Goal: Task Accomplishment & Management: Manage account settings

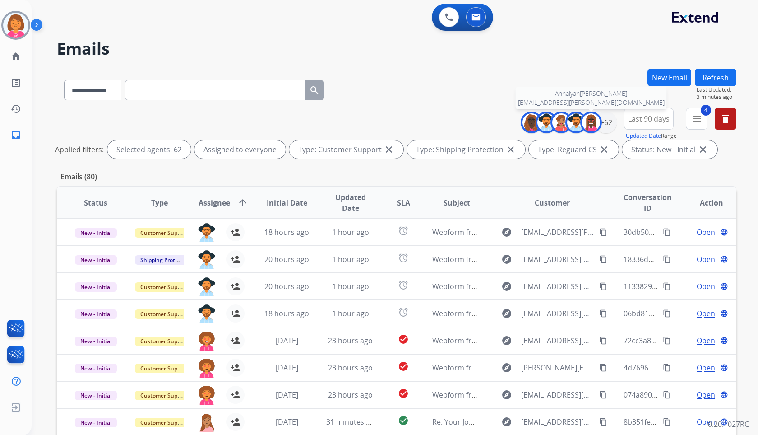
select select "**********"
select select "*"
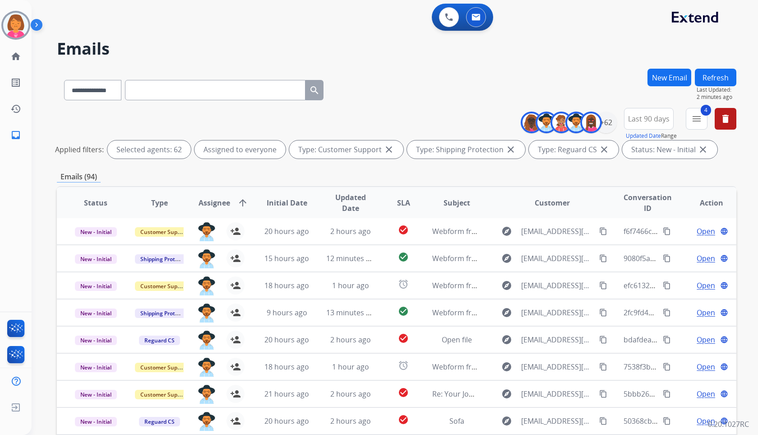
click at [571, 34] on div "**********" at bounding box center [384, 249] width 705 height 435
click at [449, 23] on button at bounding box center [449, 17] width 20 height 20
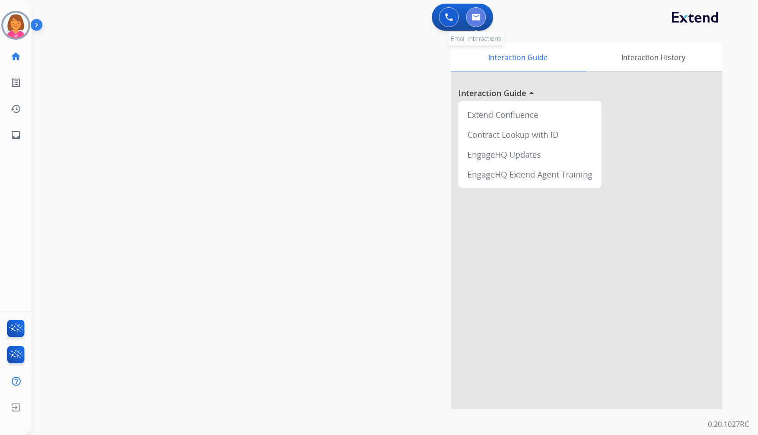
click at [478, 19] on img at bounding box center [476, 17] width 9 height 7
select select "**********"
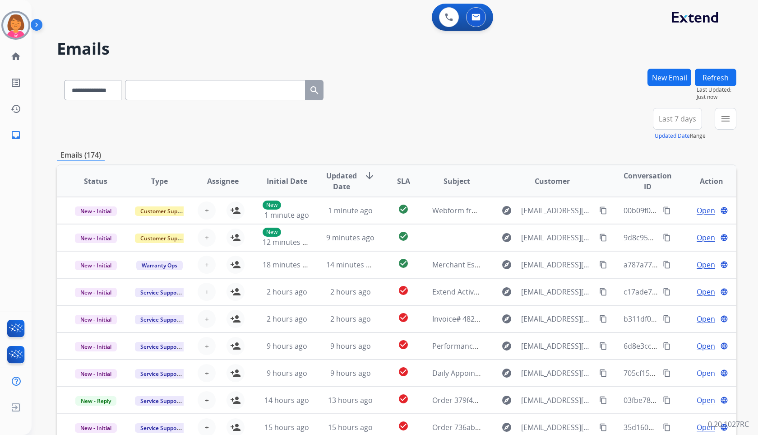
click at [679, 121] on span "Last 7 days" at bounding box center [677, 119] width 37 height 4
click at [684, 226] on div "Last 90 days" at bounding box center [675, 229] width 50 height 14
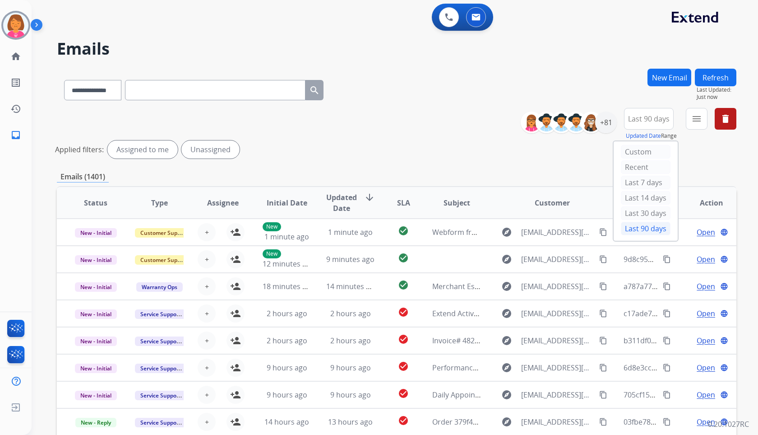
click at [571, 44] on h2 "Emails" at bounding box center [397, 49] width 680 height 18
click at [601, 132] on div "+81" at bounding box center [606, 122] width 22 height 22
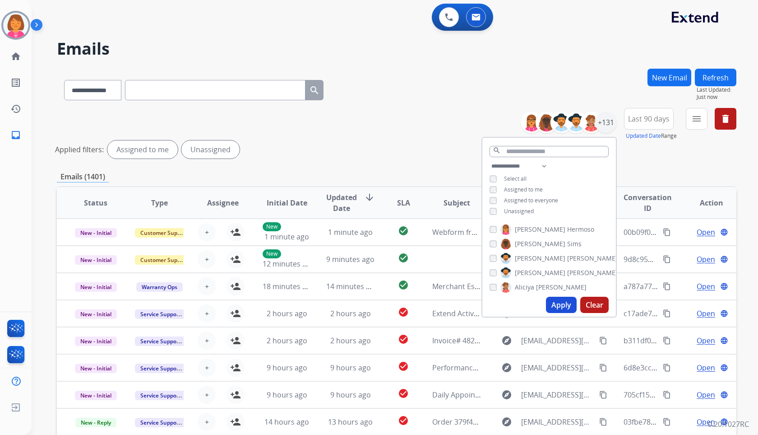
click at [530, 188] on span "Assigned to me" at bounding box center [523, 190] width 39 height 8
click at [530, 210] on span "Unassigned" at bounding box center [519, 211] width 30 height 8
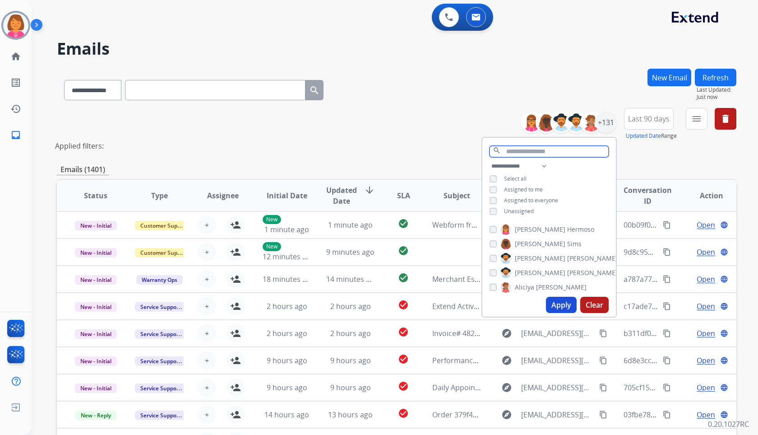
click at [577, 150] on input "text" at bounding box center [549, 151] width 119 height 11
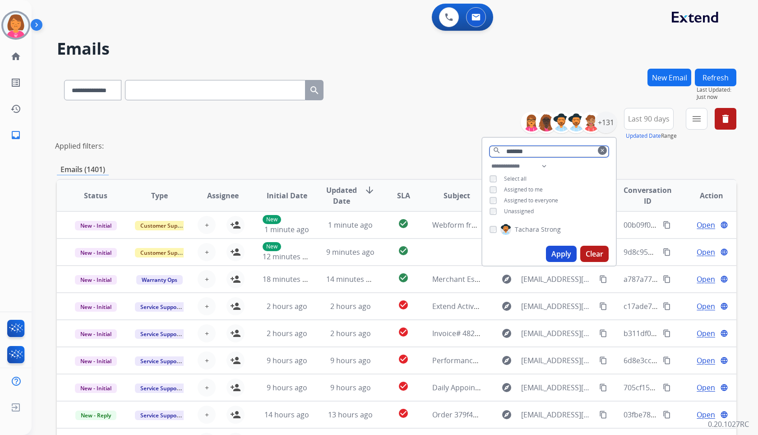
type input "*******"
click at [547, 223] on div "Tachara Strong" at bounding box center [550, 231] width 134 height 22
click at [549, 231] on span "Strong" at bounding box center [551, 229] width 20 height 9
click at [559, 249] on button "Apply" at bounding box center [561, 254] width 31 height 16
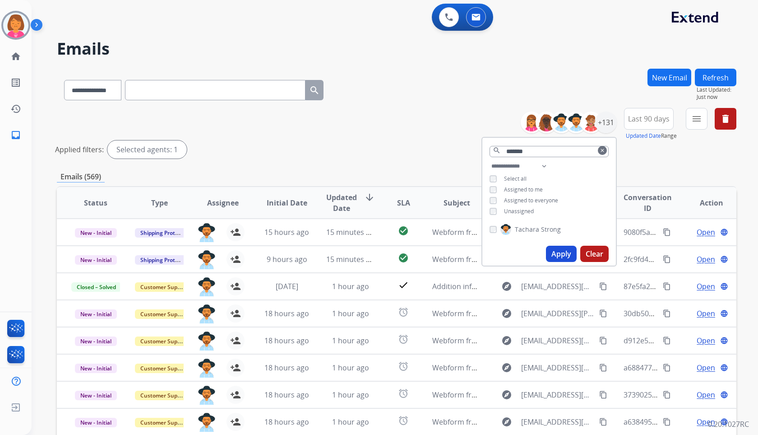
click at [569, 55] on h2 "Emails" at bounding box center [397, 49] width 680 height 18
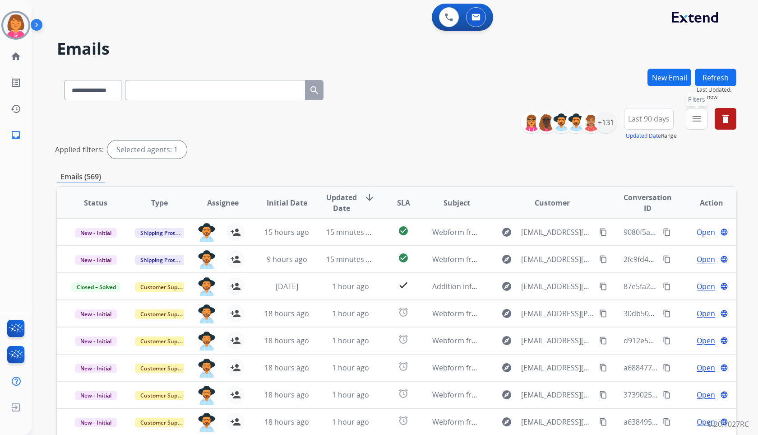
click at [693, 121] on mat-icon "menu" at bounding box center [696, 118] width 11 height 11
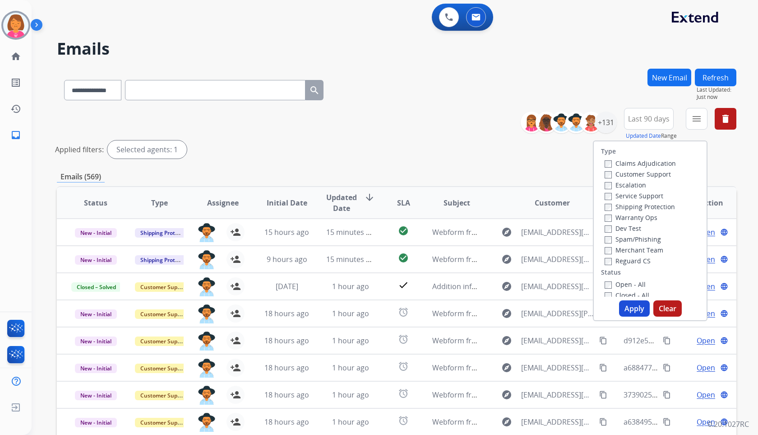
click at [661, 176] on label "Customer Support" at bounding box center [638, 174] width 66 height 9
click at [654, 207] on label "Shipping Protection" at bounding box center [640, 206] width 70 height 9
click at [639, 263] on label "Reguard CS" at bounding box center [628, 260] width 46 height 9
click at [635, 282] on label "Open - All" at bounding box center [625, 284] width 41 height 9
click at [634, 310] on button "Apply" at bounding box center [634, 308] width 31 height 16
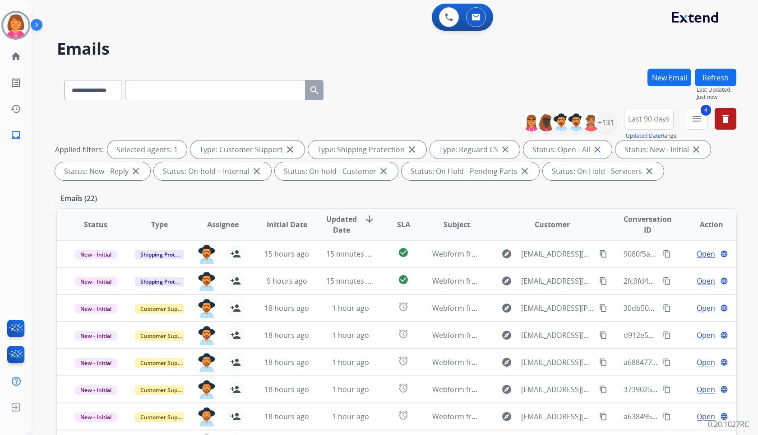
click at [425, 68] on div "**********" at bounding box center [384, 249] width 705 height 435
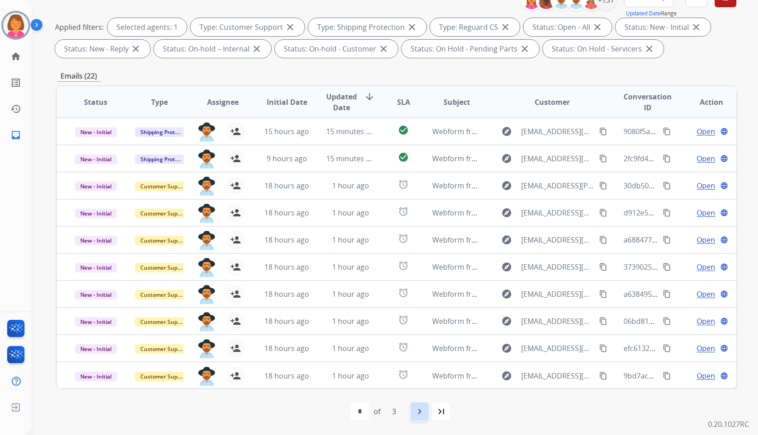
click at [422, 415] on mat-icon "navigate_next" at bounding box center [419, 411] width 11 height 11
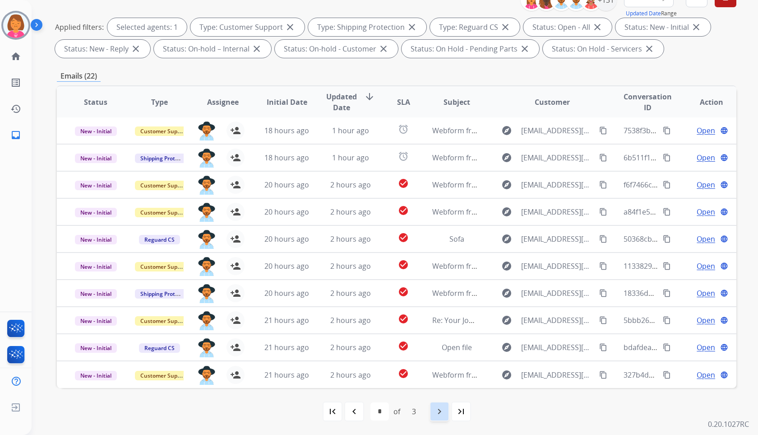
click at [445, 407] on mat-icon "navigate_next" at bounding box center [439, 411] width 11 height 11
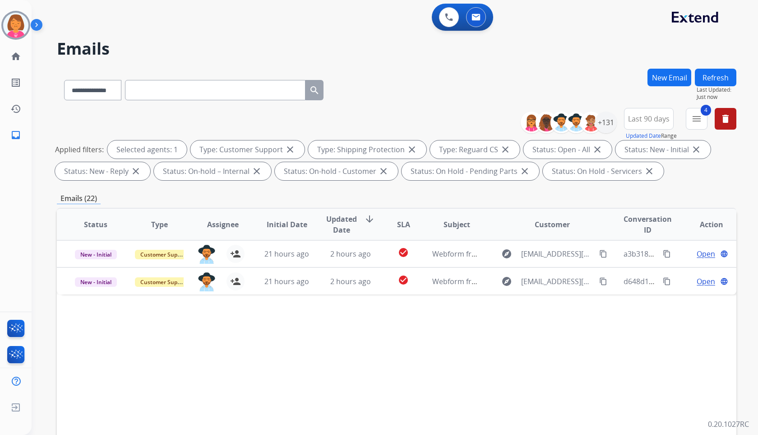
scroll to position [0, 0]
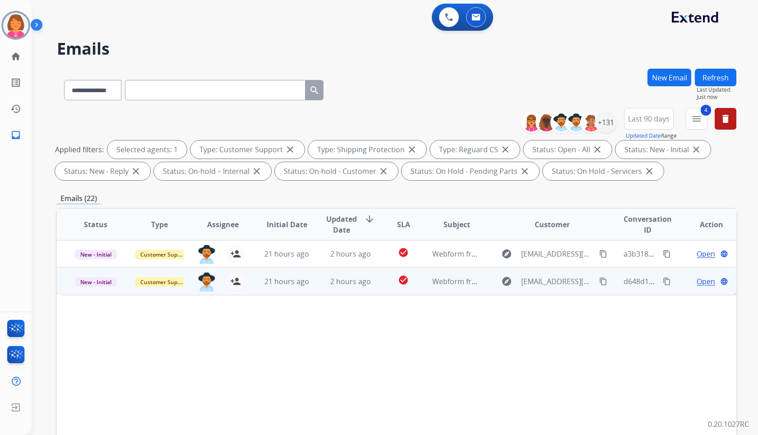
click at [697, 283] on span "Open" at bounding box center [706, 281] width 19 height 11
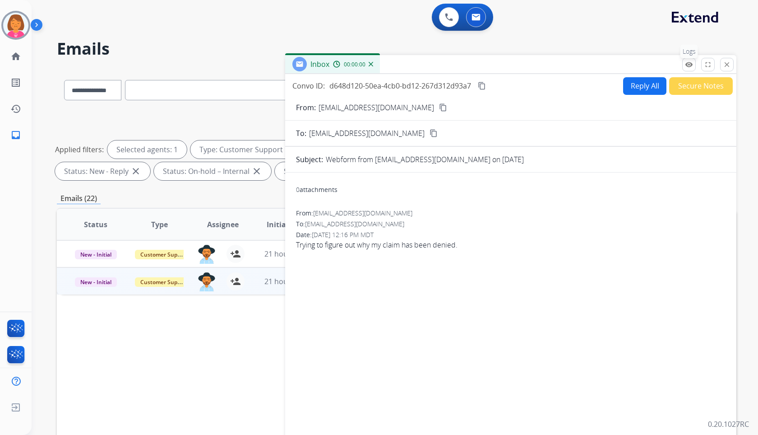
click at [686, 61] on mat-icon "remove_red_eye" at bounding box center [689, 64] width 8 height 8
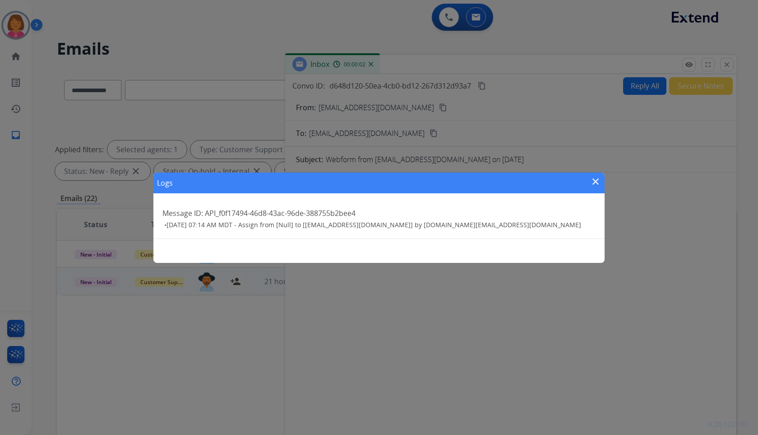
click at [597, 177] on mat-icon "close" at bounding box center [595, 181] width 11 height 11
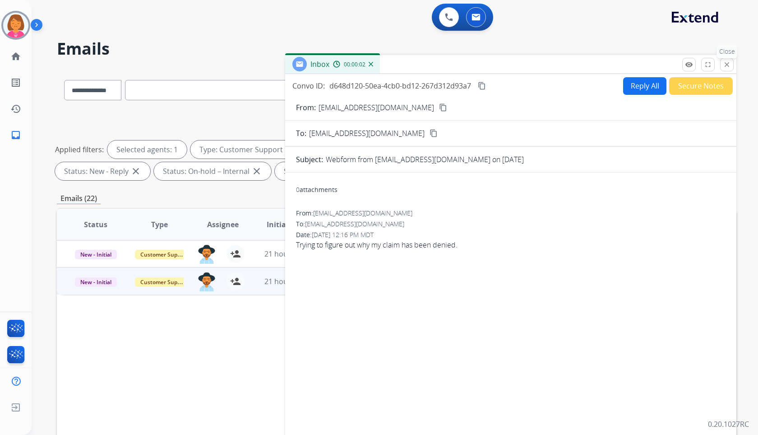
click at [726, 62] on mat-icon "close" at bounding box center [727, 64] width 8 height 8
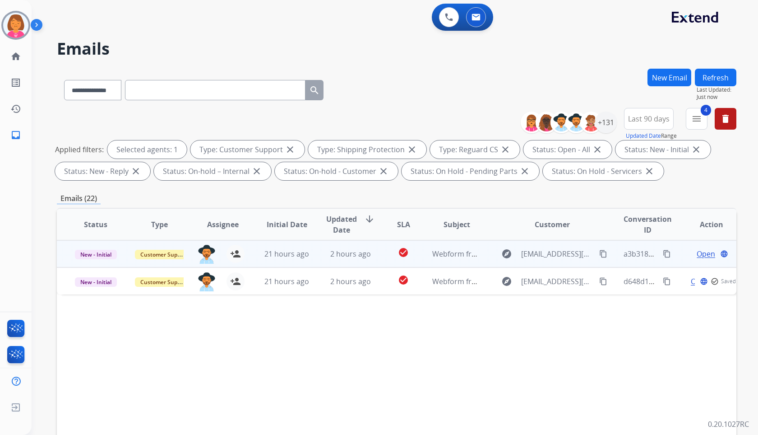
click at [697, 251] on span "Open" at bounding box center [706, 253] width 19 height 11
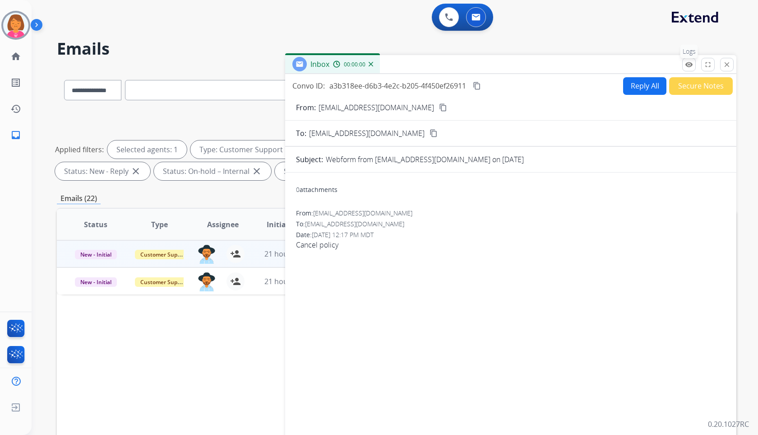
click at [693, 62] on mat-icon "remove_red_eye" at bounding box center [689, 64] width 8 height 8
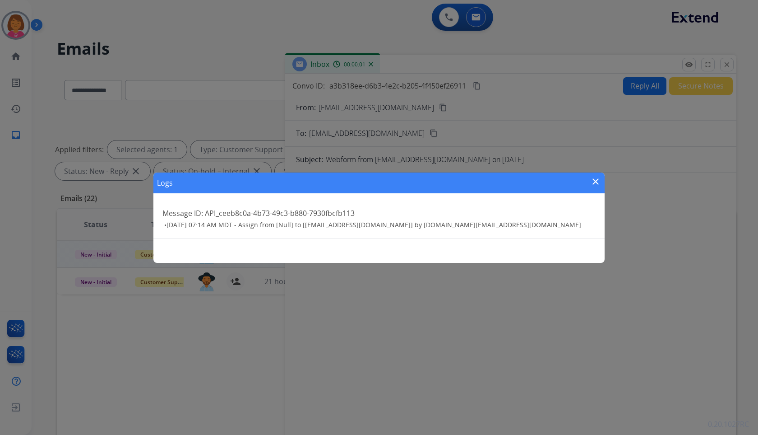
click at [600, 183] on mat-icon "close" at bounding box center [595, 181] width 11 height 11
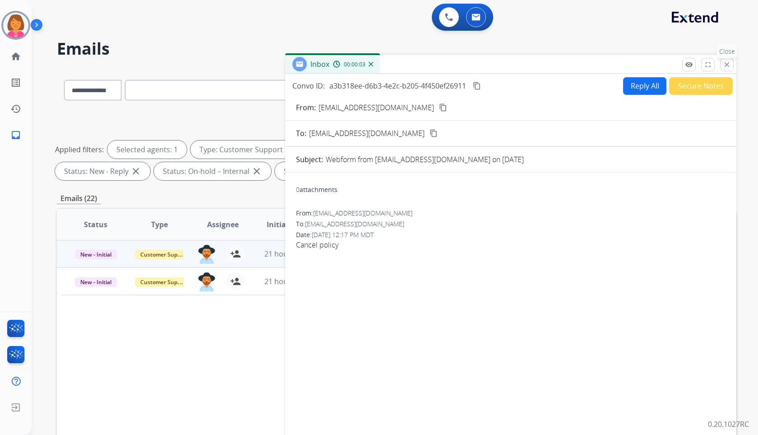
click at [722, 62] on button "close Close" at bounding box center [727, 65] width 14 height 14
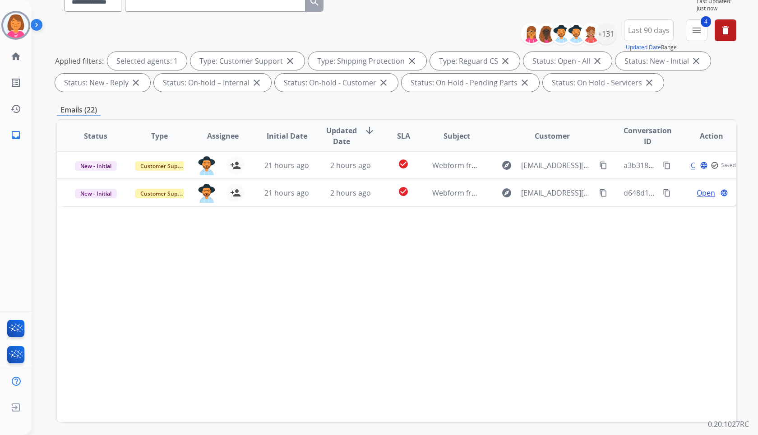
scroll to position [122, 0]
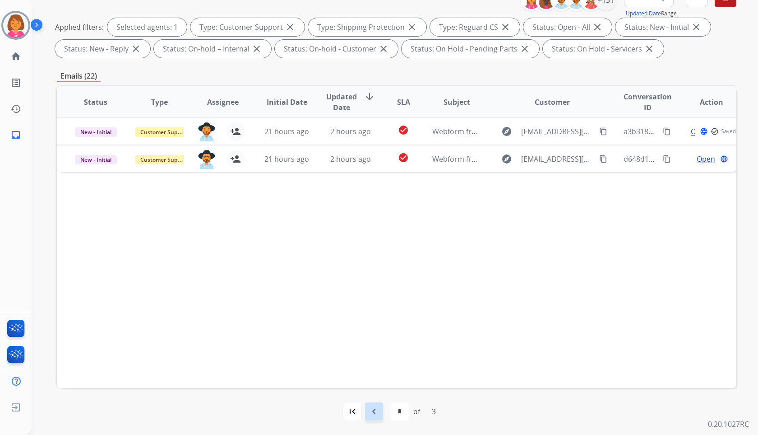
click at [380, 417] on div "navigate_before" at bounding box center [374, 411] width 20 height 20
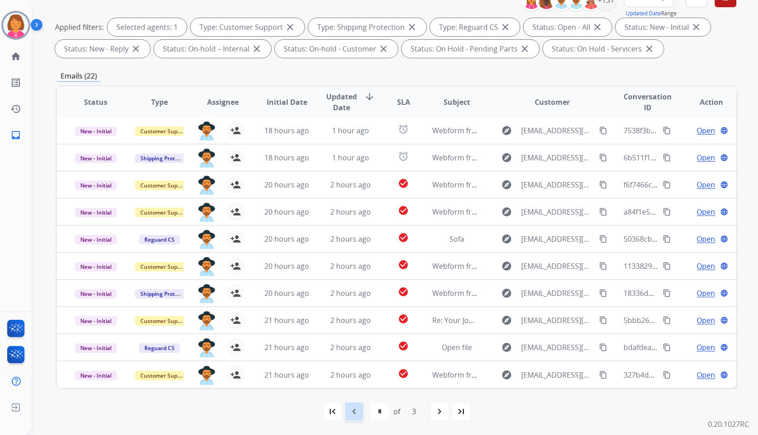
click at [361, 413] on div "navigate_before" at bounding box center [354, 411] width 20 height 20
select select "*"
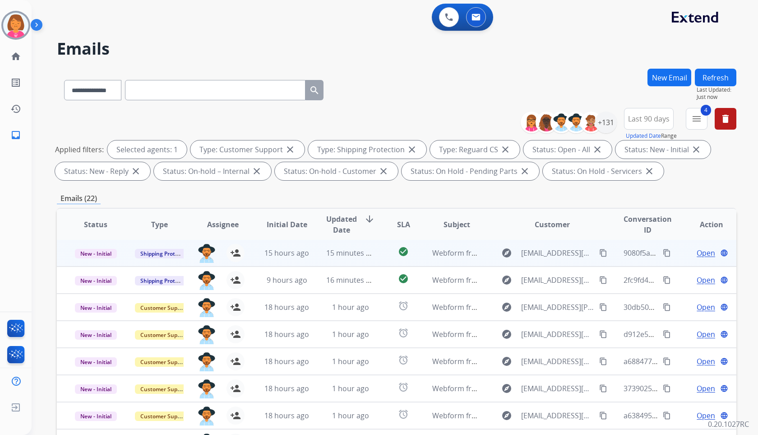
click at [698, 253] on span "Open" at bounding box center [706, 252] width 19 height 11
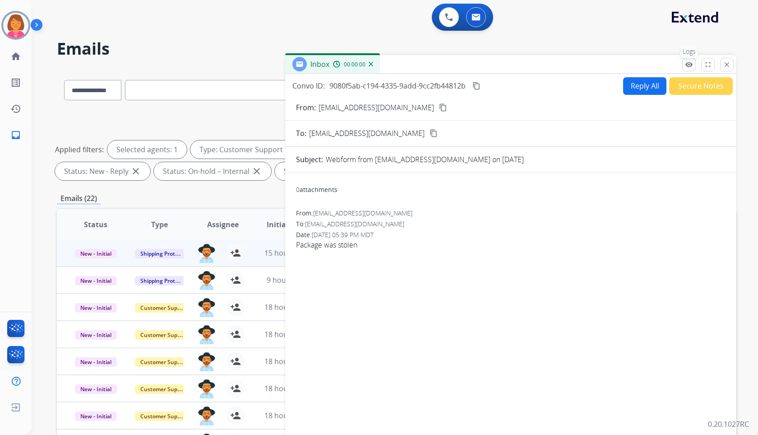
click at [690, 65] on mat-icon "remove_red_eye" at bounding box center [689, 64] width 8 height 8
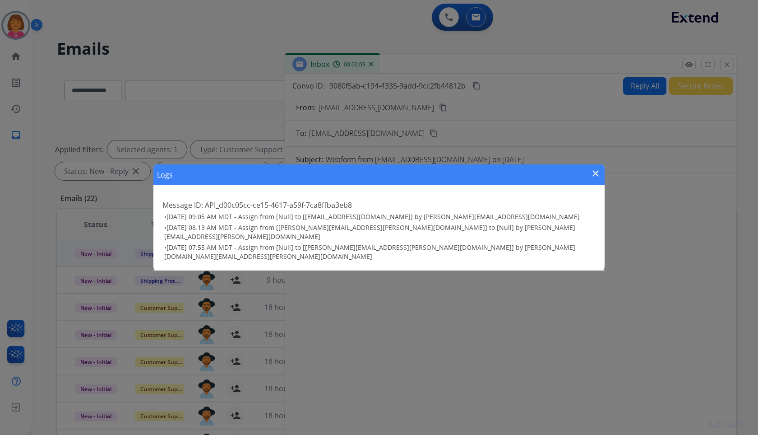
drag, startPoint x: 595, startPoint y: 179, endPoint x: 616, endPoint y: 168, distance: 24.0
click at [600, 177] on mat-icon "close" at bounding box center [595, 173] width 11 height 11
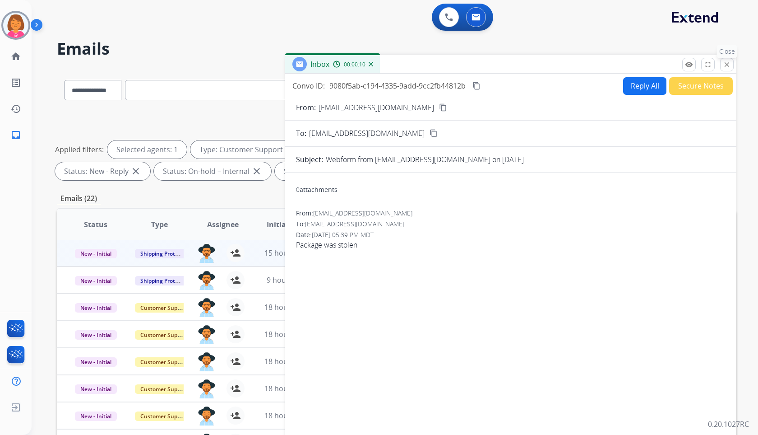
click at [730, 58] on p "Close" at bounding box center [727, 52] width 20 height 14
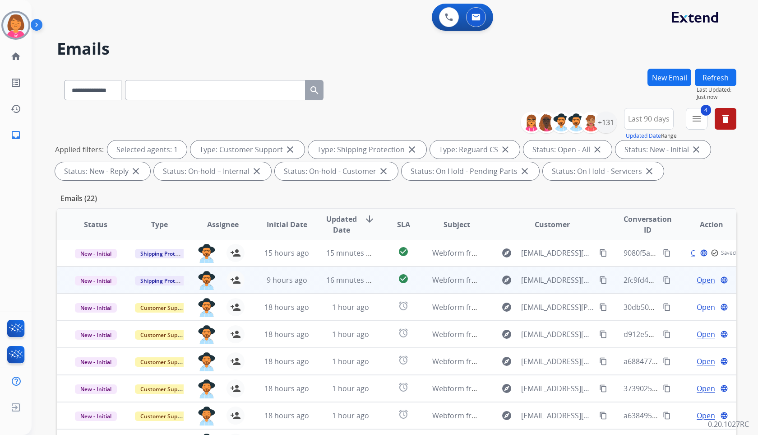
click at [697, 275] on span "Open" at bounding box center [706, 279] width 19 height 11
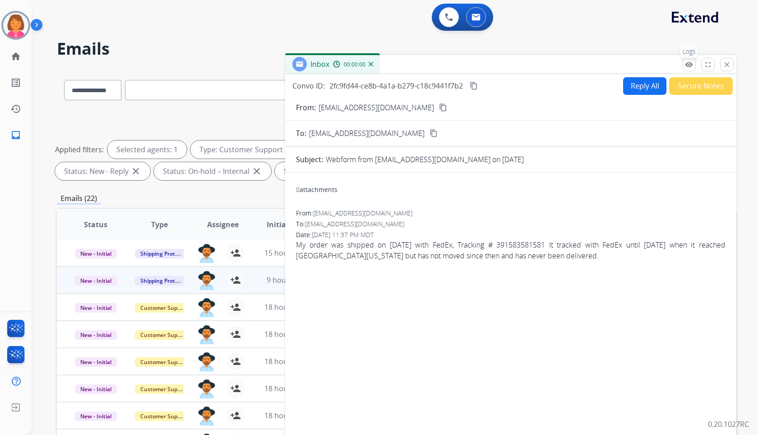
click at [691, 64] on mat-icon "remove_red_eye" at bounding box center [689, 64] width 8 height 8
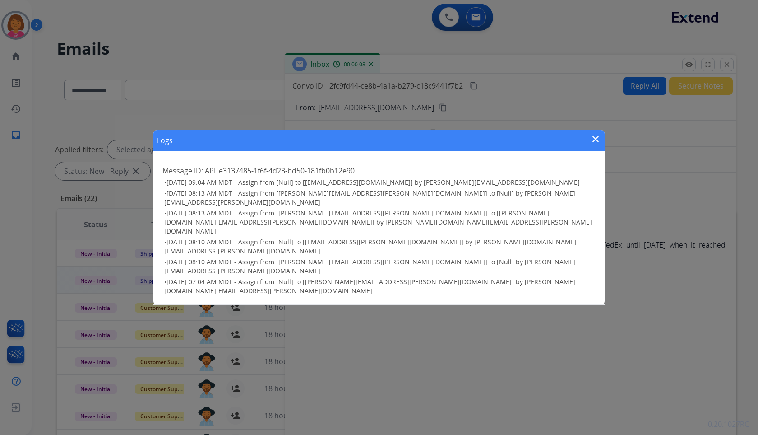
click at [601, 144] on mat-icon "close" at bounding box center [595, 139] width 11 height 11
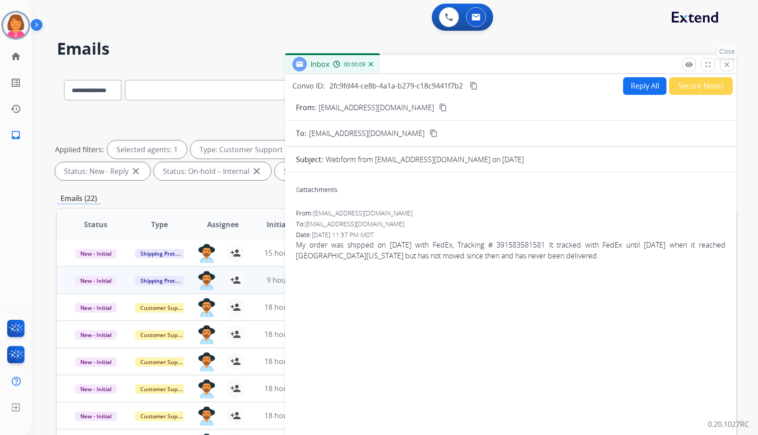
click at [718, 67] on div "remove_red_eye Logs fullscreen Expand close Close" at bounding box center [707, 65] width 51 height 14
click at [722, 62] on button "close Close" at bounding box center [727, 65] width 14 height 14
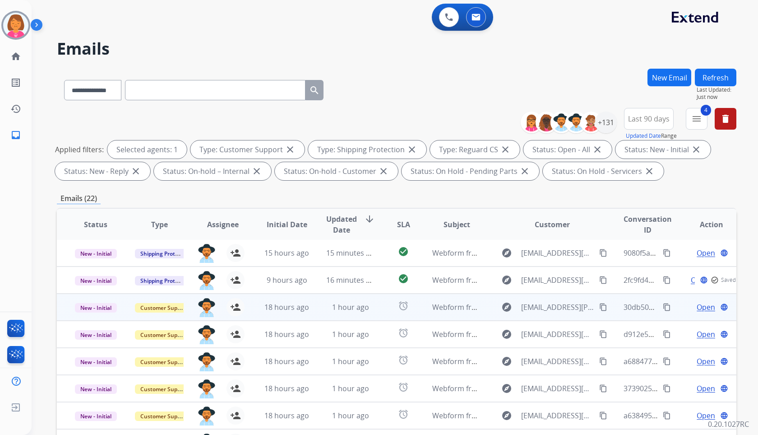
click at [697, 306] on span "Open" at bounding box center [706, 307] width 19 height 11
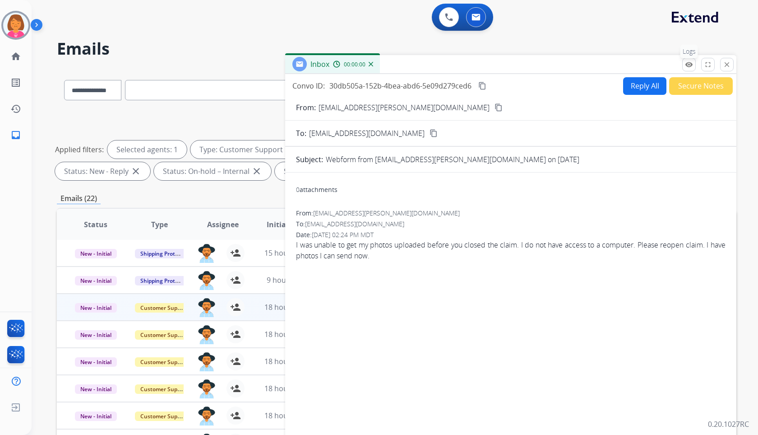
click at [689, 64] on mat-icon "remove_red_eye" at bounding box center [689, 64] width 8 height 8
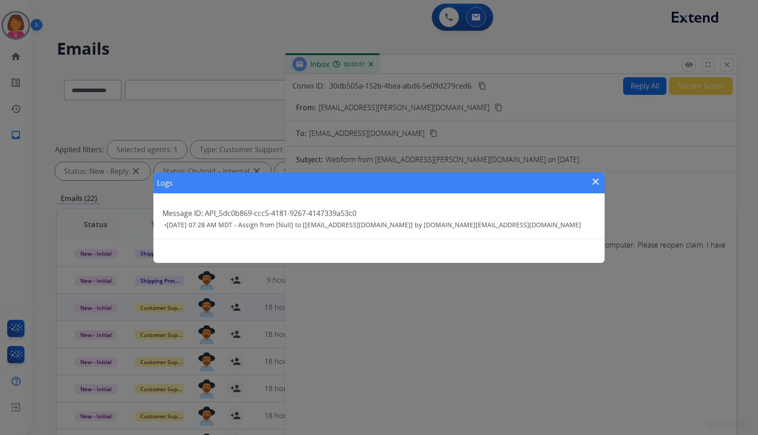
drag, startPoint x: 597, startPoint y: 183, endPoint x: 667, endPoint y: 132, distance: 86.3
click at [597, 182] on mat-icon "close" at bounding box center [595, 181] width 11 height 11
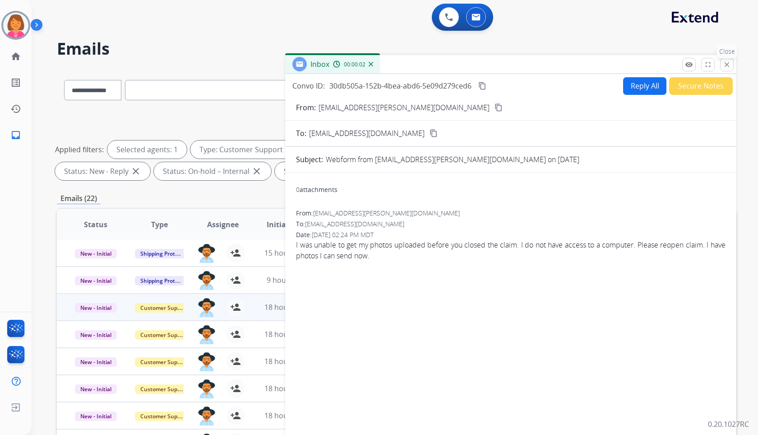
click at [732, 60] on button "close Close" at bounding box center [727, 65] width 14 height 14
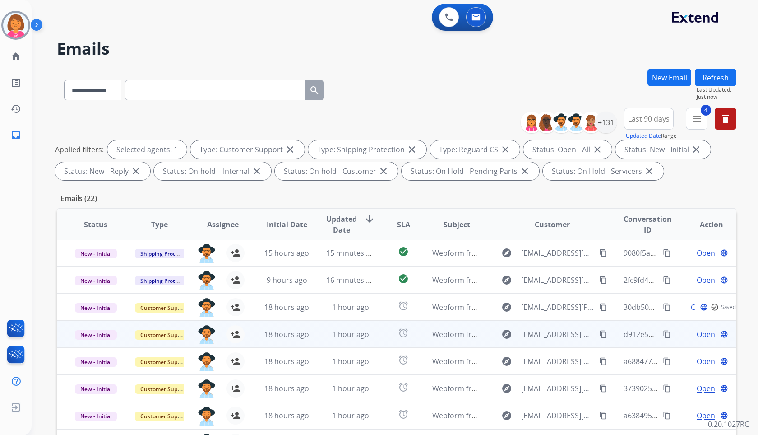
click at [698, 338] on span "Open" at bounding box center [706, 334] width 19 height 11
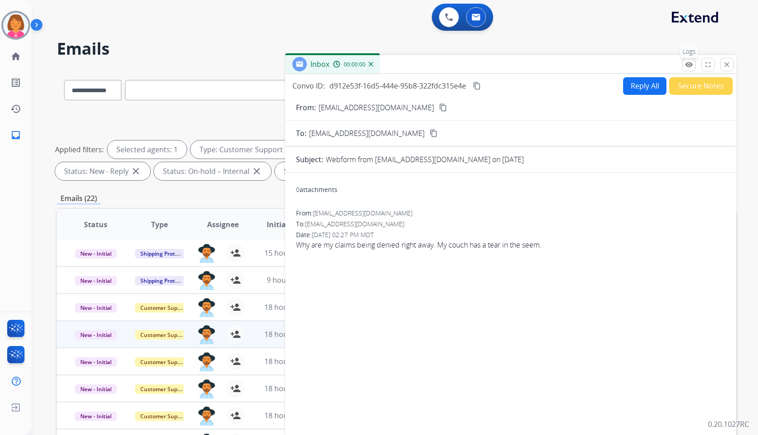
click at [693, 65] on button "remove_red_eye Logs" at bounding box center [689, 65] width 14 height 14
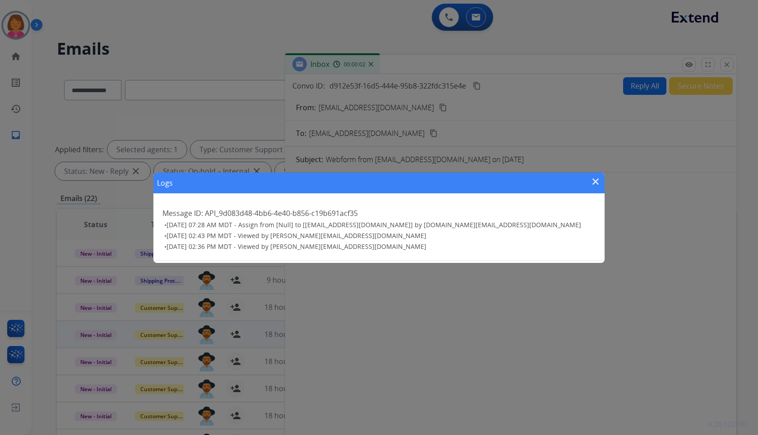
click at [596, 181] on mat-icon "close" at bounding box center [595, 181] width 11 height 11
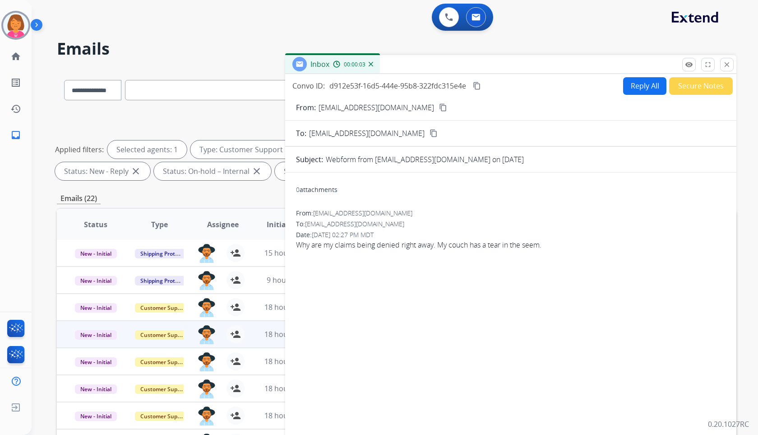
click at [719, 68] on div "remove_red_eye Logs fullscreen Expand close Close" at bounding box center [707, 65] width 51 height 14
click at [725, 64] on mat-icon "close" at bounding box center [727, 64] width 8 height 8
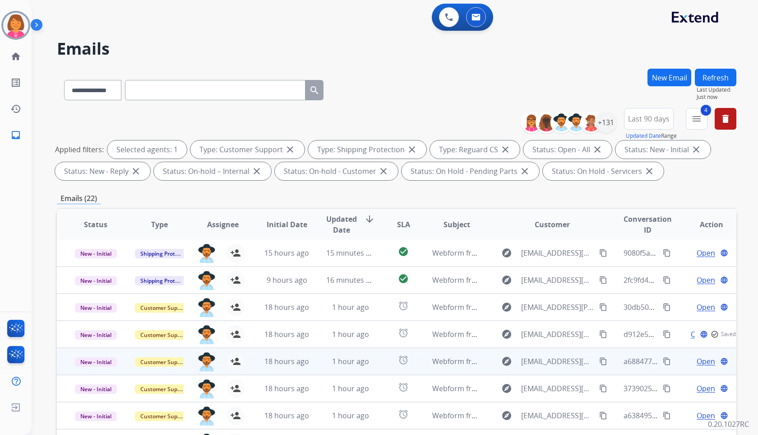
click at [697, 359] on span "Open" at bounding box center [706, 361] width 19 height 11
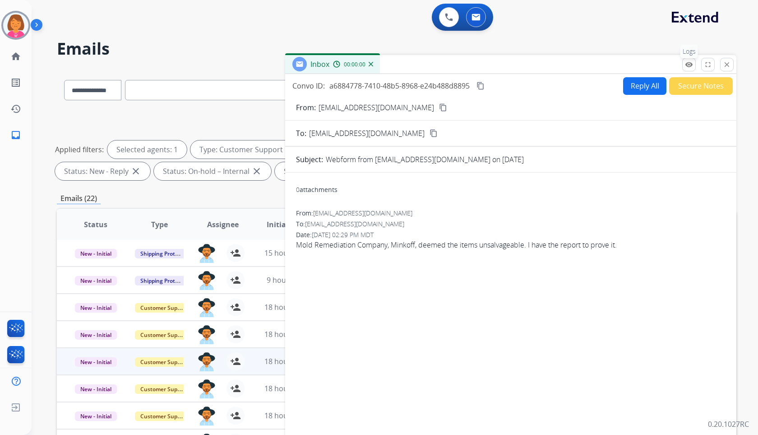
click at [690, 65] on mat-icon "remove_red_eye" at bounding box center [689, 64] width 8 height 8
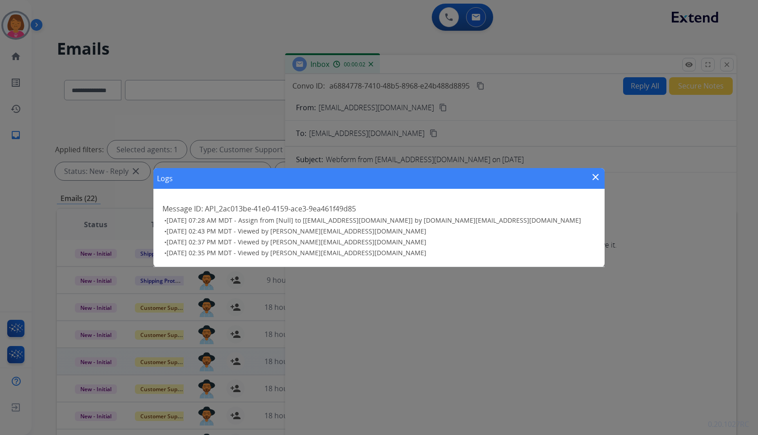
click at [733, 154] on div "Logs close Message ID: API_2ac013be-41e0-4159-ace3-9ea461f49d85 • 09/14/2025 - …" at bounding box center [379, 217] width 758 height 435
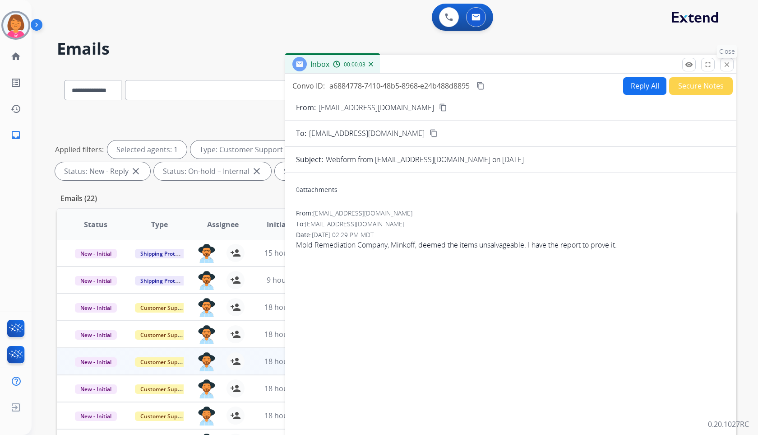
drag, startPoint x: 728, startPoint y: 66, endPoint x: 731, endPoint y: 91, distance: 24.5
click at [728, 67] on mat-icon "close" at bounding box center [727, 64] width 8 height 8
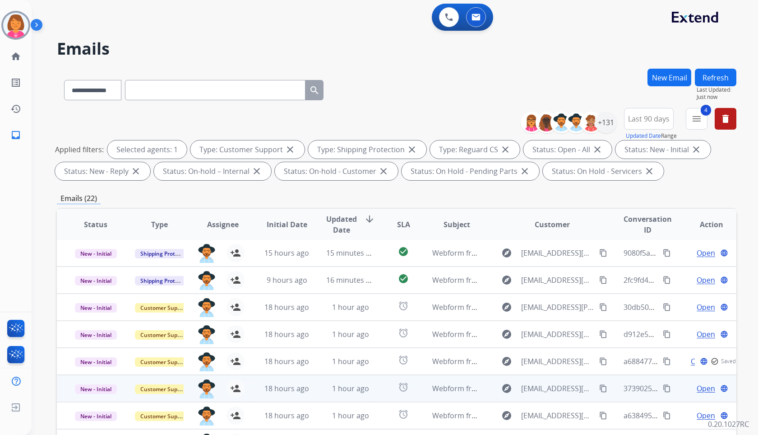
click at [699, 384] on span "Open" at bounding box center [706, 388] width 19 height 11
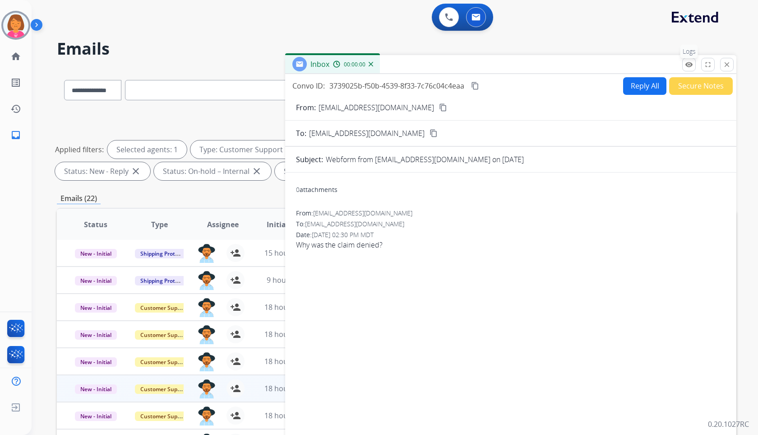
click at [690, 67] on mat-icon "remove_red_eye" at bounding box center [689, 64] width 8 height 8
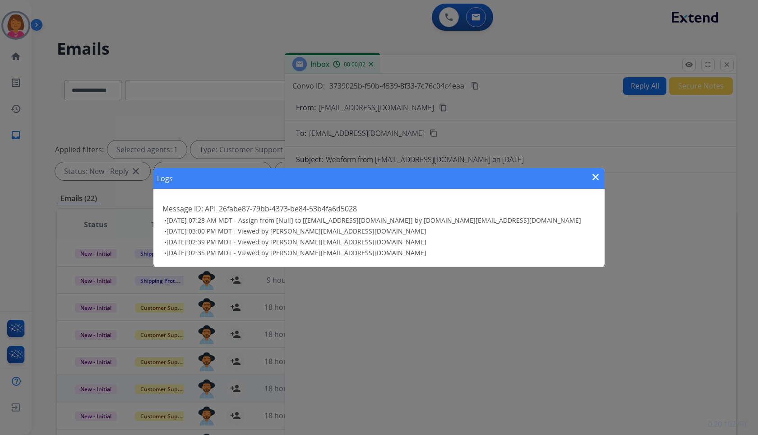
click at [715, 174] on div "Logs close Message ID: API_26fabe87-79bb-4373-be84-53b4fa6d5028 • 09/14/2025 - …" at bounding box center [379, 217] width 758 height 435
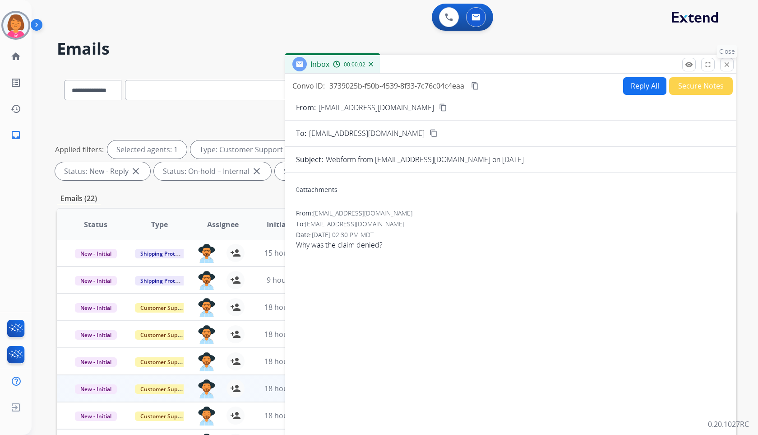
click at [730, 66] on mat-icon "close" at bounding box center [727, 64] width 8 height 8
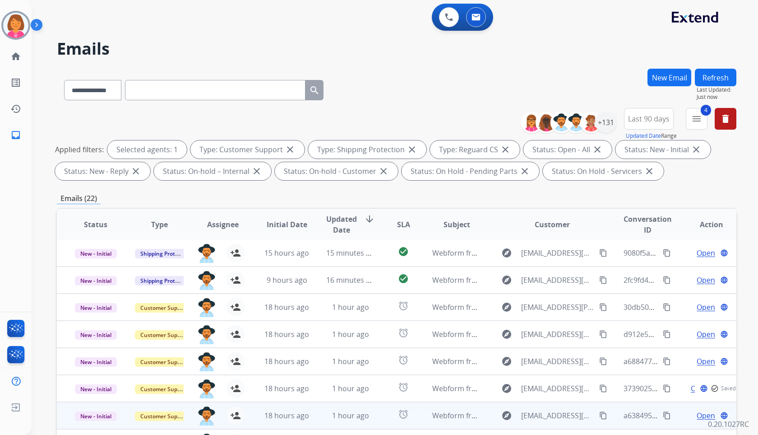
click at [704, 409] on td "Open language" at bounding box center [705, 415] width 64 height 27
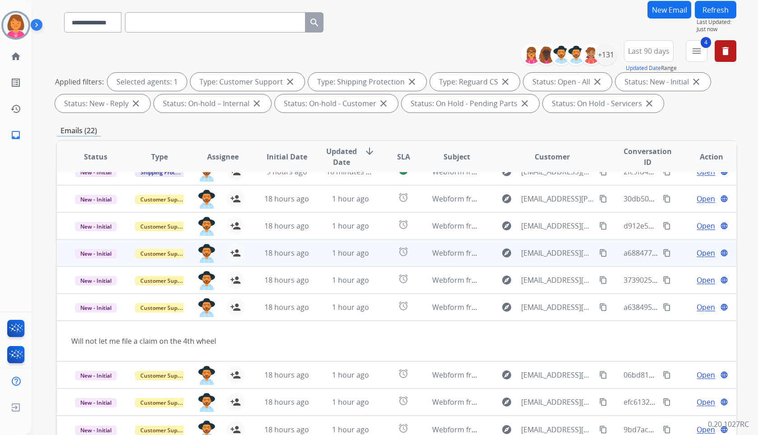
scroll to position [90, 0]
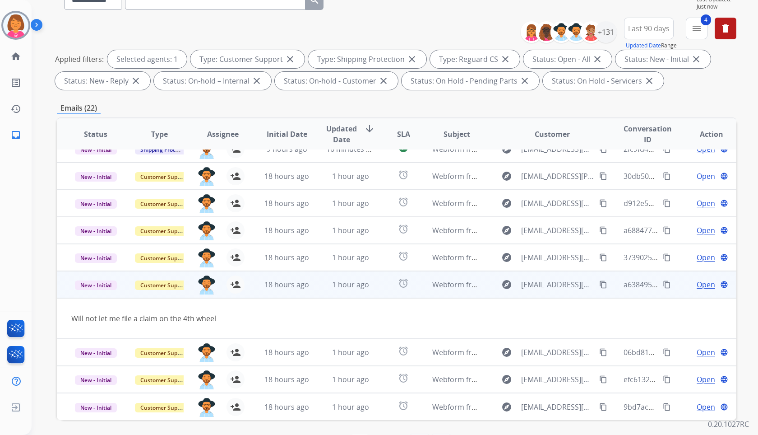
click at [697, 288] on span "Open" at bounding box center [706, 284] width 19 height 11
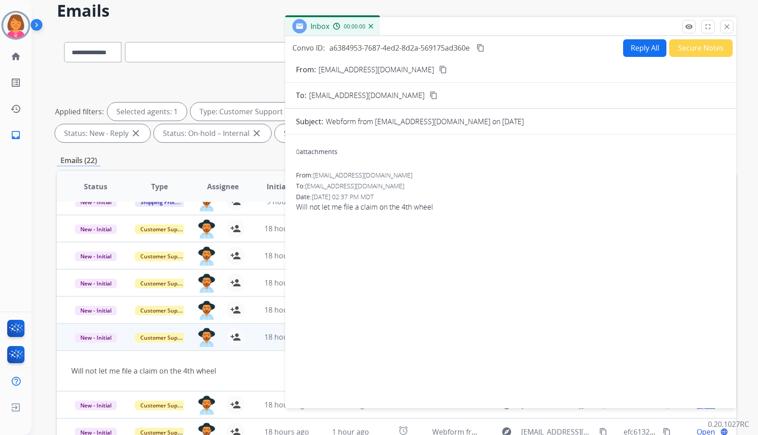
scroll to position [45, 0]
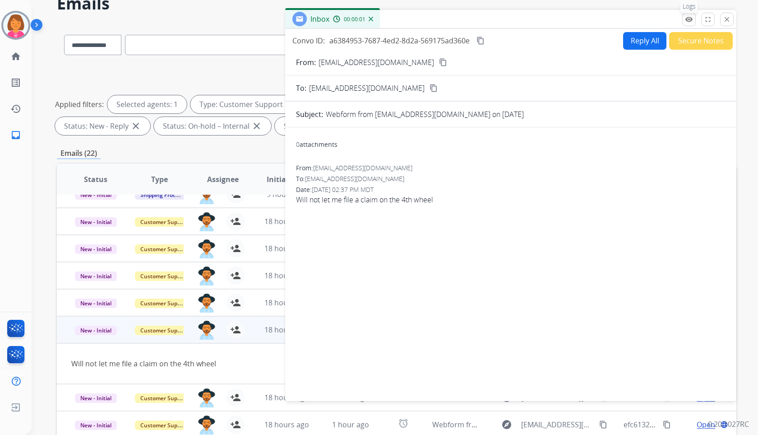
click at [685, 21] on button "remove_red_eye Logs" at bounding box center [689, 20] width 14 height 14
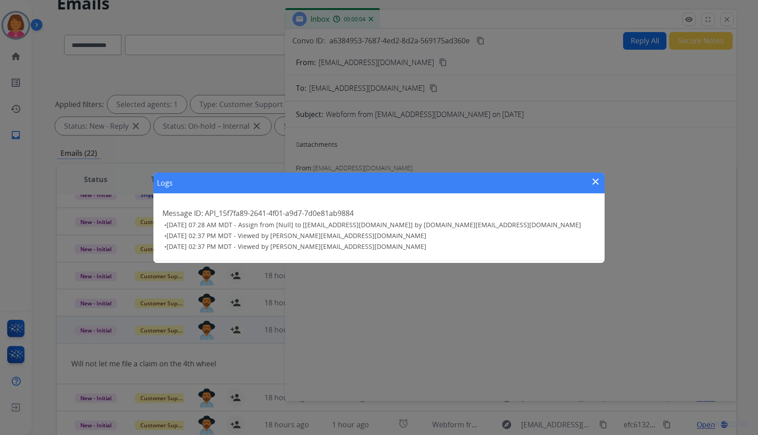
click at [598, 182] on mat-icon "close" at bounding box center [595, 181] width 11 height 11
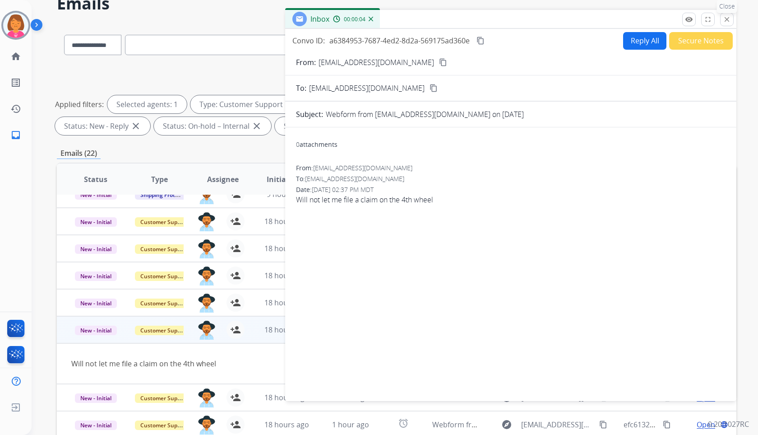
click at [725, 23] on mat-icon "close" at bounding box center [727, 19] width 8 height 8
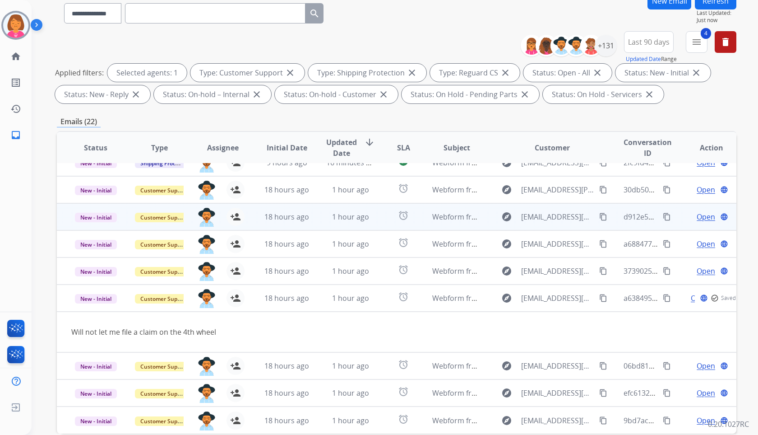
scroll to position [122, 0]
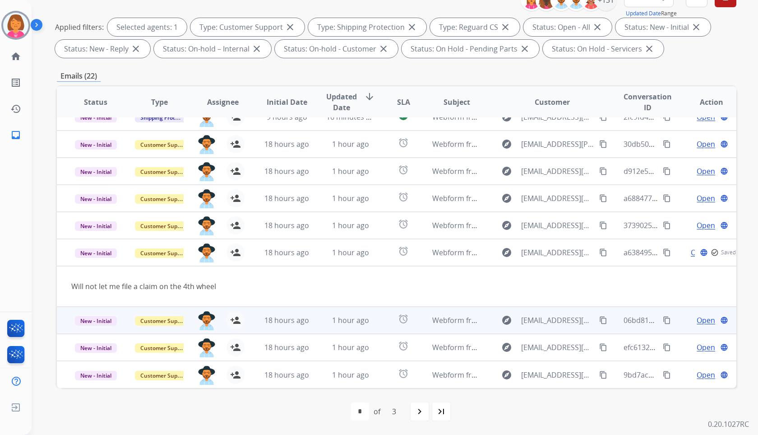
click at [698, 322] on span "Open" at bounding box center [706, 320] width 19 height 11
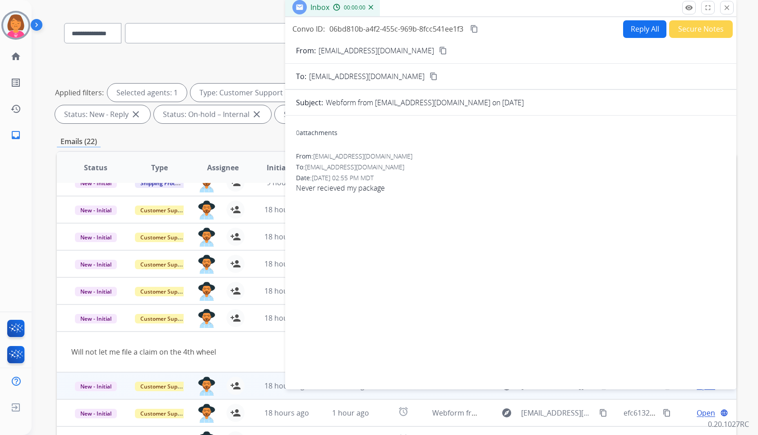
scroll to position [0, 0]
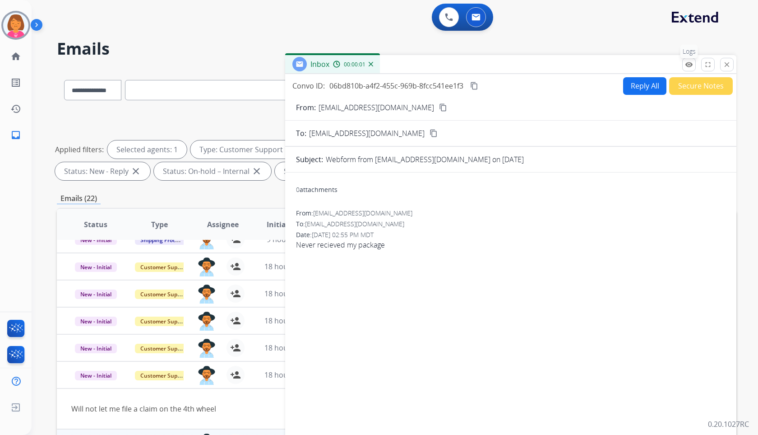
click at [688, 59] on button "remove_red_eye Logs" at bounding box center [689, 65] width 14 height 14
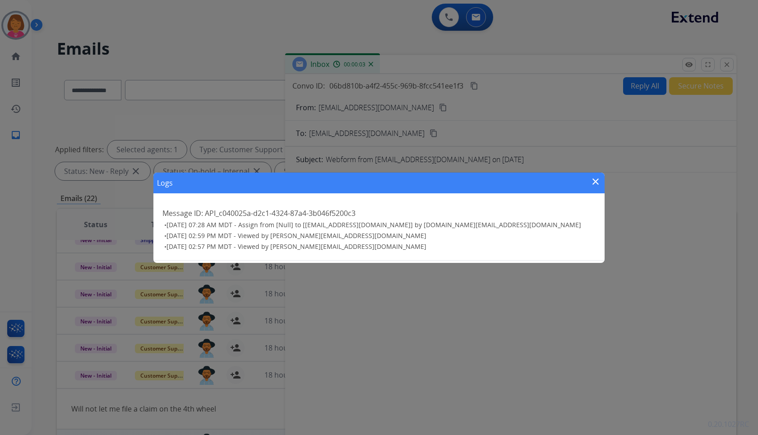
click at [593, 183] on mat-icon "close" at bounding box center [595, 181] width 11 height 11
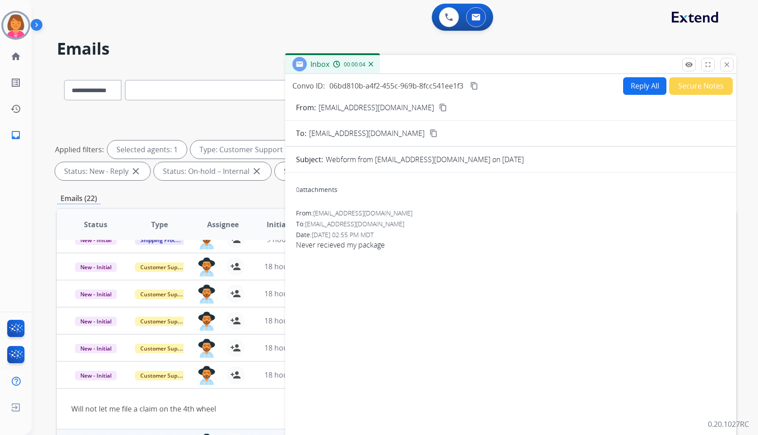
click at [728, 72] on div "Inbox 00:00:04" at bounding box center [510, 64] width 451 height 19
drag, startPoint x: 728, startPoint y: 64, endPoint x: 724, endPoint y: 72, distance: 8.9
click at [728, 65] on mat-icon "close" at bounding box center [727, 64] width 8 height 8
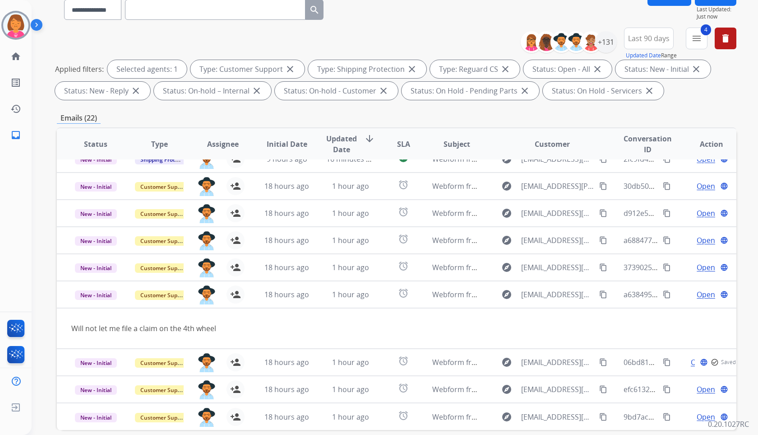
scroll to position [122, 0]
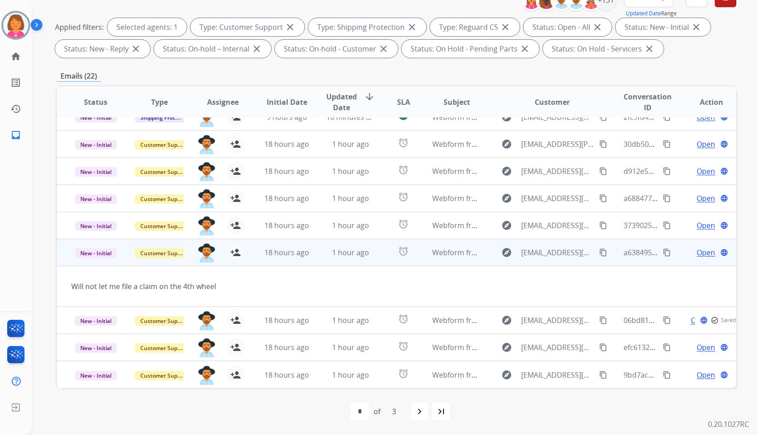
click at [655, 246] on div "a6384953-7687-4ed2-8d2a-569175ad360e content_copy" at bounding box center [648, 252] width 49 height 25
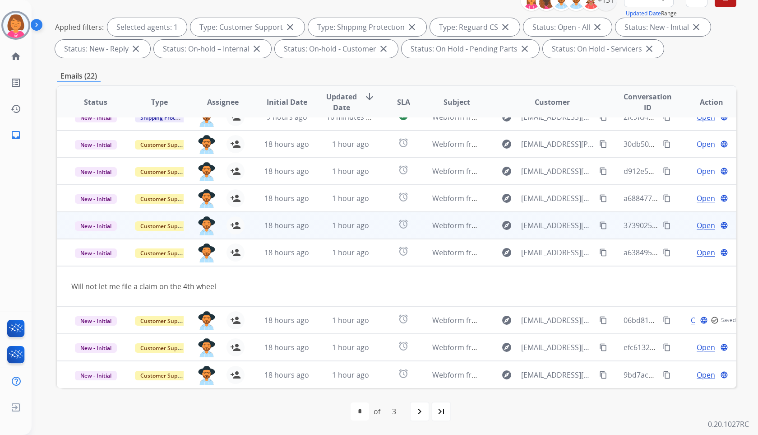
scroll to position [1, 0]
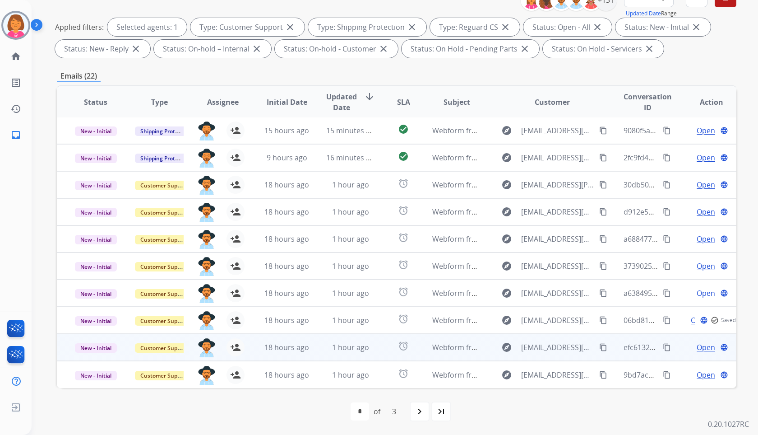
click at [701, 343] on span "Open" at bounding box center [706, 347] width 19 height 11
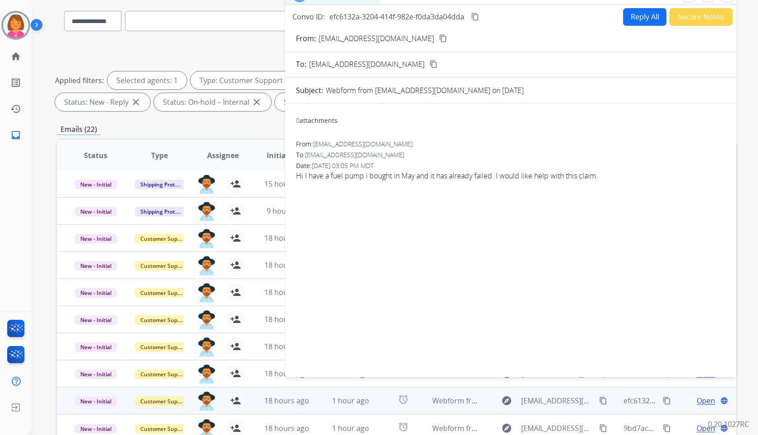
scroll to position [0, 0]
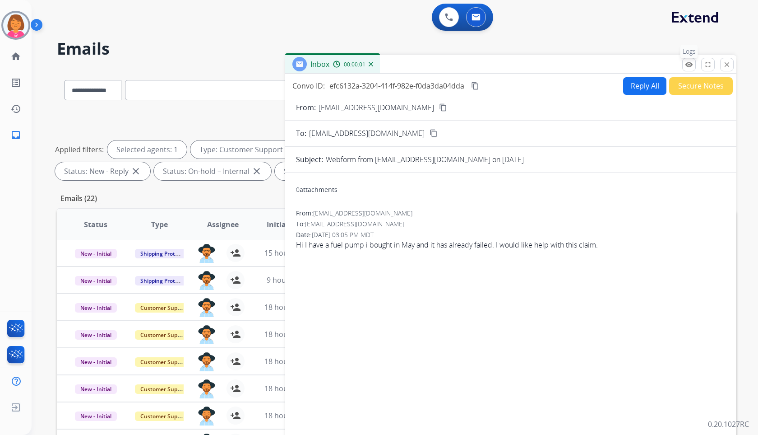
click at [689, 63] on mat-icon "remove_red_eye" at bounding box center [689, 64] width 8 height 8
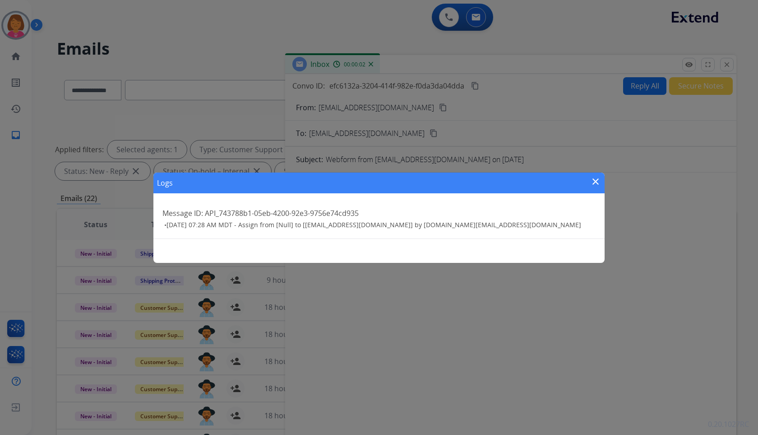
click at [599, 181] on mat-icon "close" at bounding box center [595, 181] width 11 height 11
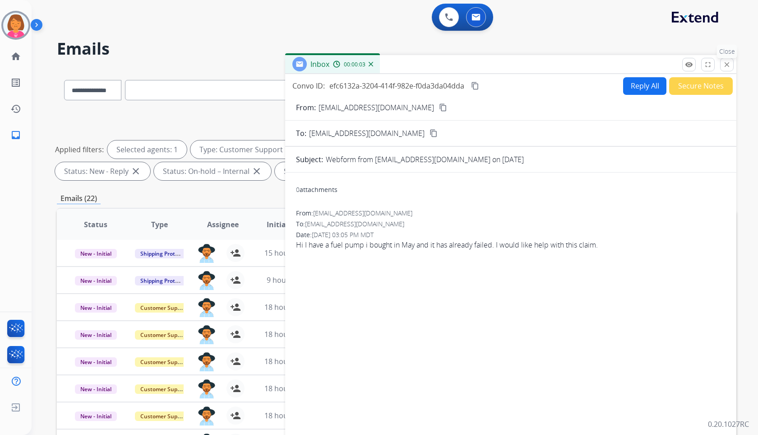
click at [722, 62] on button "close Close" at bounding box center [727, 65] width 14 height 14
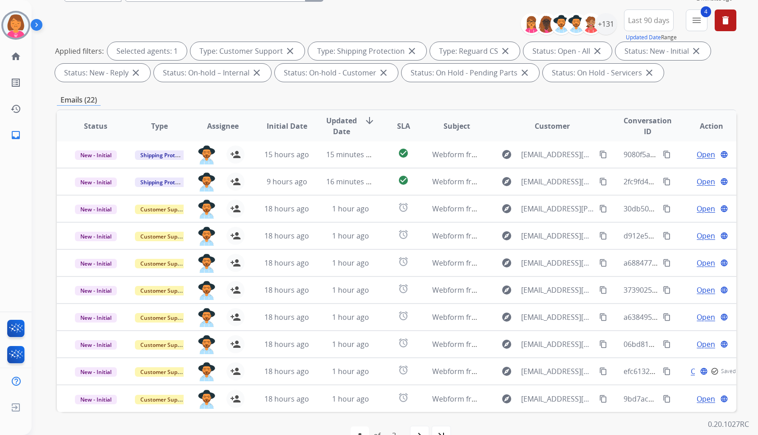
scroll to position [122, 0]
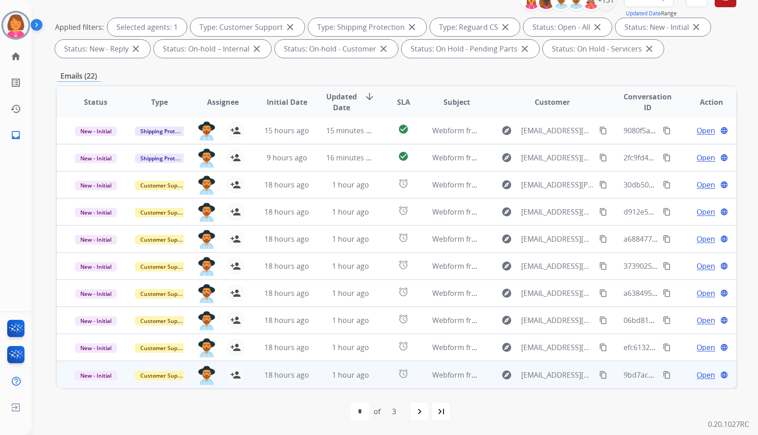
click at [697, 369] on span "Open" at bounding box center [706, 374] width 19 height 11
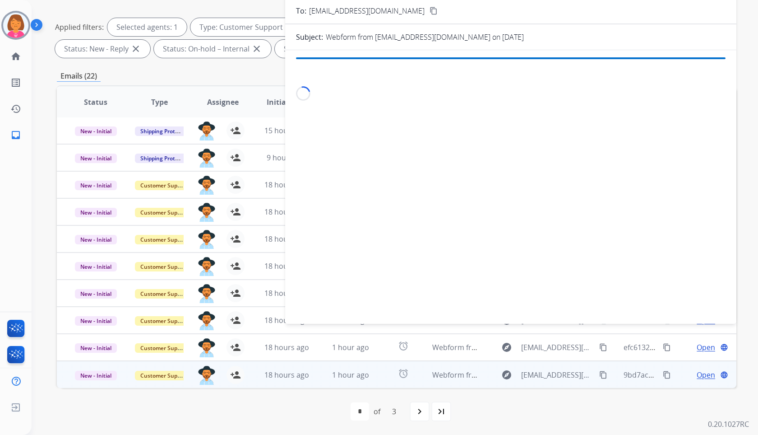
scroll to position [0, 0]
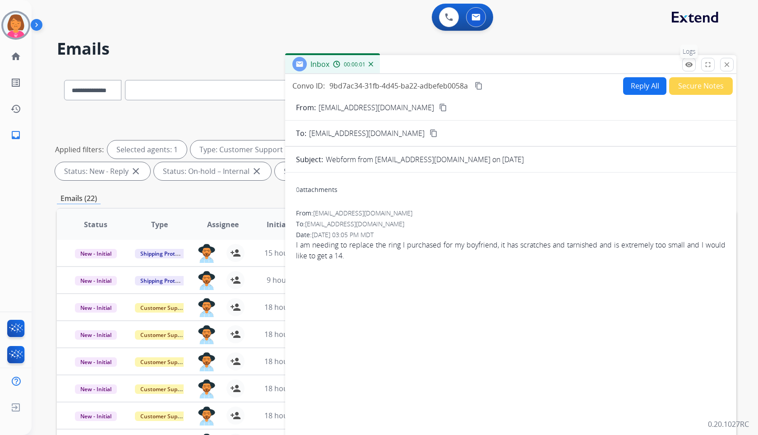
click at [690, 57] on p "Logs" at bounding box center [690, 52] width 18 height 14
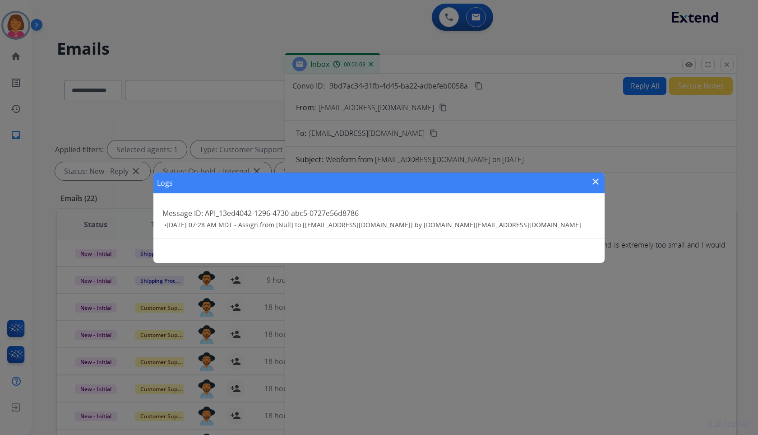
click at [597, 183] on mat-icon "close" at bounding box center [595, 181] width 11 height 11
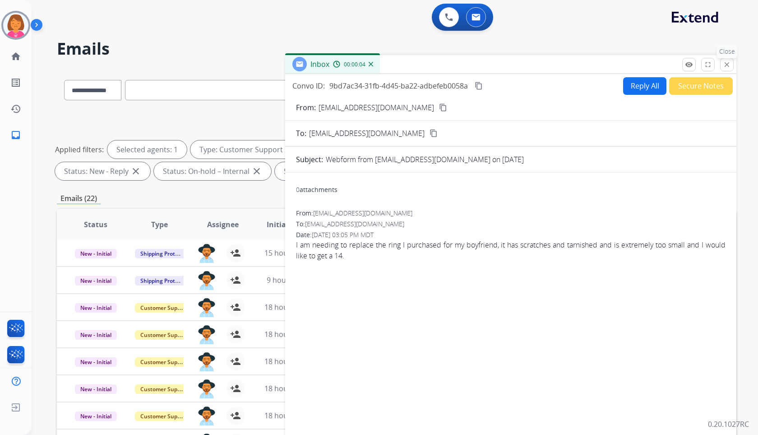
click at [721, 64] on button "close Close" at bounding box center [727, 65] width 14 height 14
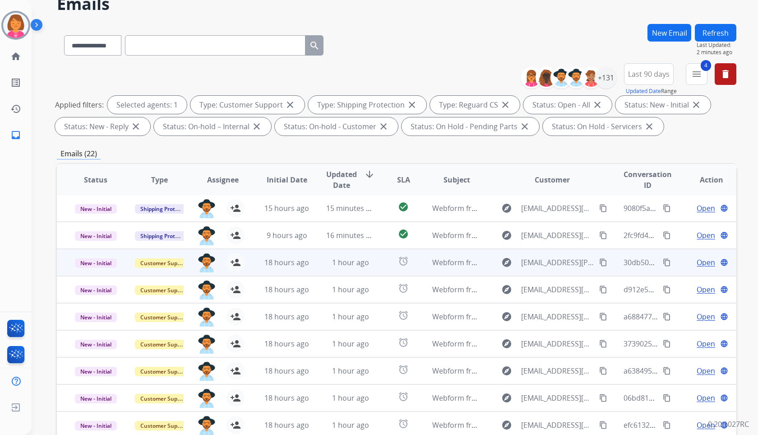
scroll to position [122, 0]
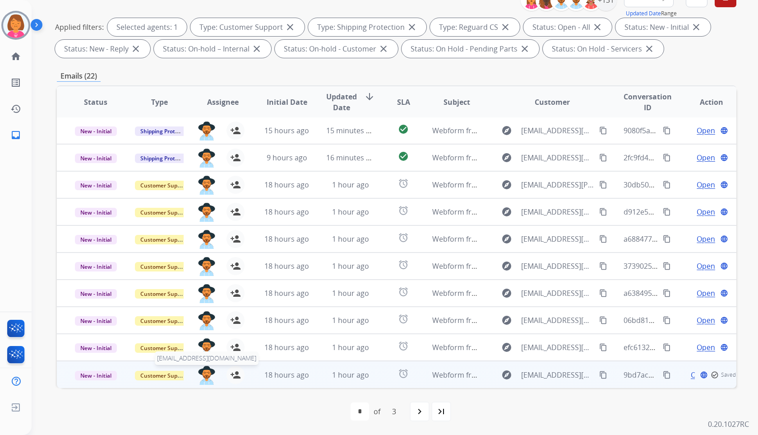
click at [204, 376] on img at bounding box center [207, 375] width 18 height 19
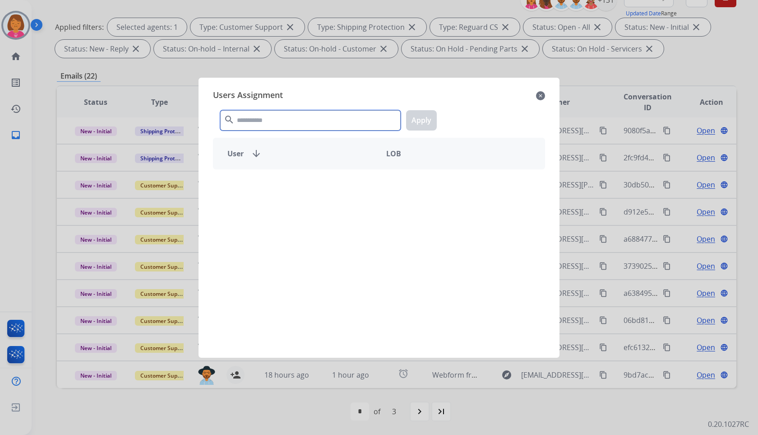
click at [358, 116] on input "text" at bounding box center [310, 120] width 181 height 20
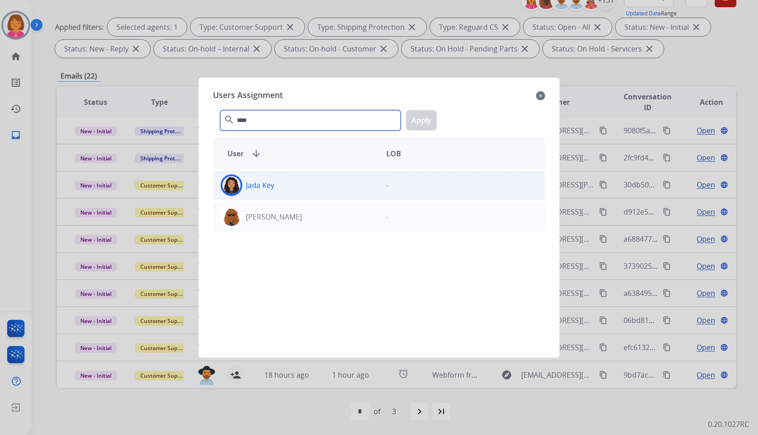
type input "****"
drag, startPoint x: 359, startPoint y: 184, endPoint x: 363, endPoint y: 181, distance: 4.6
click at [363, 181] on div "Jada Key" at bounding box center [296, 185] width 166 height 22
click at [420, 116] on button "Apply" at bounding box center [421, 120] width 31 height 20
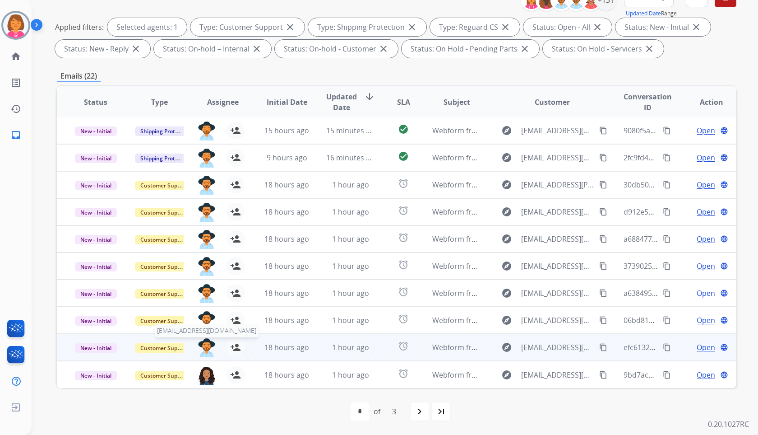
click at [206, 349] on img at bounding box center [207, 347] width 18 height 19
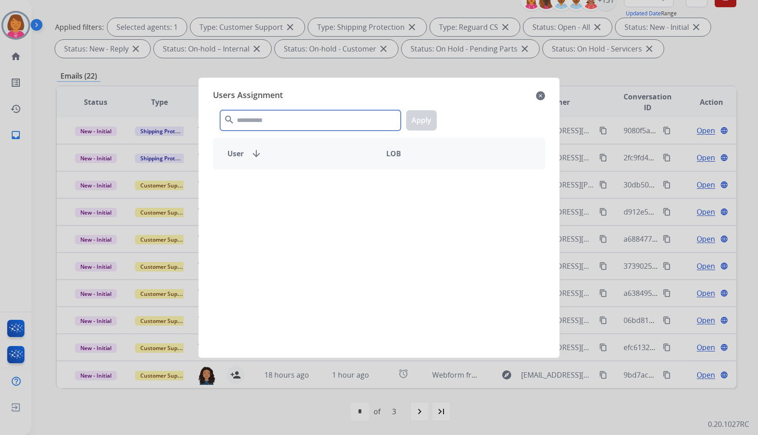
click at [317, 124] on input "text" at bounding box center [310, 120] width 181 height 20
paste input "****"
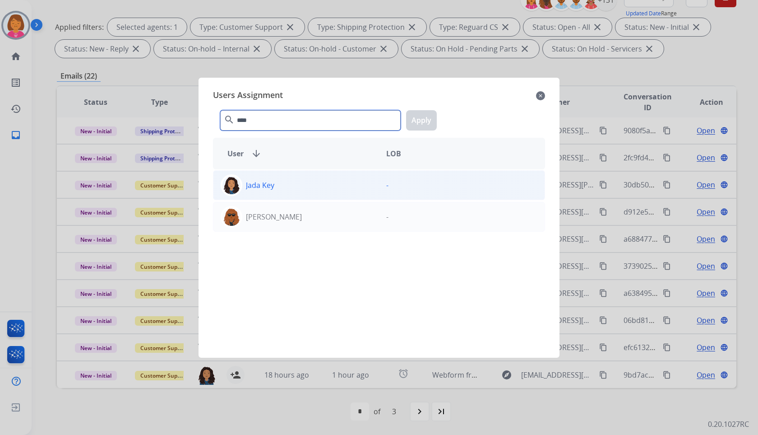
type input "****"
click at [358, 187] on div "Jada Key" at bounding box center [296, 185] width 166 height 22
click at [419, 111] on button "Apply" at bounding box center [421, 120] width 31 height 20
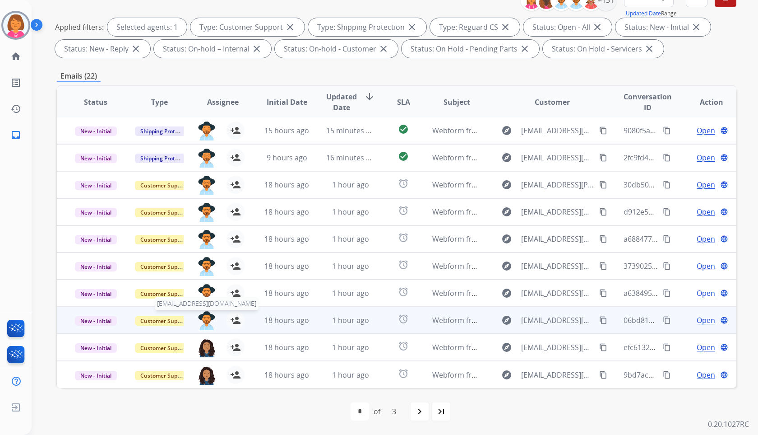
click at [202, 318] on img at bounding box center [207, 320] width 18 height 19
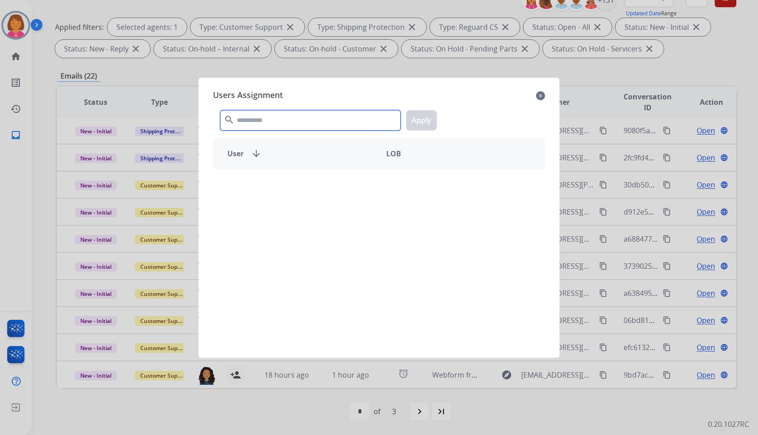
drag, startPoint x: 338, startPoint y: 116, endPoint x: 369, endPoint y: 160, distance: 54.1
click at [338, 116] on input "text" at bounding box center [310, 120] width 181 height 20
paste input "****"
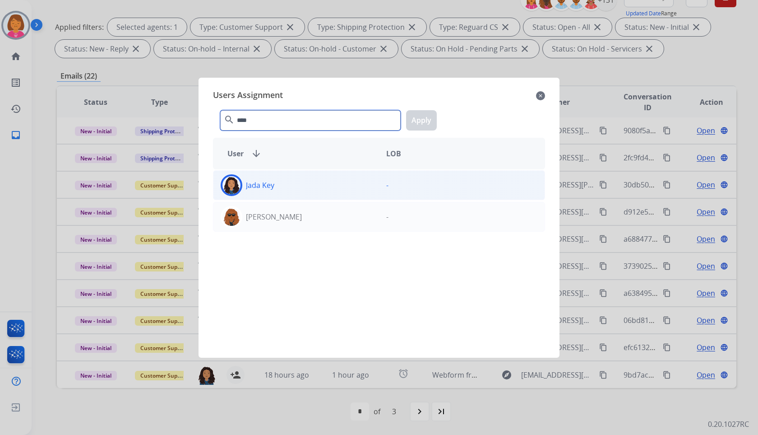
type input "****"
drag, startPoint x: 383, startPoint y: 185, endPoint x: 391, endPoint y: 173, distance: 14.3
click at [386, 185] on p "-" at bounding box center [387, 185] width 2 height 11
click at [419, 119] on button "Apply" at bounding box center [421, 120] width 31 height 20
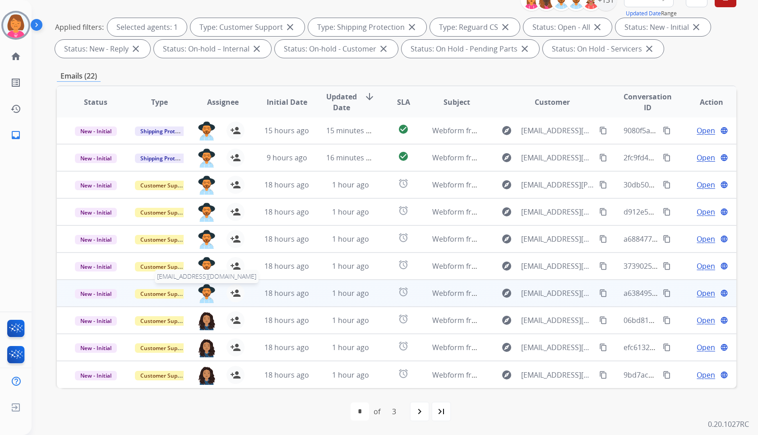
click at [205, 290] on img at bounding box center [207, 293] width 18 height 19
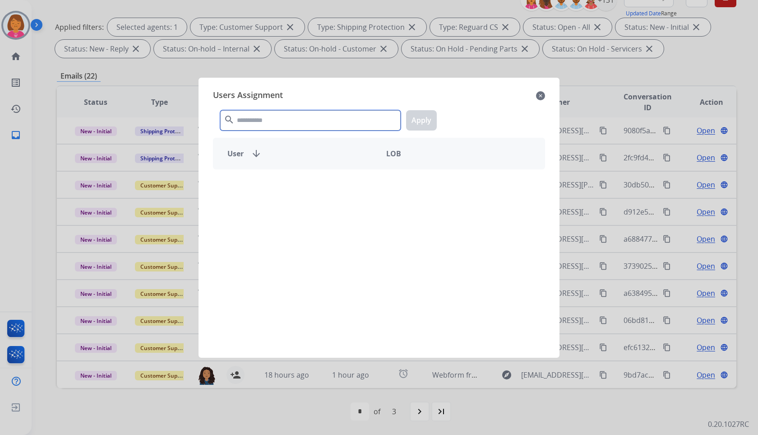
click at [333, 116] on input "text" at bounding box center [310, 120] width 181 height 20
paste input "****"
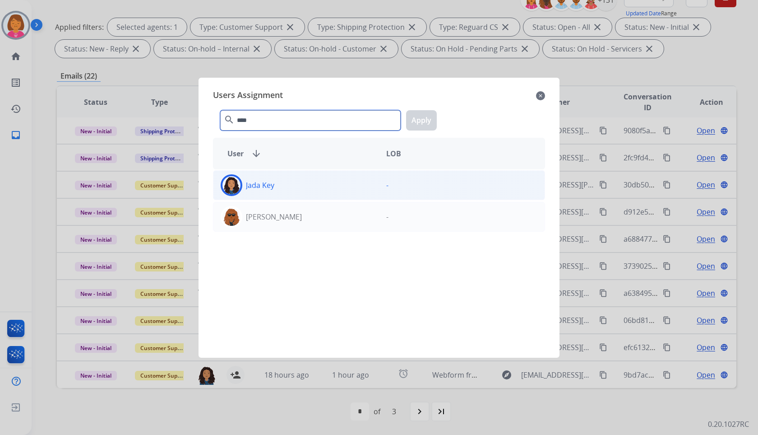
type input "****"
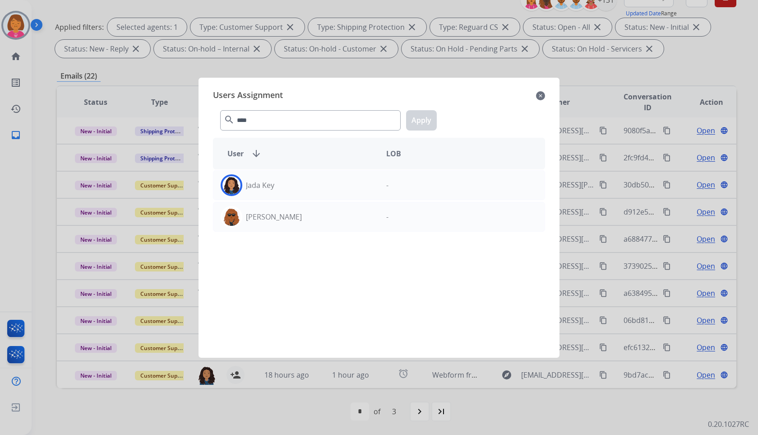
drag, startPoint x: 380, startPoint y: 188, endPoint x: 408, endPoint y: 136, distance: 58.6
click at [382, 184] on div "-" at bounding box center [462, 185] width 166 height 22
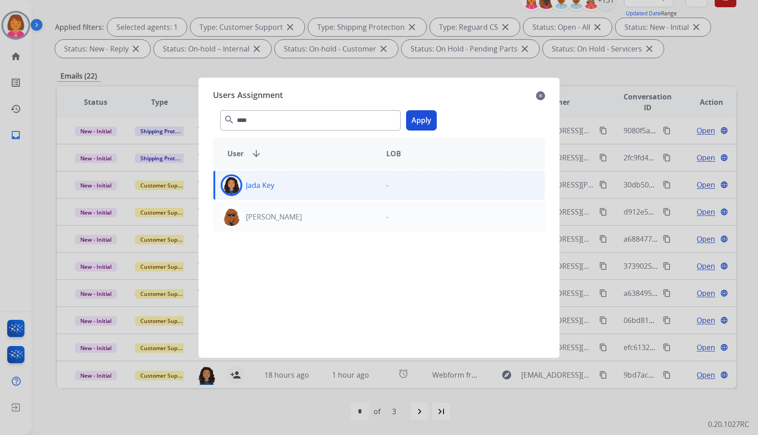
click at [418, 116] on button "Apply" at bounding box center [421, 120] width 31 height 20
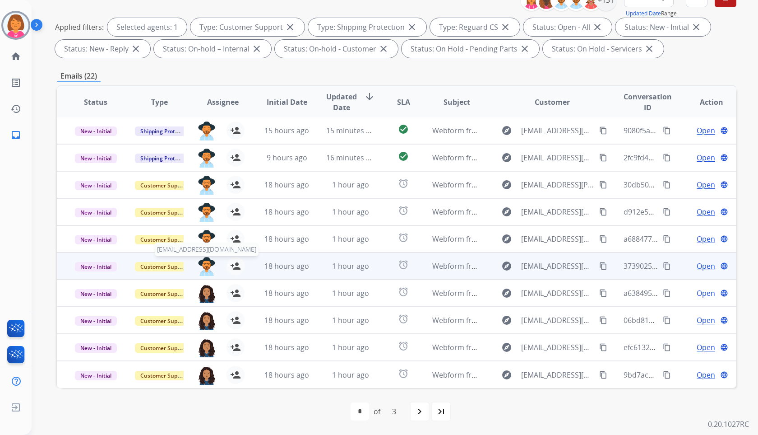
click at [209, 258] on img at bounding box center [207, 266] width 18 height 19
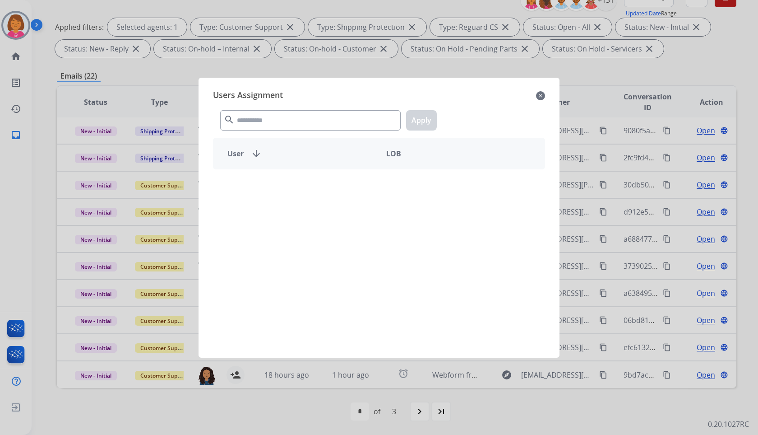
click at [382, 106] on div "search Apply" at bounding box center [379, 118] width 332 height 31
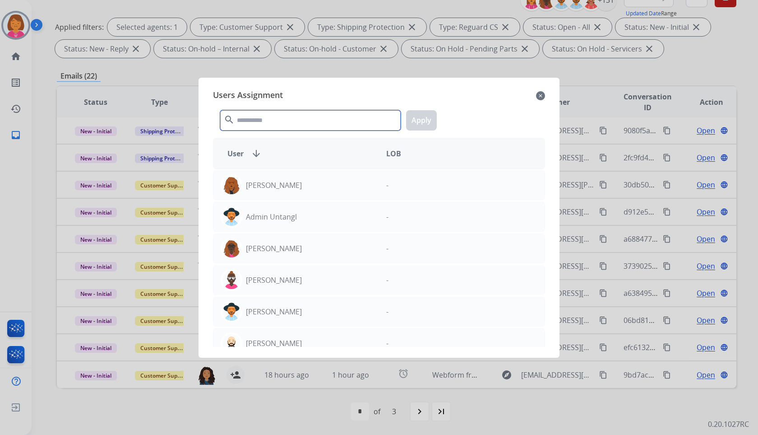
click at [378, 115] on input "text" at bounding box center [310, 120] width 181 height 20
paste input "****"
type input "****"
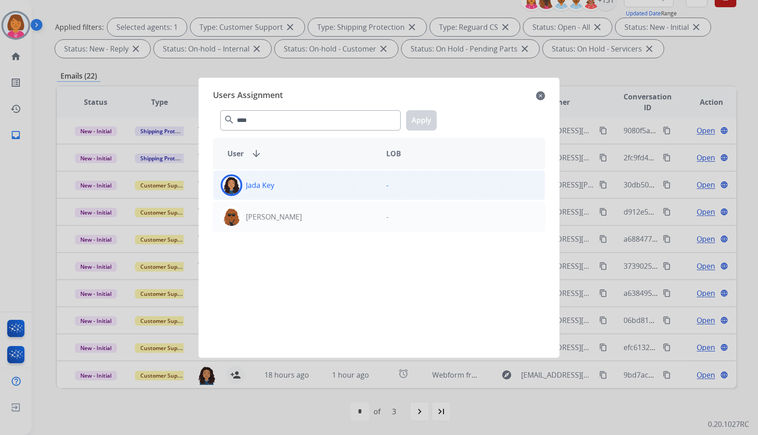
click at [403, 173] on div "Jada Key -" at bounding box center [379, 185] width 332 height 30
click at [417, 125] on button "Apply" at bounding box center [421, 120] width 31 height 20
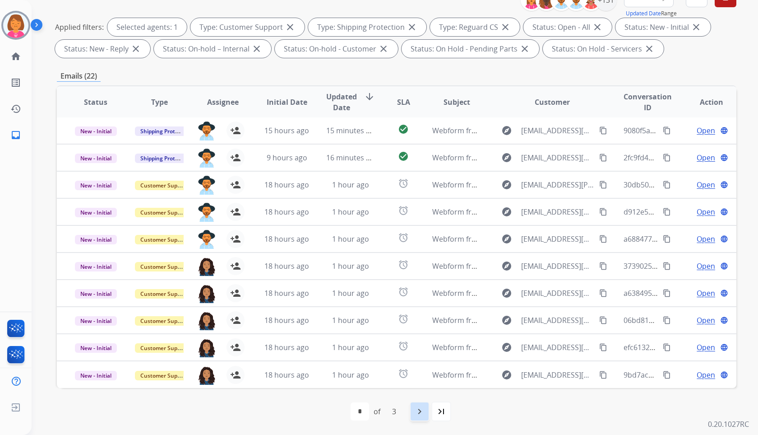
click at [416, 413] on mat-icon "navigate_next" at bounding box center [419, 411] width 11 height 11
select select "*"
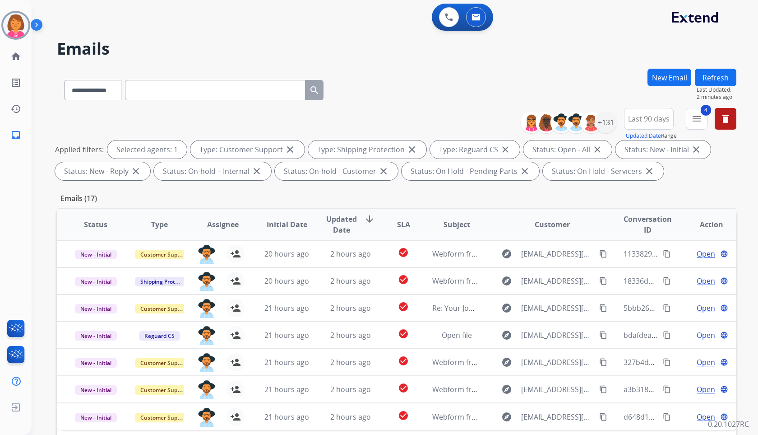
scroll to position [0, 0]
click at [499, 74] on div "**********" at bounding box center [397, 88] width 680 height 39
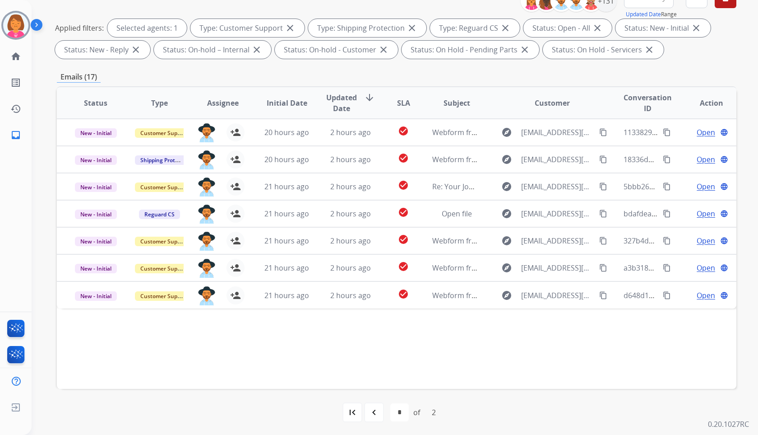
scroll to position [122, 0]
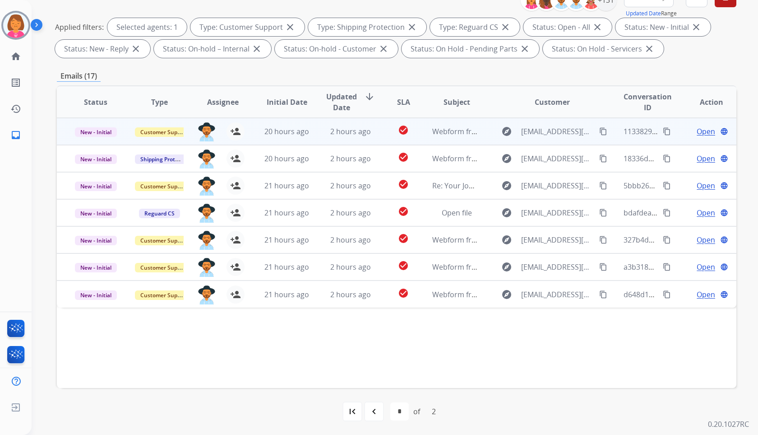
click at [702, 131] on span "Open" at bounding box center [706, 131] width 19 height 11
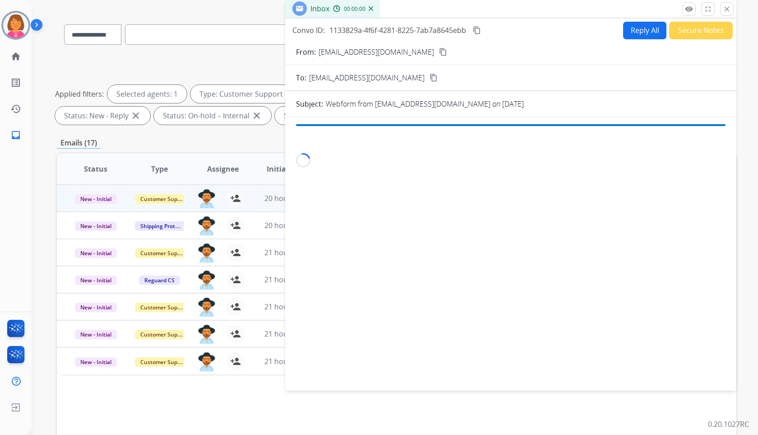
scroll to position [0, 0]
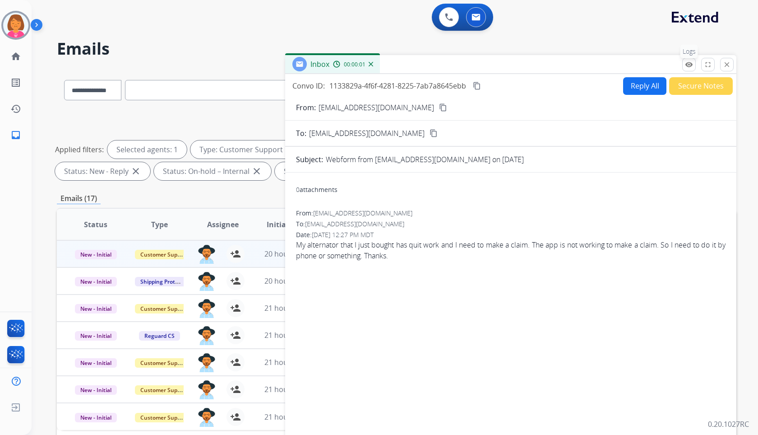
click at [690, 65] on mat-icon "remove_red_eye" at bounding box center [689, 64] width 8 height 8
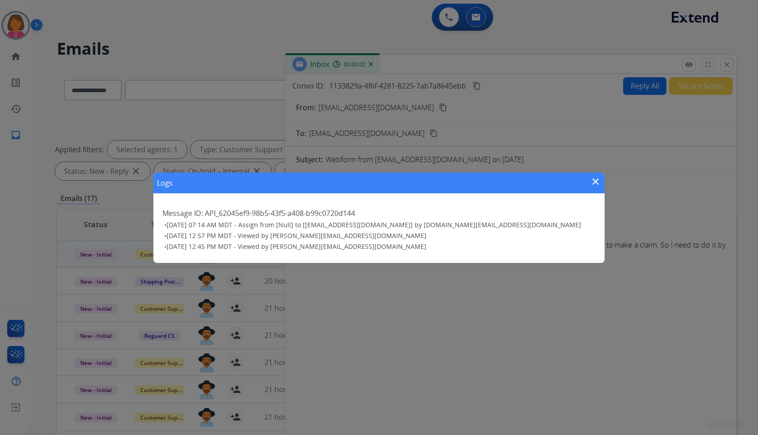
click at [599, 177] on mat-icon "close" at bounding box center [595, 181] width 11 height 11
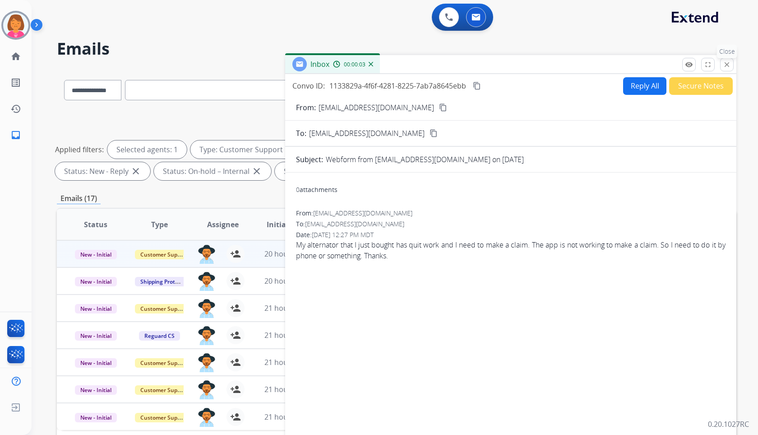
click at [726, 63] on mat-icon "close" at bounding box center [727, 64] width 8 height 8
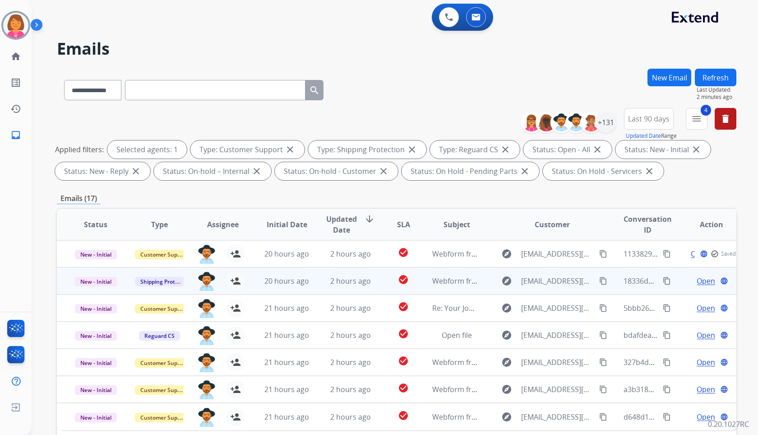
click at [695, 275] on td "Open language" at bounding box center [705, 280] width 64 height 27
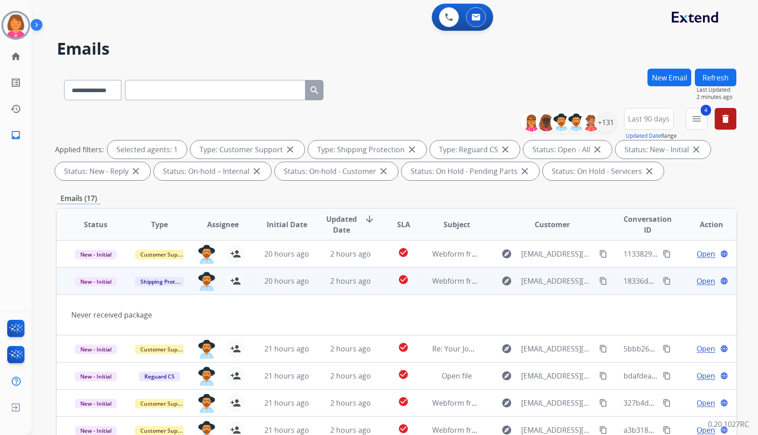
click at [697, 280] on span "Open" at bounding box center [706, 280] width 19 height 11
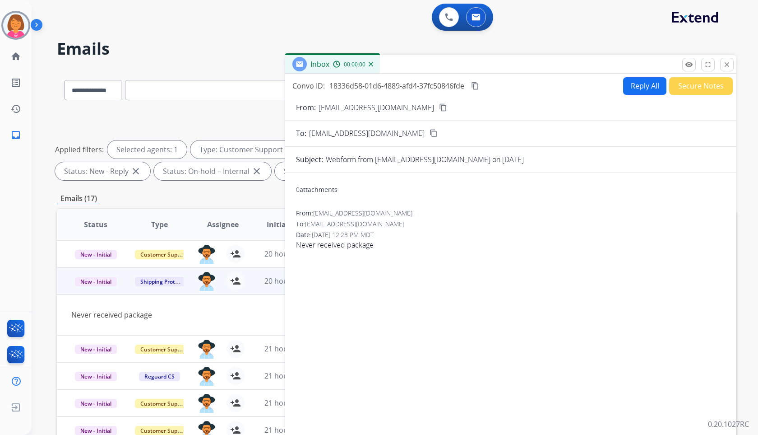
click at [682, 64] on div "Inbox 00:00:00" at bounding box center [510, 64] width 451 height 19
click at [695, 66] on button "remove_red_eye Logs" at bounding box center [689, 65] width 14 height 14
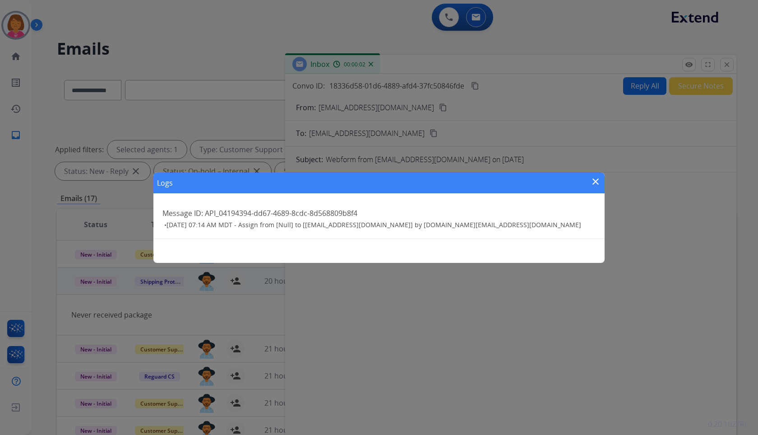
click at [696, 142] on div "Logs close Message ID: API_04194394-dd67-4689-8cdc-8d568809b8f4 • 09/14/2025 - …" at bounding box center [379, 217] width 758 height 435
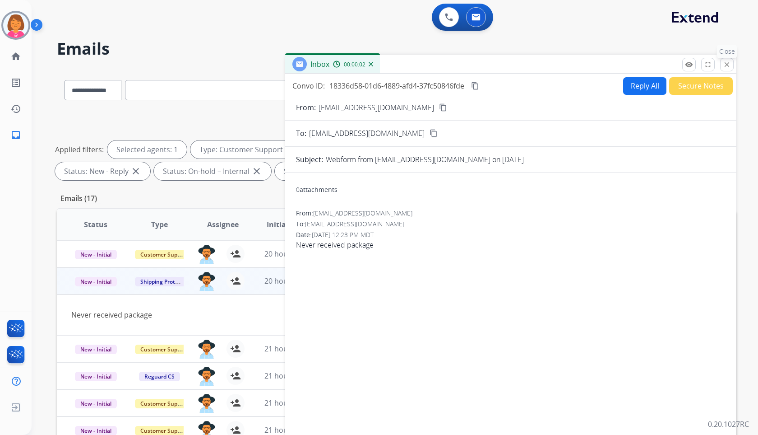
click at [731, 59] on button "close Close" at bounding box center [727, 65] width 14 height 14
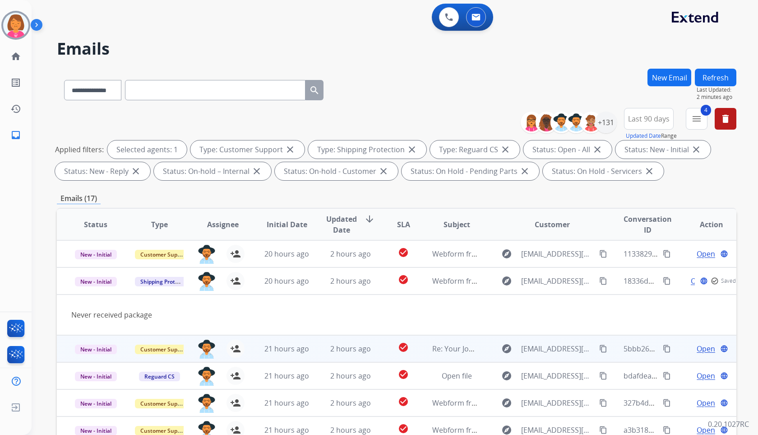
click at [697, 343] on span "Open" at bounding box center [706, 348] width 19 height 11
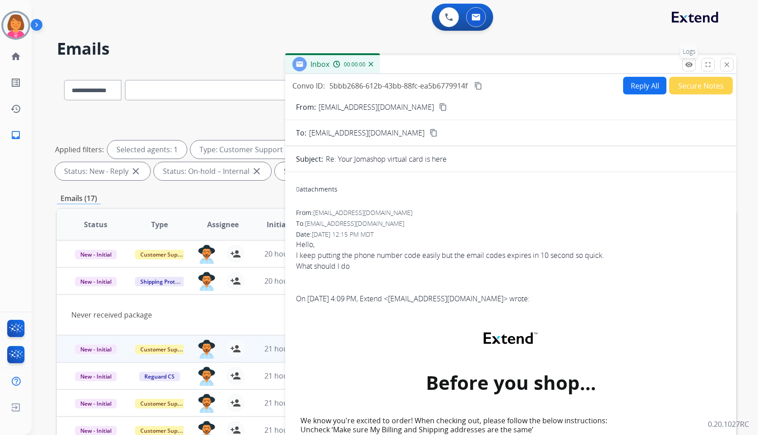
click at [688, 62] on mat-icon "remove_red_eye" at bounding box center [689, 64] width 8 height 8
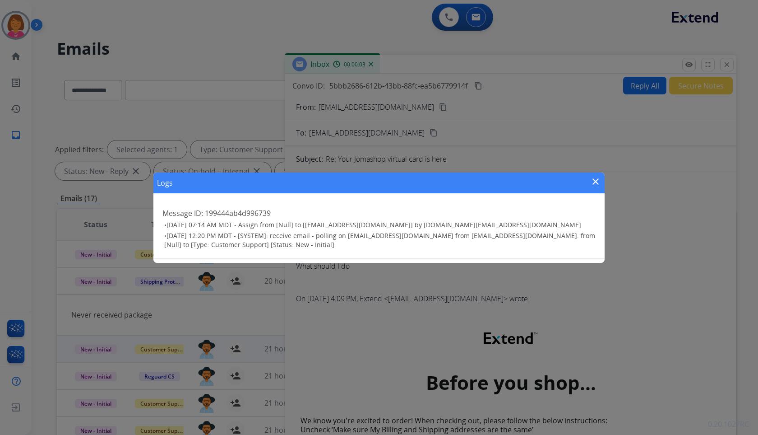
click at [642, 164] on div "Logs close Message ID: 199444ab4d996739 • 09/14/2025 - 07:14 AM MDT - Assign fr…" at bounding box center [379, 217] width 758 height 435
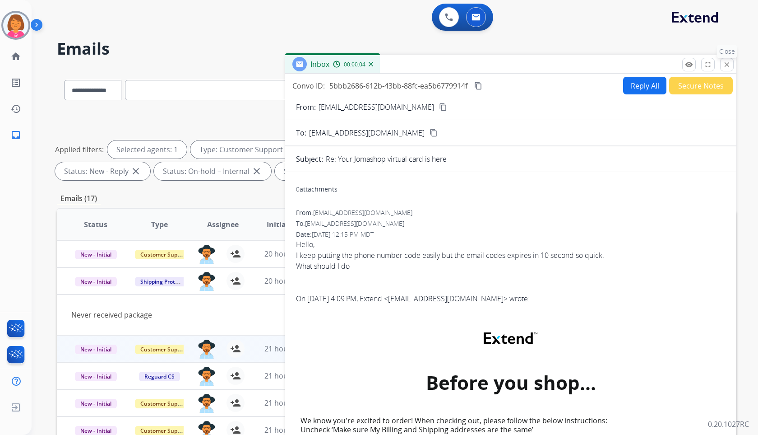
click at [731, 66] on button "close Close" at bounding box center [727, 65] width 14 height 14
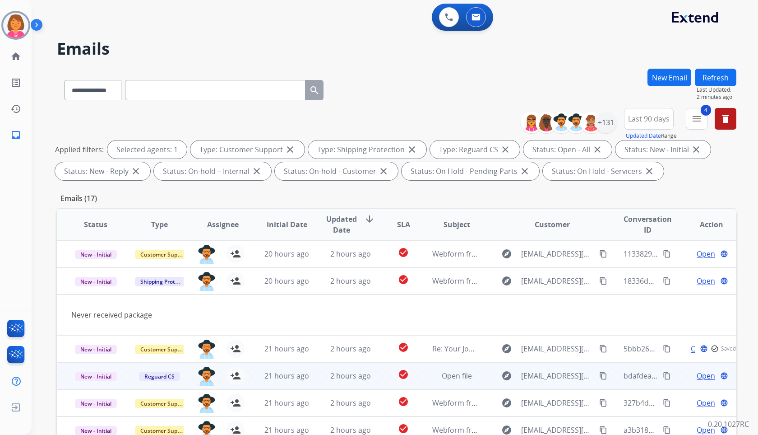
click at [697, 375] on span "Open" at bounding box center [706, 375] width 19 height 11
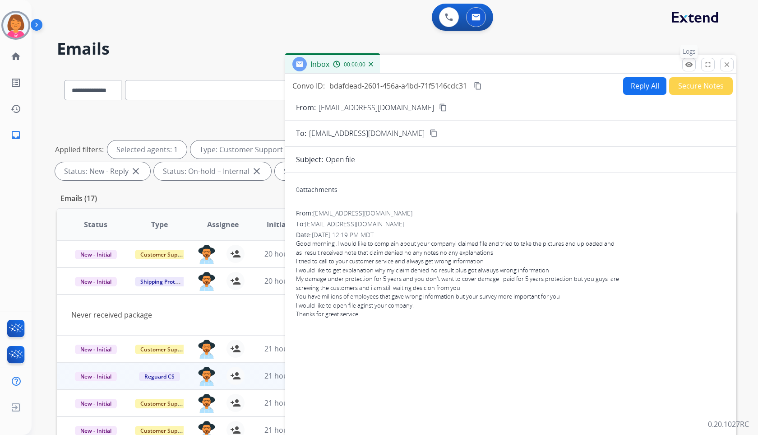
click at [687, 64] on mat-icon "remove_red_eye" at bounding box center [689, 64] width 8 height 8
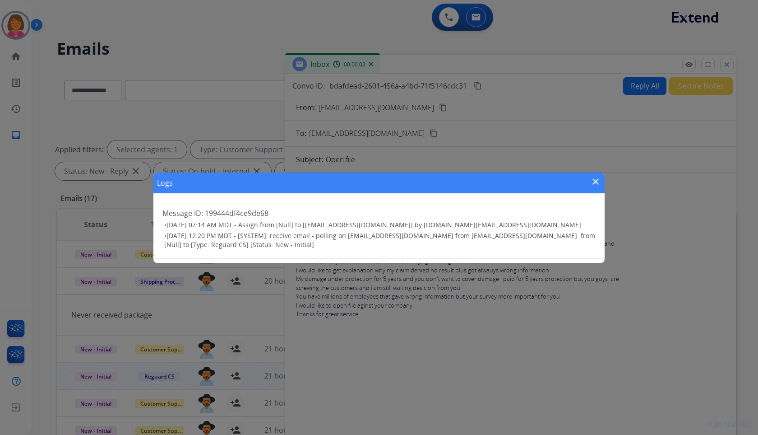
click at [688, 150] on div "Logs close Message ID: 199444df4ce9de68 • 09/14/2025 - 07:14 AM MDT - Assign fr…" at bounding box center [379, 217] width 758 height 435
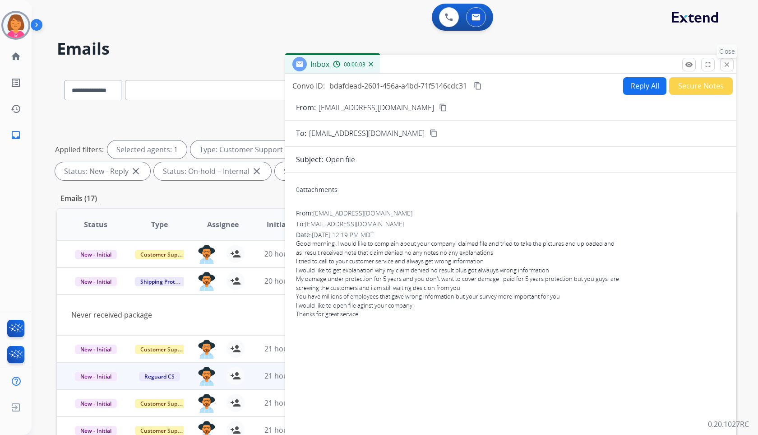
click at [731, 62] on mat-icon "close" at bounding box center [727, 64] width 8 height 8
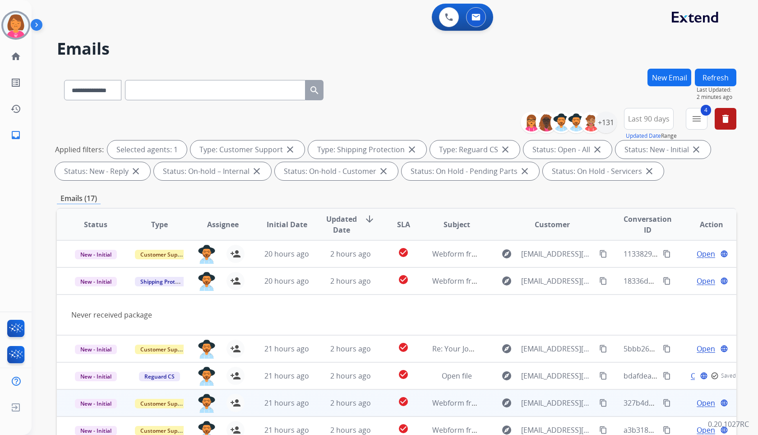
click at [697, 404] on span "Open" at bounding box center [706, 402] width 19 height 11
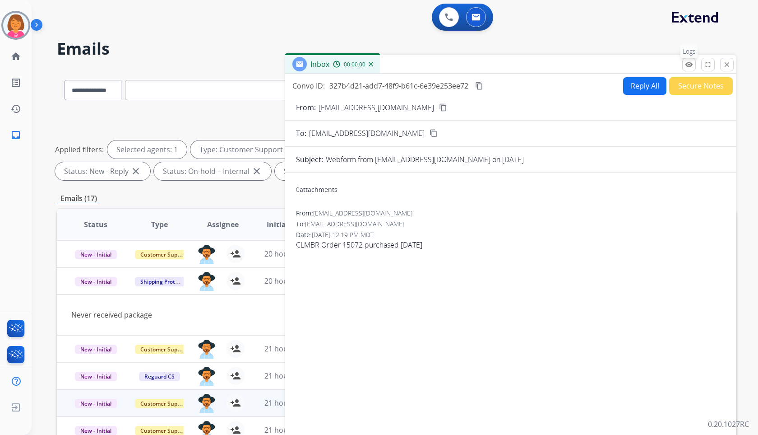
click at [689, 65] on mat-icon "remove_red_eye" at bounding box center [689, 64] width 8 height 8
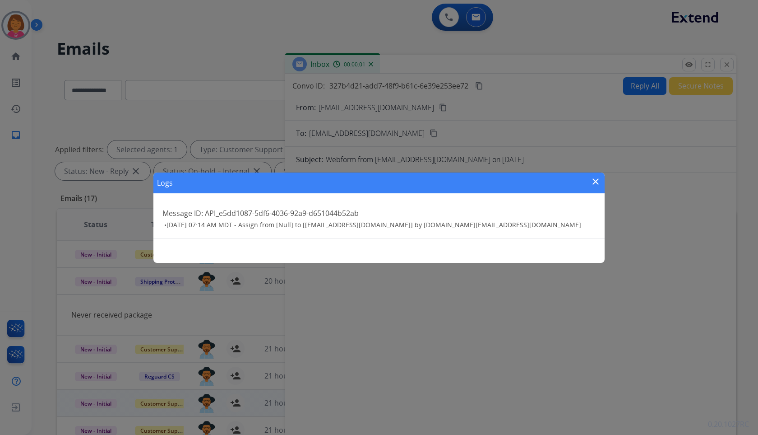
click at [698, 162] on div "Logs close Message ID: API_e5dd1087-5df6-4036-92a9-d651044b52ab • 09/14/2025 - …" at bounding box center [379, 217] width 758 height 435
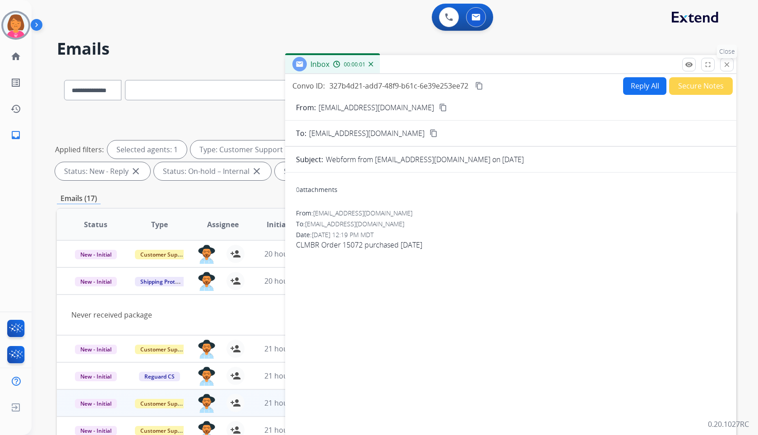
click at [729, 65] on mat-icon "close" at bounding box center [727, 64] width 8 height 8
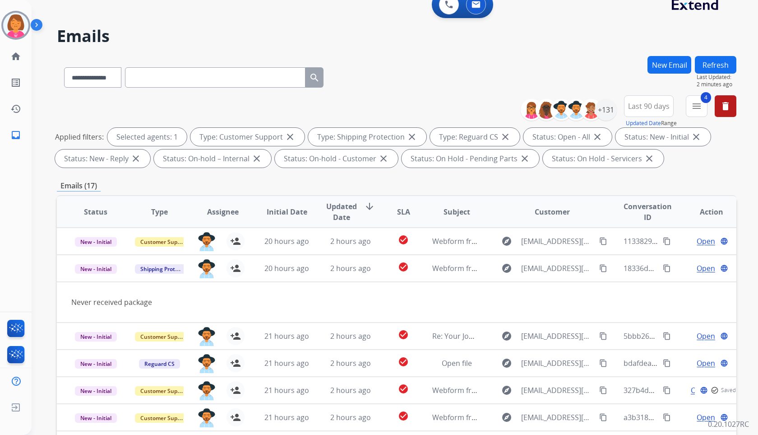
scroll to position [122, 0]
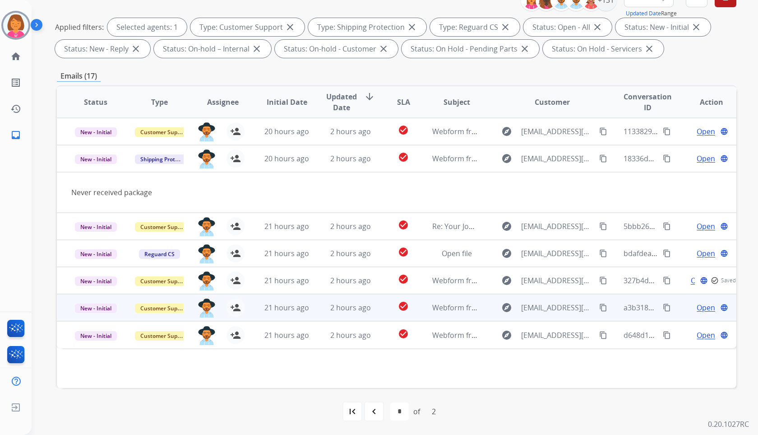
click at [698, 306] on span "Open" at bounding box center [706, 307] width 19 height 11
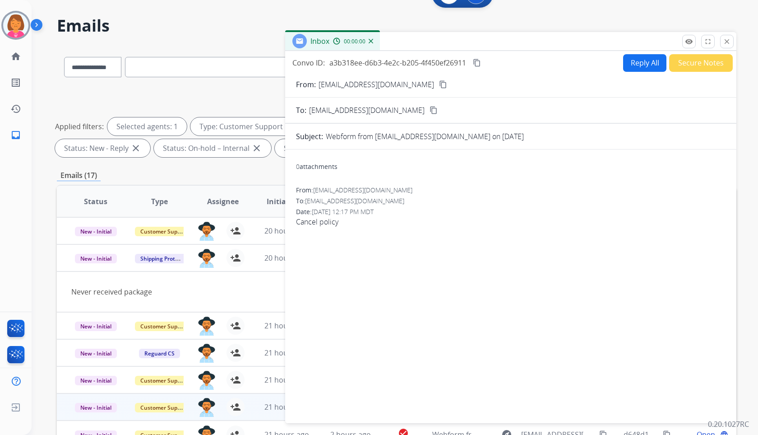
scroll to position [0, 0]
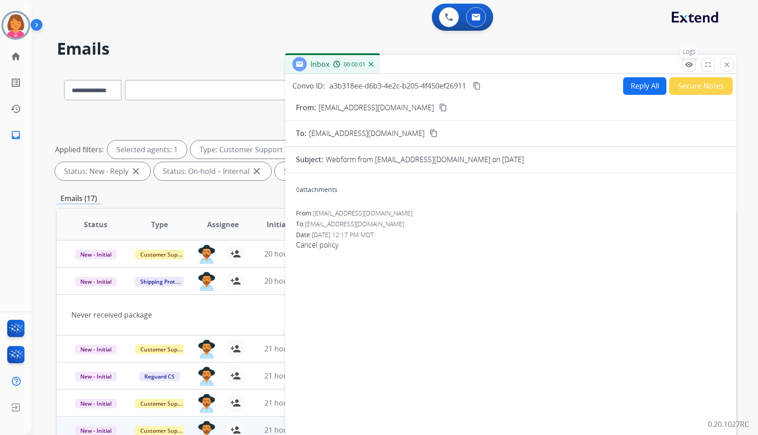
click at [687, 63] on mat-icon "remove_red_eye" at bounding box center [689, 64] width 8 height 8
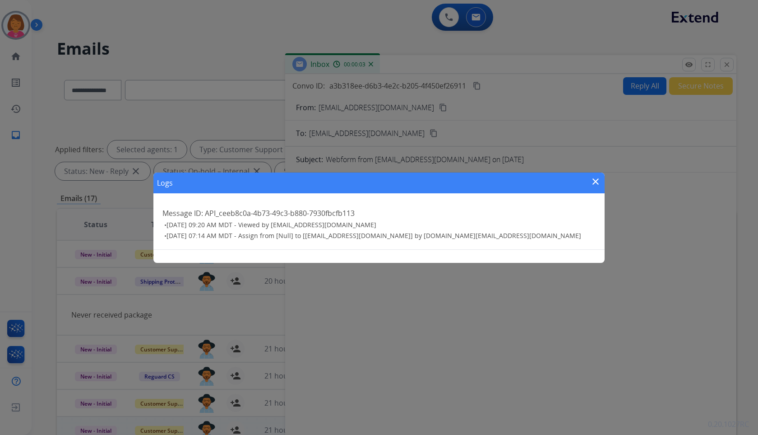
click at [691, 177] on div "Logs close Message ID: API_ceeb8c0a-4b73-49c3-b880-7930fbcfb113 • 09/14/2025 - …" at bounding box center [379, 217] width 758 height 435
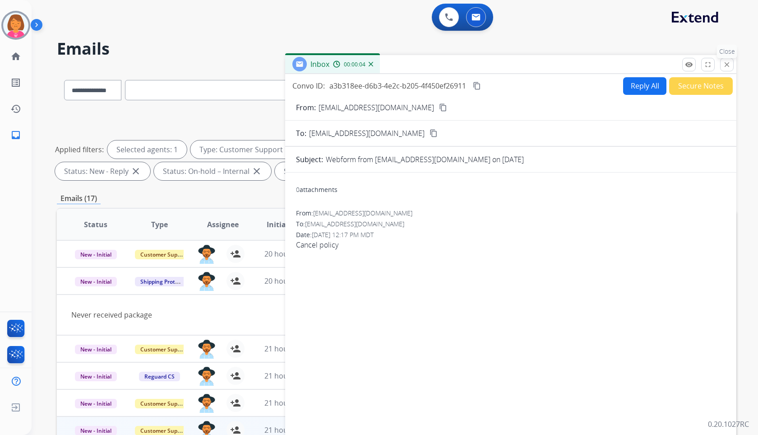
click at [728, 62] on mat-icon "close" at bounding box center [727, 64] width 8 height 8
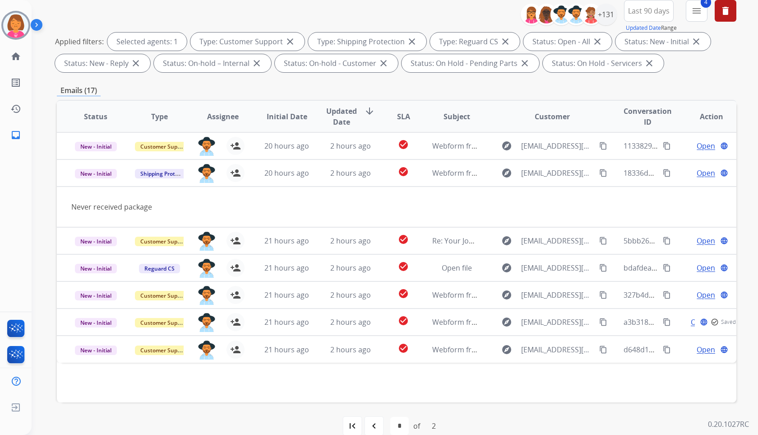
scroll to position [122, 0]
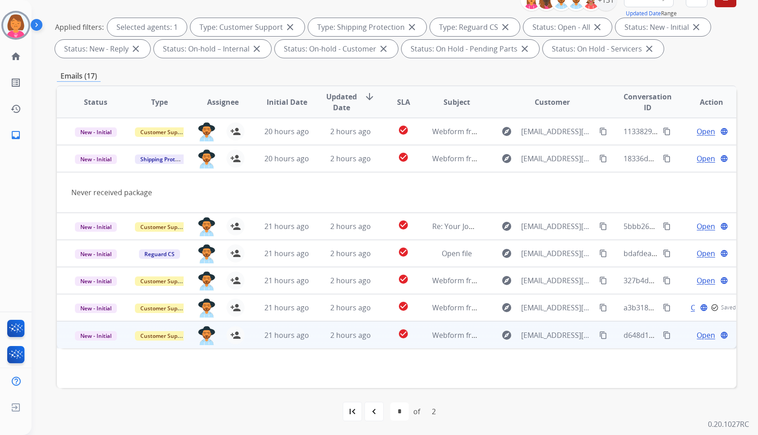
click at [701, 333] on span "Open" at bounding box center [706, 334] width 19 height 11
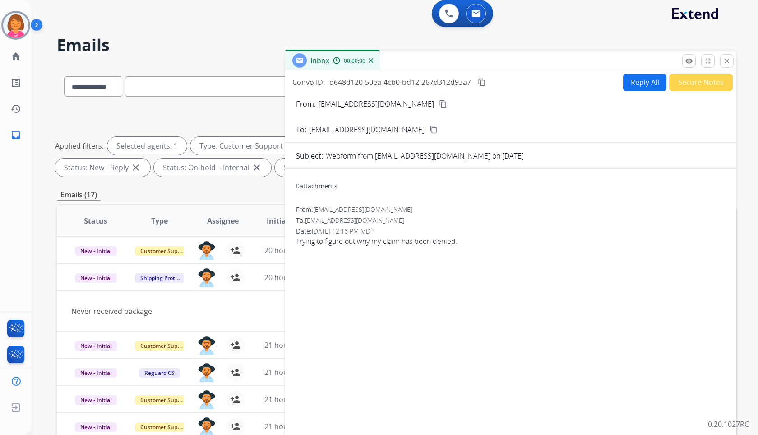
scroll to position [0, 0]
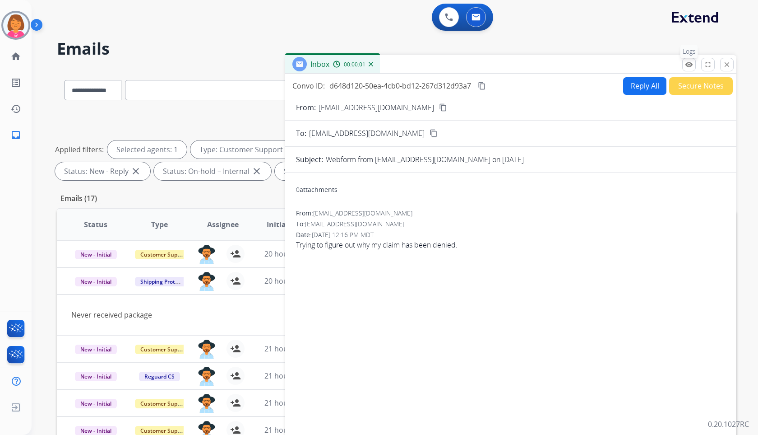
click at [690, 67] on mat-icon "remove_red_eye" at bounding box center [689, 64] width 8 height 8
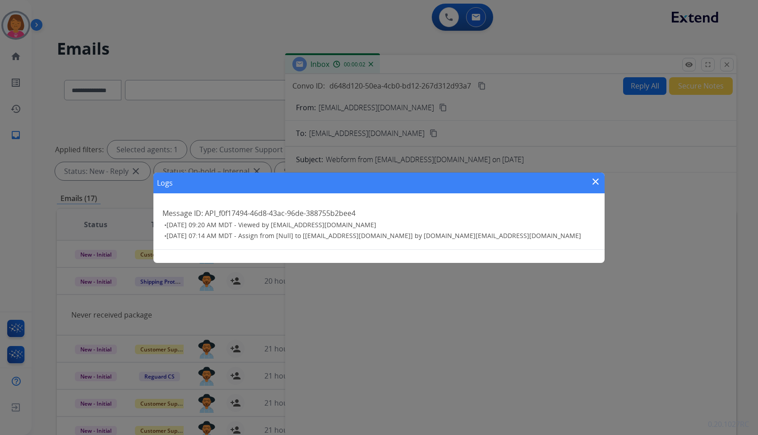
click at [684, 168] on div "Logs close Message ID: API_f0f17494-46d8-43ac-96de-388755b2bee4 • 09/14/2025 - …" at bounding box center [379, 217] width 758 height 435
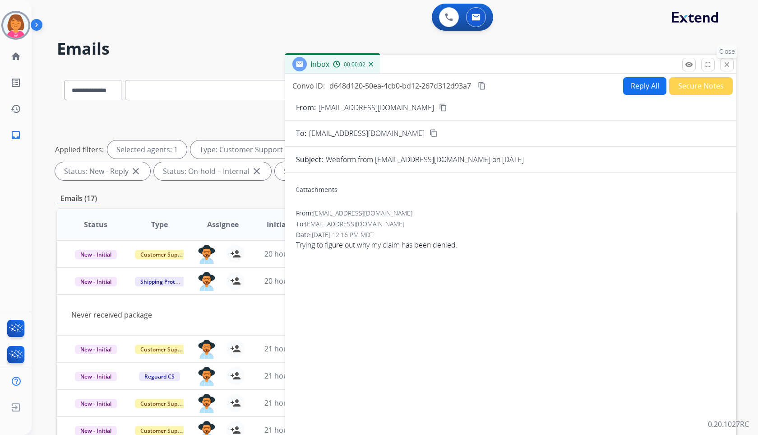
click at [722, 69] on button "close Close" at bounding box center [727, 65] width 14 height 14
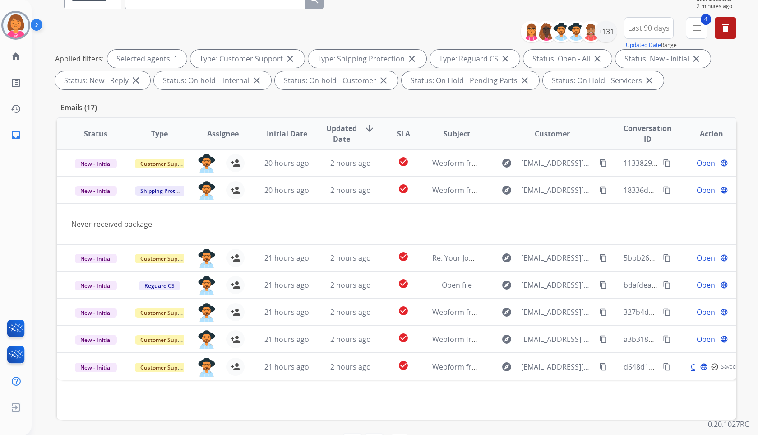
scroll to position [122, 0]
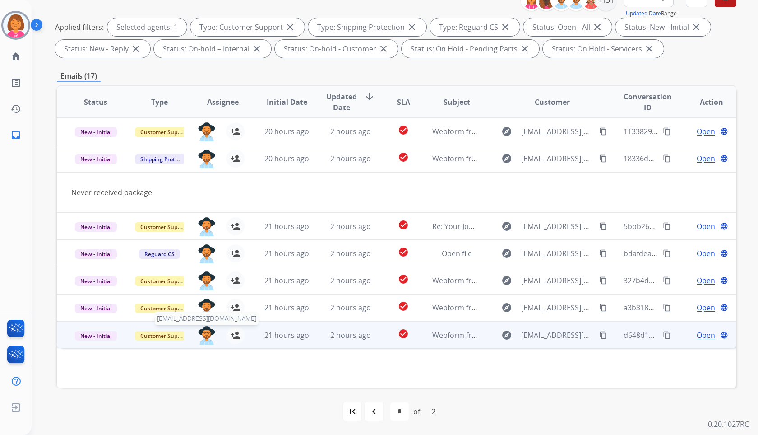
click at [200, 336] on img at bounding box center [207, 335] width 18 height 19
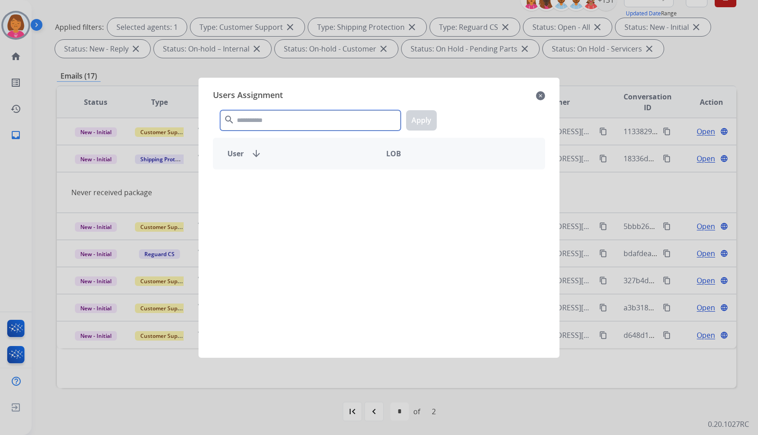
click at [336, 119] on input "text" at bounding box center [310, 120] width 181 height 20
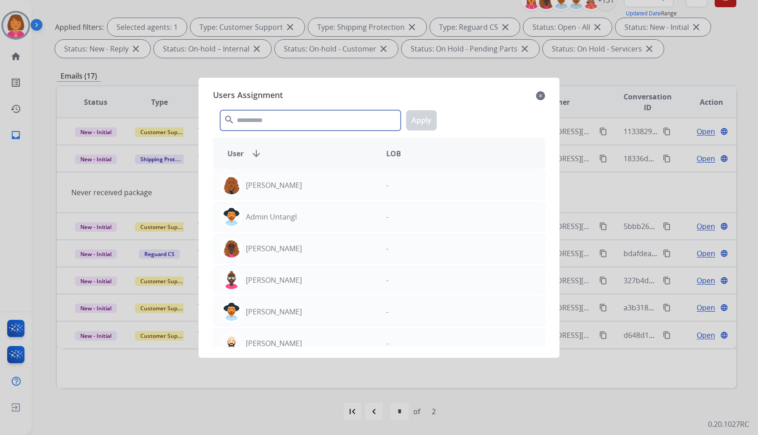
paste input "****"
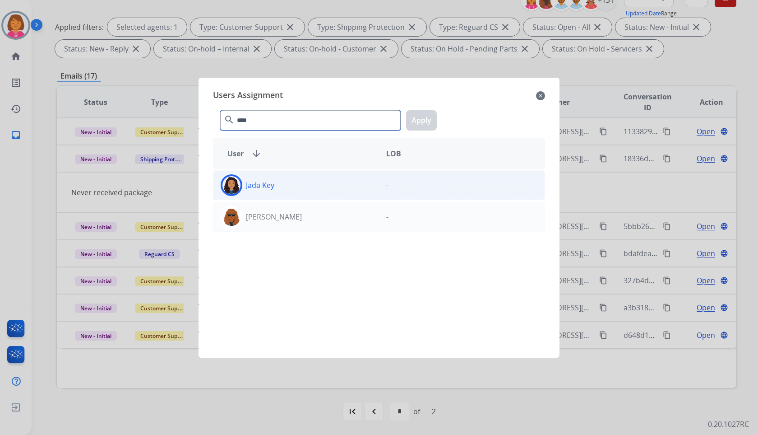
type input "****"
click at [369, 194] on div "Jada Key" at bounding box center [296, 185] width 166 height 22
drag, startPoint x: 418, startPoint y: 119, endPoint x: 339, endPoint y: 193, distance: 108.6
click at [418, 118] on button "Apply" at bounding box center [421, 120] width 31 height 20
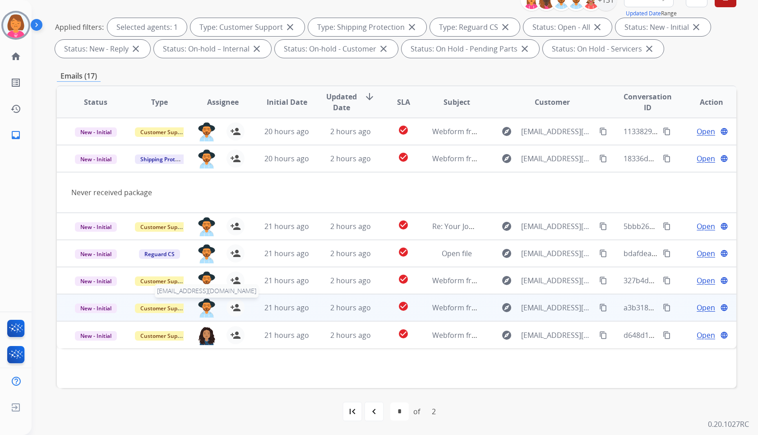
click at [202, 301] on img at bounding box center [207, 307] width 18 height 19
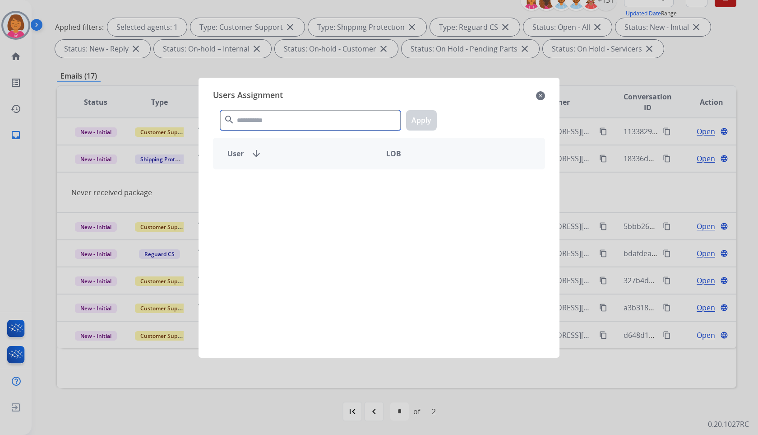
click at [342, 119] on input "text" at bounding box center [310, 120] width 181 height 20
paste input "****"
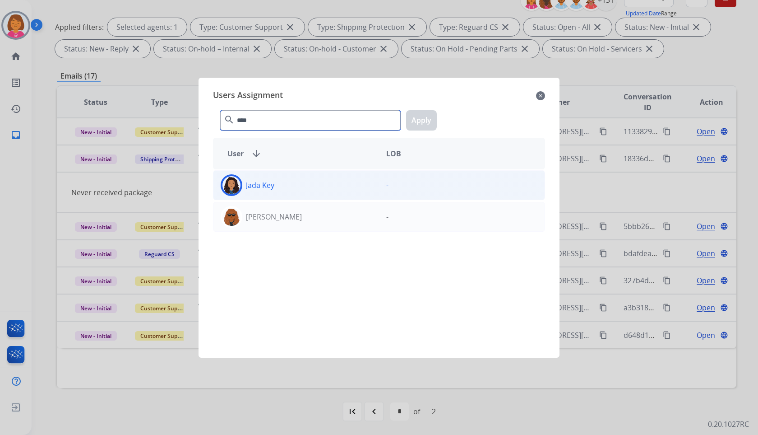
type input "****"
click at [380, 183] on div "-" at bounding box center [462, 185] width 166 height 22
click at [419, 120] on button "Apply" at bounding box center [421, 120] width 31 height 20
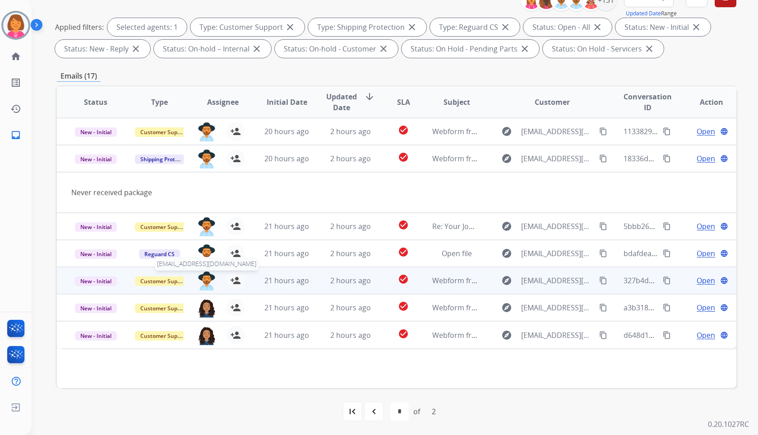
click at [199, 278] on img at bounding box center [207, 280] width 18 height 19
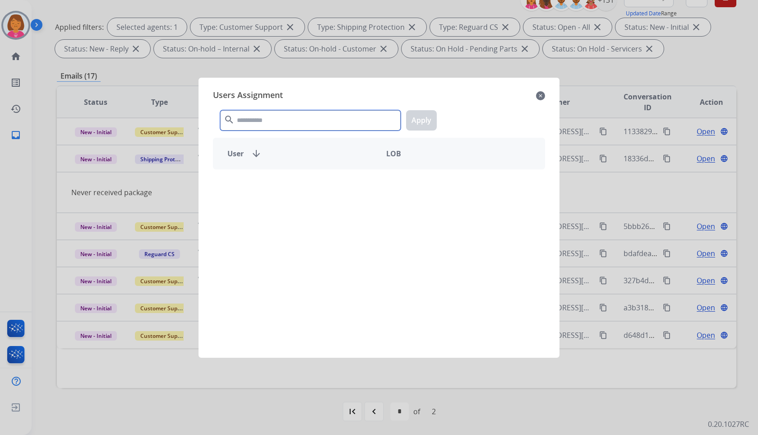
click at [317, 112] on input "text" at bounding box center [310, 120] width 181 height 20
paste input "****"
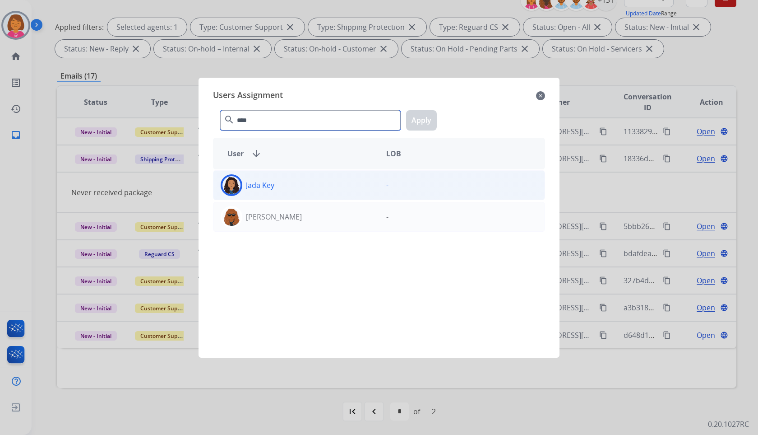
type input "****"
click at [340, 187] on div "Jada Key" at bounding box center [296, 185] width 166 height 22
click at [412, 122] on button "Apply" at bounding box center [421, 120] width 31 height 20
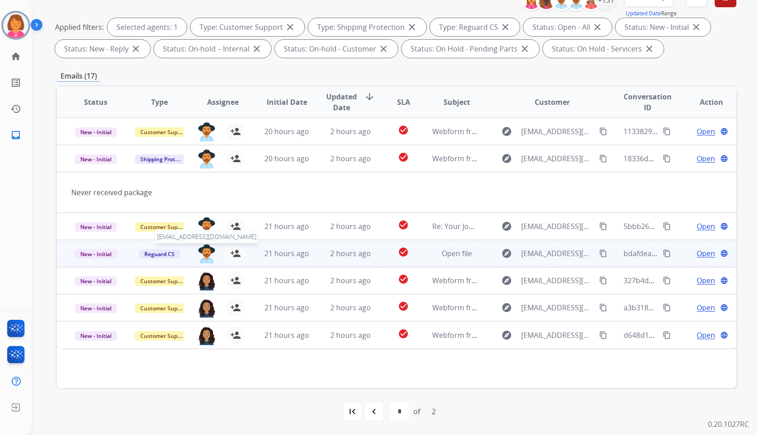
click at [204, 251] on img at bounding box center [207, 253] width 18 height 19
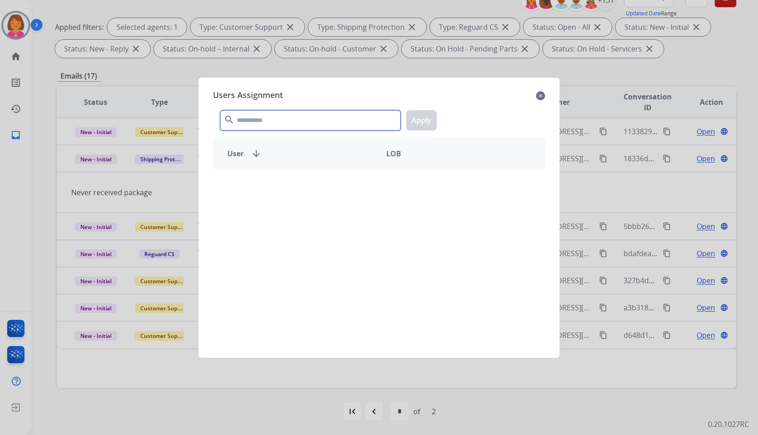
click at [342, 115] on input "text" at bounding box center [310, 120] width 181 height 20
paste input "****"
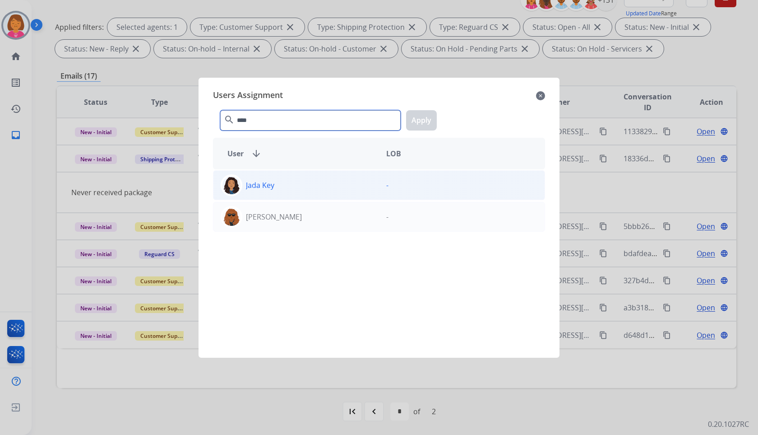
type input "****"
click at [347, 181] on div "Jada Key" at bounding box center [296, 185] width 166 height 22
click at [426, 118] on button "Apply" at bounding box center [421, 120] width 31 height 20
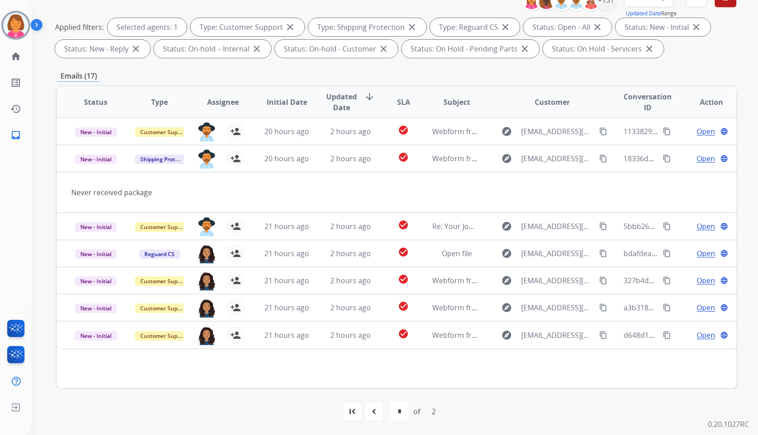
click at [441, 392] on div "first_page navigate_before * * of 2 navigate_next last_page" at bounding box center [397, 411] width 680 height 47
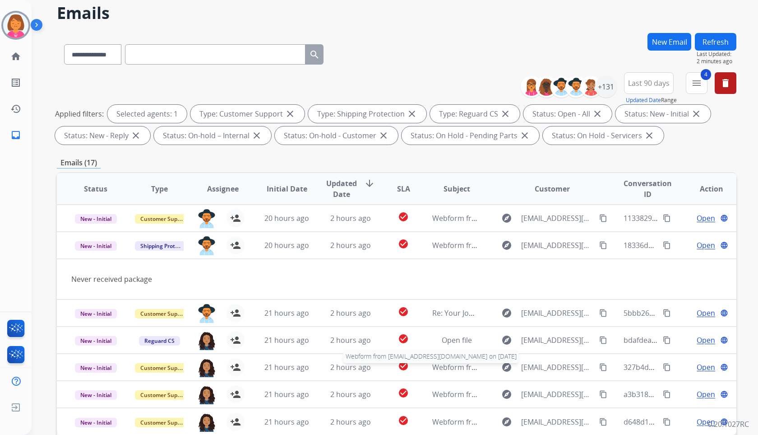
scroll to position [0, 0]
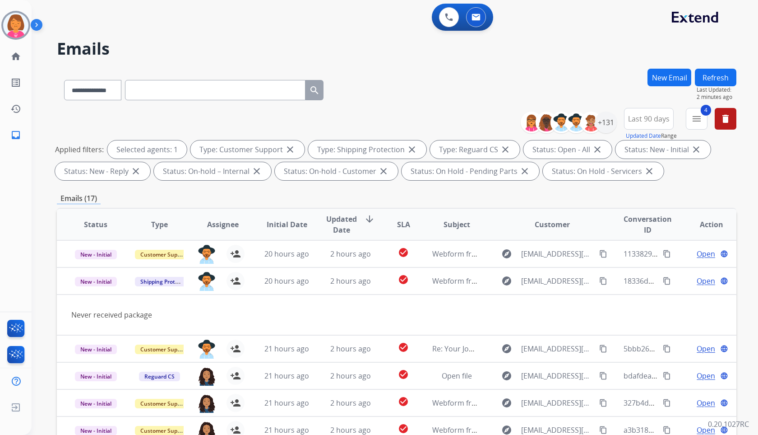
click at [708, 71] on button "Refresh" at bounding box center [716, 78] width 42 height 18
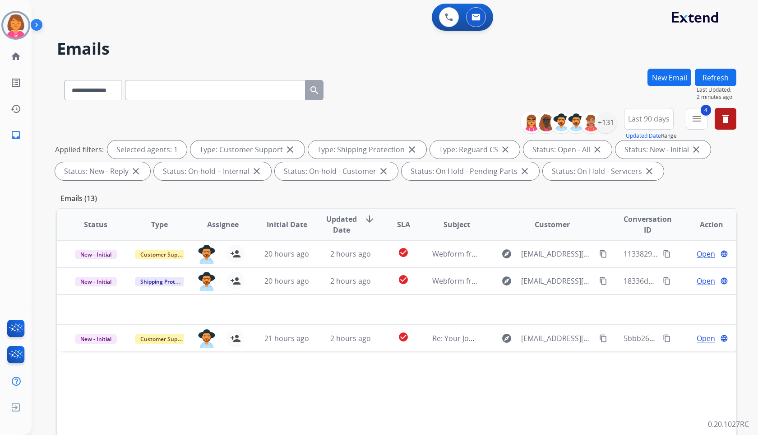
click at [164, 85] on input "text" at bounding box center [215, 90] width 181 height 20
paste input "**********"
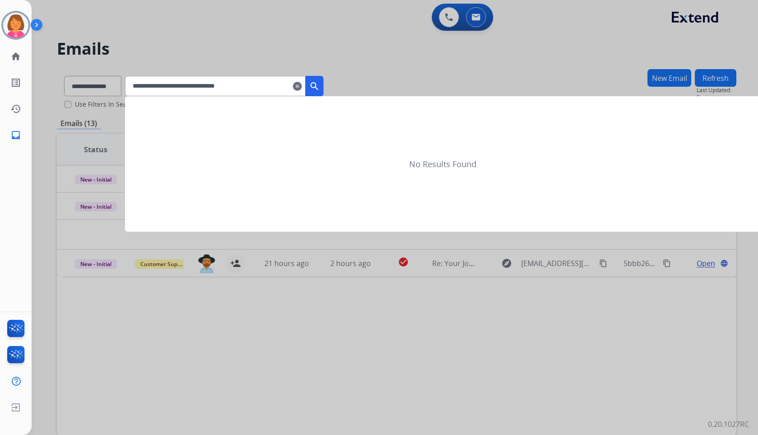
type input "**********"
click at [320, 82] on button "search" at bounding box center [315, 86] width 18 height 20
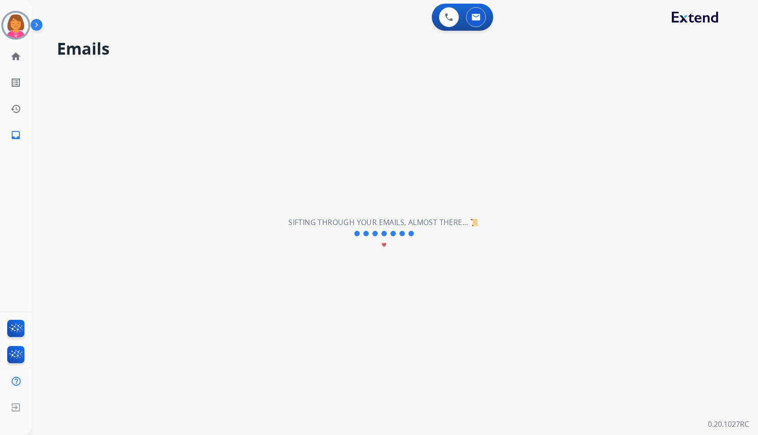
select select "*"
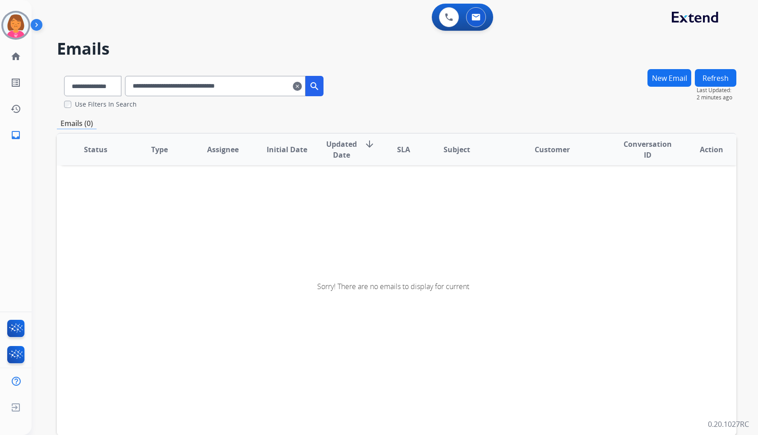
click at [275, 83] on input "**********" at bounding box center [215, 86] width 181 height 20
click at [320, 87] on mat-icon "search" at bounding box center [314, 86] width 11 height 11
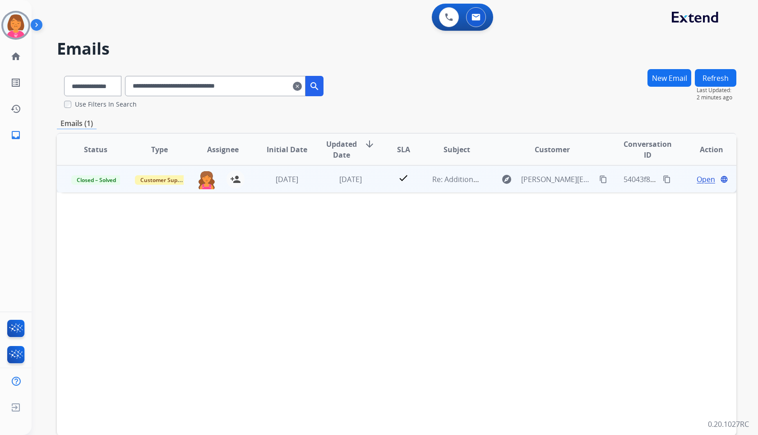
click at [697, 182] on span "Open" at bounding box center [706, 179] width 19 height 11
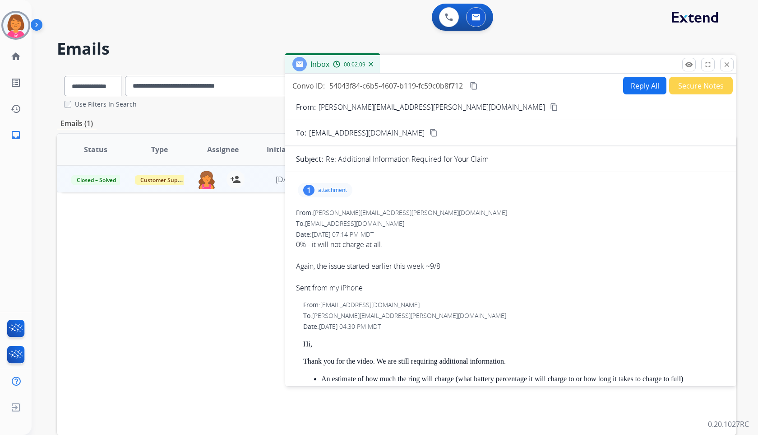
click at [575, 23] on div "0 Voice Interactions 0 Email Interactions" at bounding box center [389, 18] width 694 height 29
drag, startPoint x: 721, startPoint y: 60, endPoint x: 661, endPoint y: 65, distance: 60.7
click at [722, 61] on button "close Close" at bounding box center [727, 65] width 14 height 14
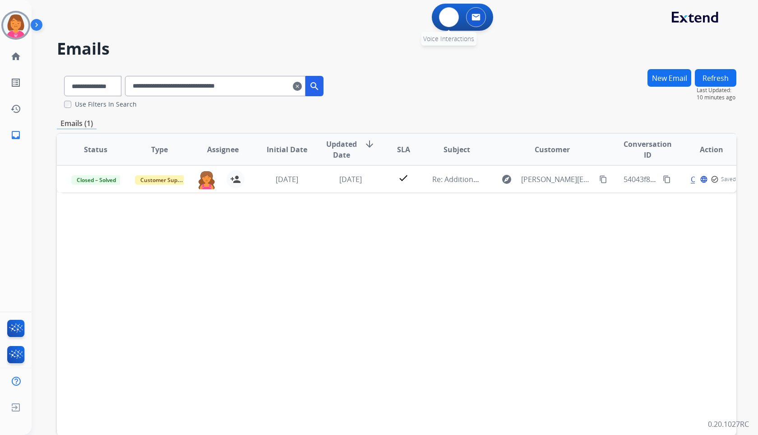
click at [445, 7] on div "0 Voice Interactions" at bounding box center [449, 17] width 27 height 20
click at [445, 11] on button at bounding box center [449, 17] width 20 height 20
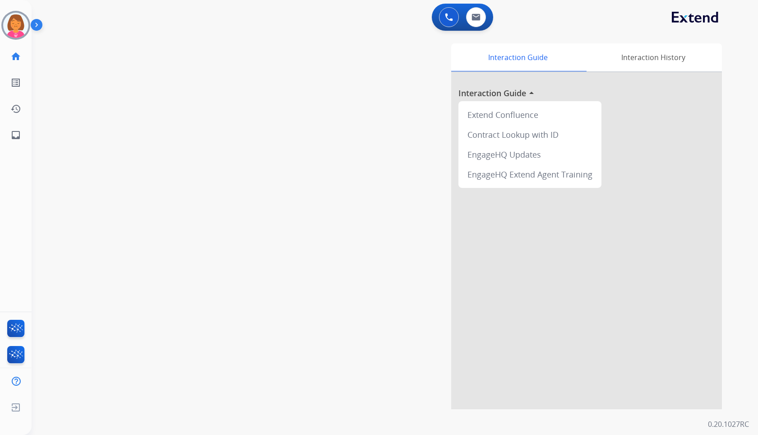
click at [445, 11] on button at bounding box center [449, 17] width 20 height 20
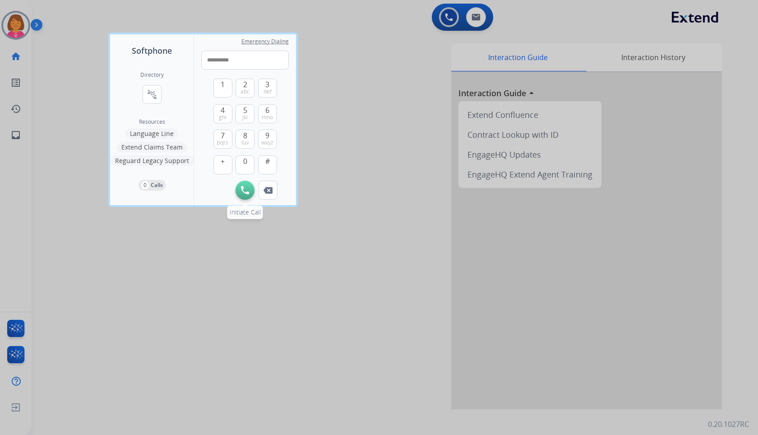
type input "**********"
click at [238, 186] on button "Initiate Call" at bounding box center [245, 190] width 19 height 19
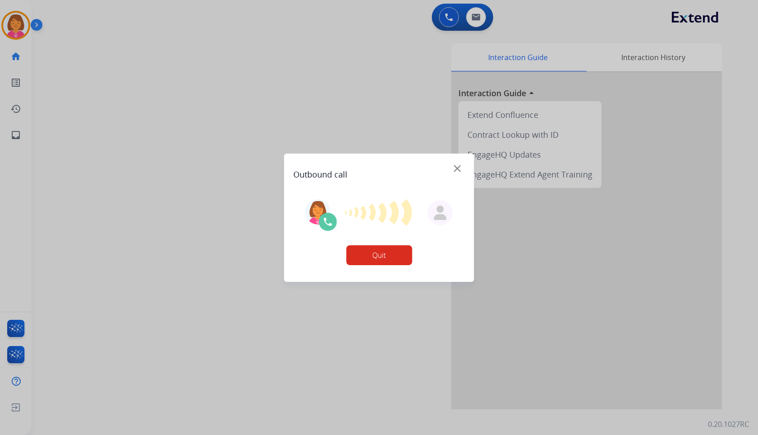
click at [385, 256] on button "Quit" at bounding box center [379, 255] width 66 height 20
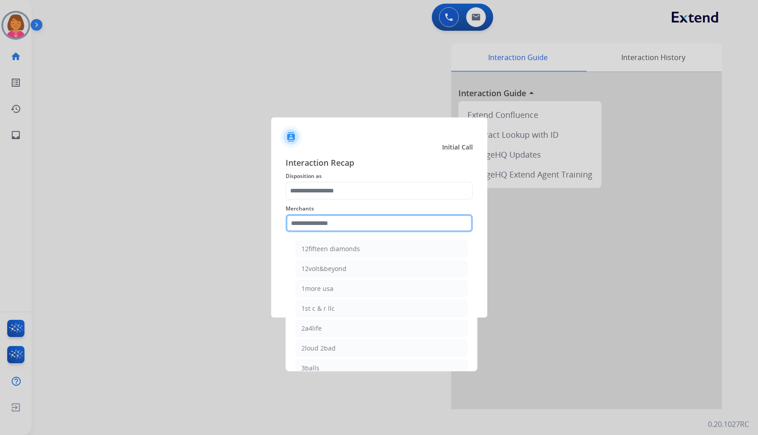
click at [362, 230] on input "text" at bounding box center [379, 223] width 187 height 18
type input "*"
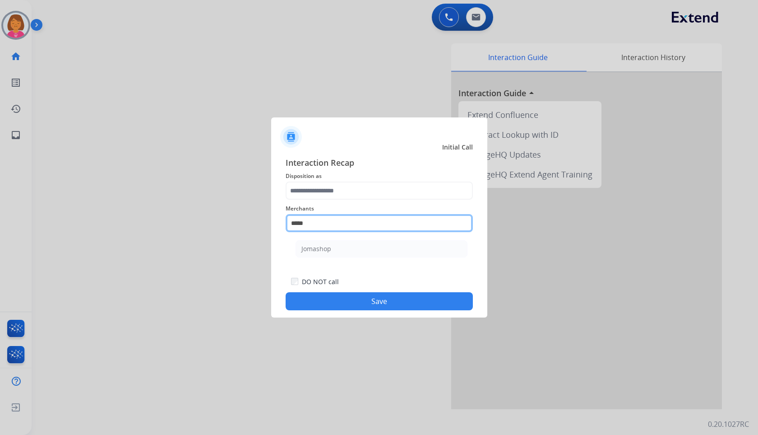
type input "*****"
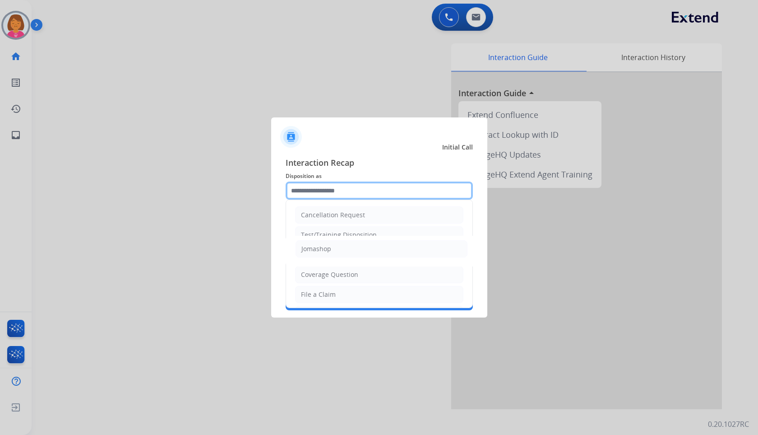
click at [337, 193] on input "text" at bounding box center [379, 190] width 187 height 18
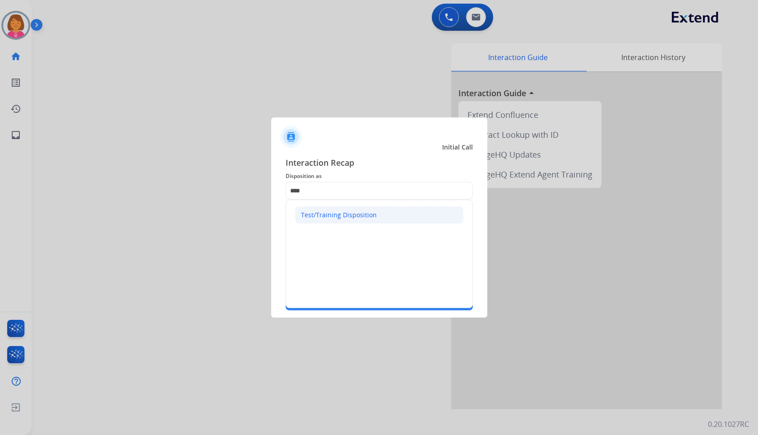
click at [358, 213] on div "Test/Training Disposition" at bounding box center [339, 214] width 76 height 9
type input "**********"
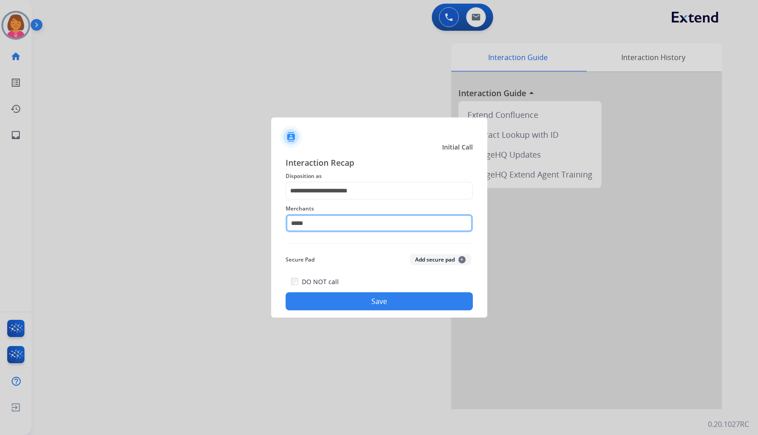
drag, startPoint x: 355, startPoint y: 218, endPoint x: 353, endPoint y: 223, distance: 5.3
click at [353, 223] on input "*****" at bounding box center [379, 223] width 187 height 18
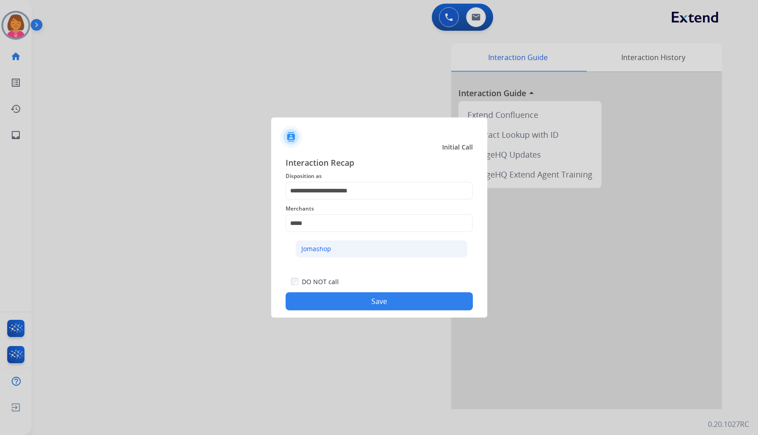
click at [338, 248] on li "Jomashop" at bounding box center [382, 248] width 172 height 17
type input "********"
click at [357, 294] on button "Save" at bounding box center [379, 301] width 187 height 18
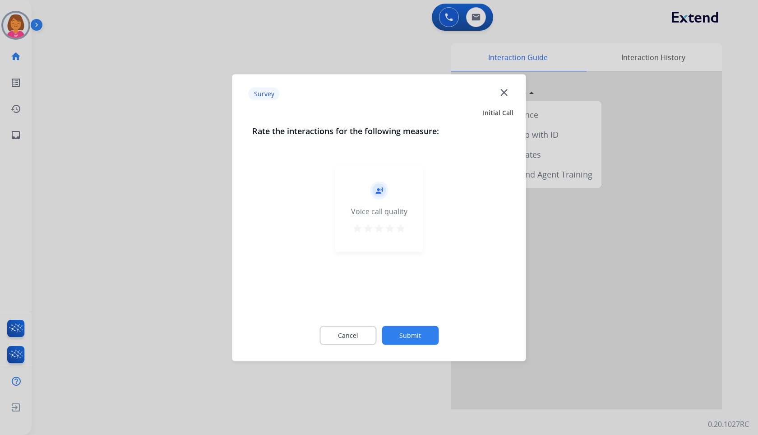
click at [404, 228] on mat-icon "star" at bounding box center [400, 228] width 11 height 11
click at [433, 333] on button "Submit" at bounding box center [410, 334] width 57 height 19
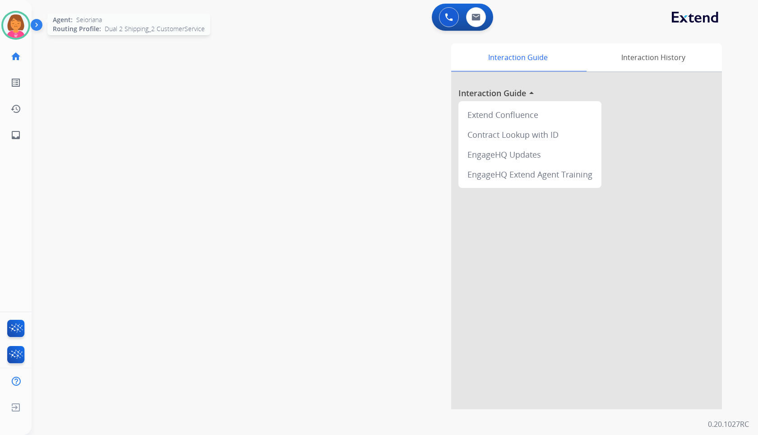
click at [28, 32] on div at bounding box center [15, 25] width 29 height 29
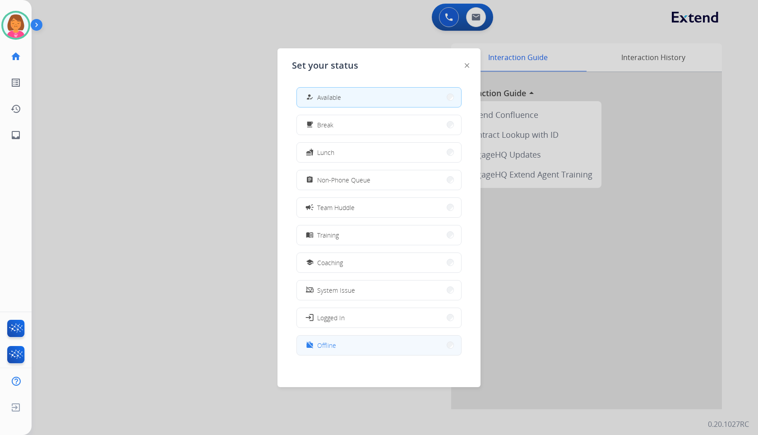
click at [374, 351] on button "work_off Offline" at bounding box center [379, 344] width 164 height 19
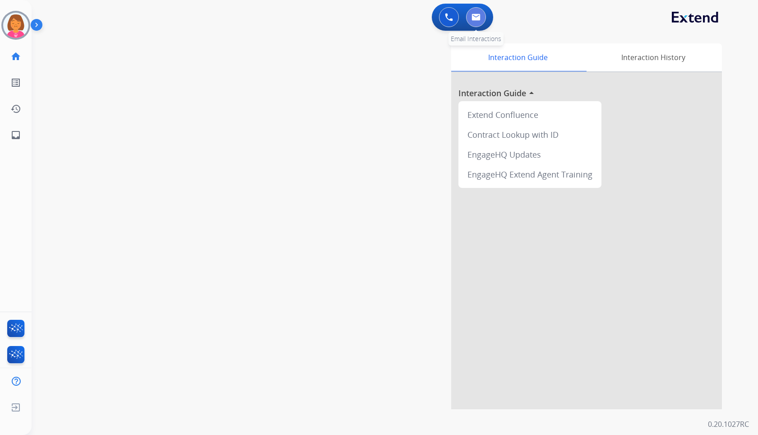
click at [483, 15] on button at bounding box center [476, 17] width 20 height 20
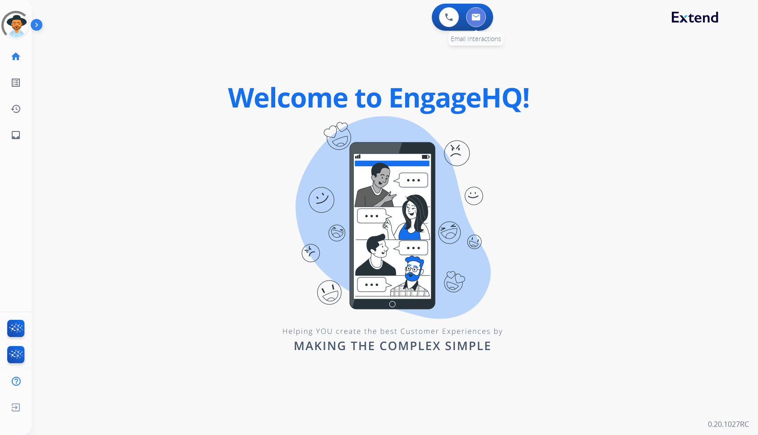
click at [475, 19] on img at bounding box center [476, 17] width 9 height 7
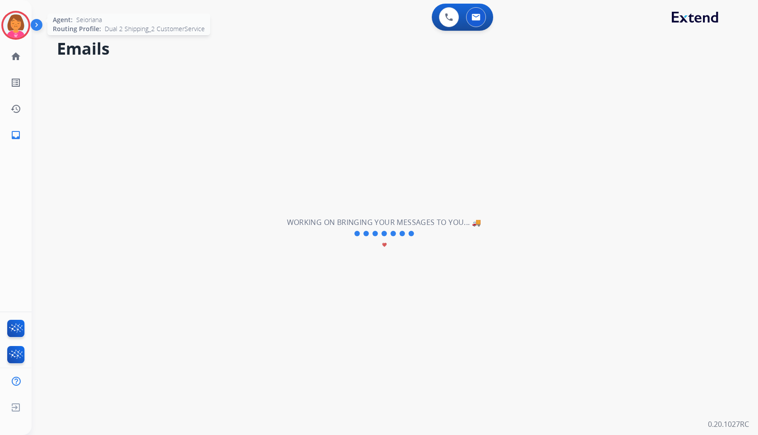
click at [9, 21] on img at bounding box center [15, 25] width 25 height 25
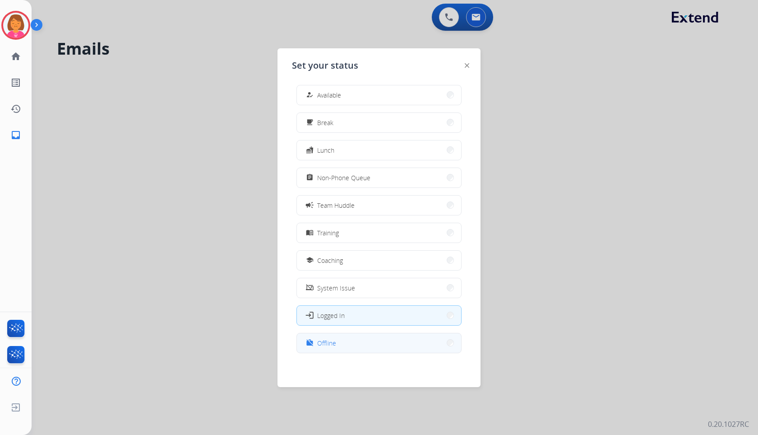
scroll to position [3, 0]
click at [361, 338] on button "work_off Offline" at bounding box center [379, 342] width 164 height 19
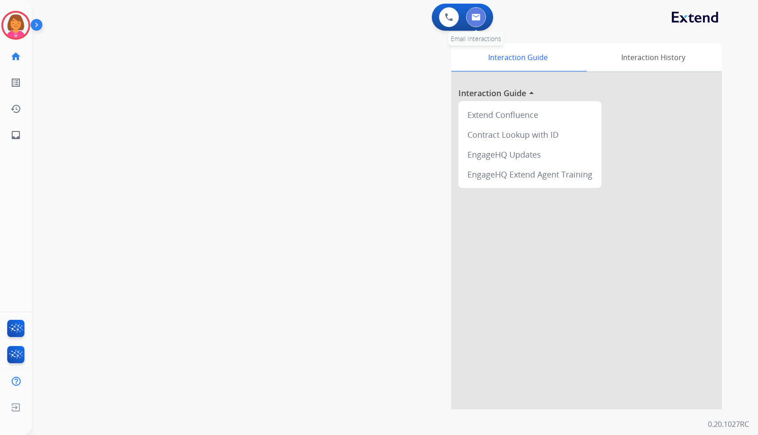
click at [476, 20] on img at bounding box center [476, 17] width 9 height 7
select select "**********"
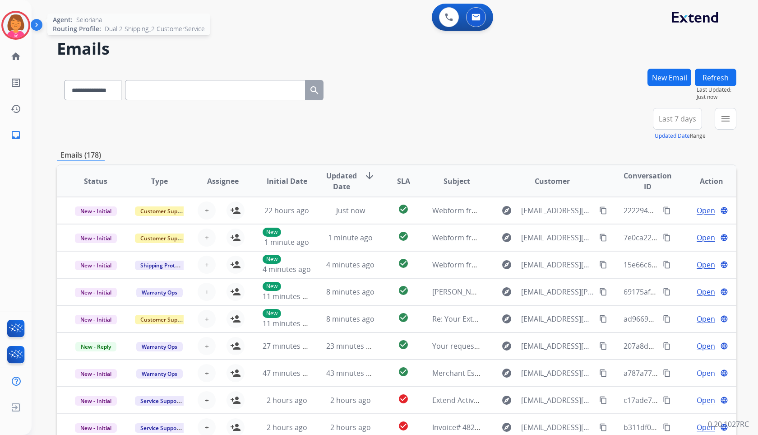
click at [19, 31] on img at bounding box center [15, 25] width 25 height 25
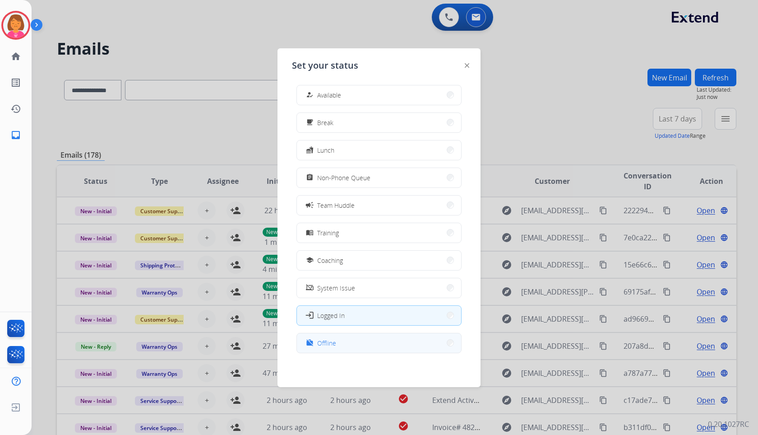
scroll to position [3, 0]
click at [375, 345] on button "work_off Offline" at bounding box center [379, 342] width 164 height 19
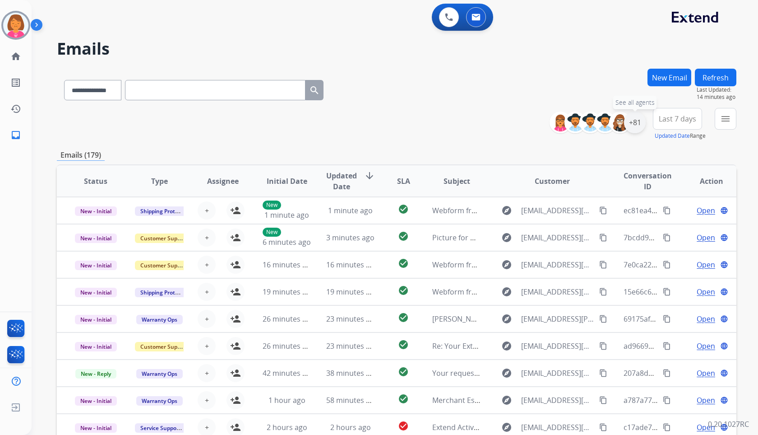
click at [638, 118] on div "+81" at bounding box center [635, 122] width 22 height 22
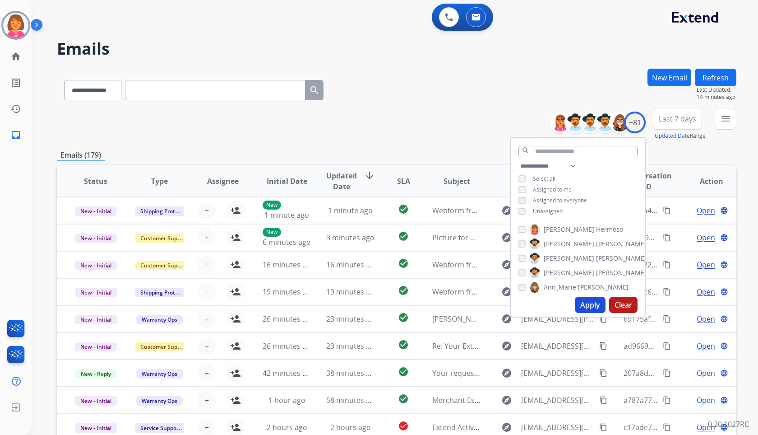
click at [558, 187] on span "Assigned to me" at bounding box center [552, 190] width 39 height 8
click at [553, 210] on span "Unassigned" at bounding box center [548, 211] width 30 height 8
click at [572, 164] on select "**********" at bounding box center [550, 166] width 62 height 11
select select "**********"
click at [519, 161] on select "**********" at bounding box center [550, 166] width 62 height 11
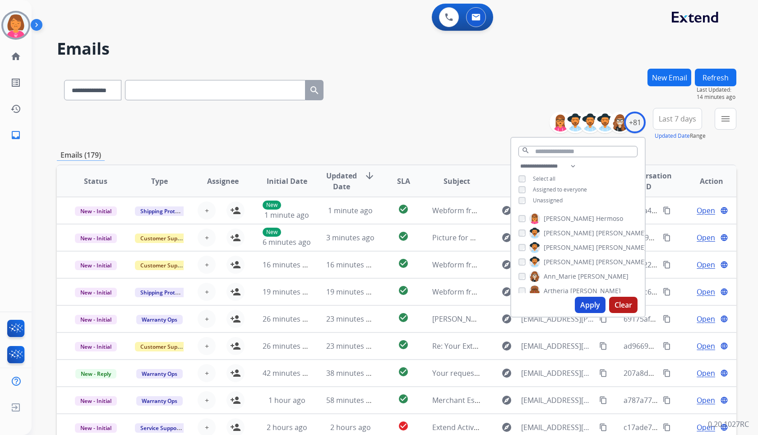
click at [571, 186] on span "Assigned to everyone" at bounding box center [560, 190] width 54 height 8
click at [597, 305] on button "Apply" at bounding box center [590, 305] width 31 height 16
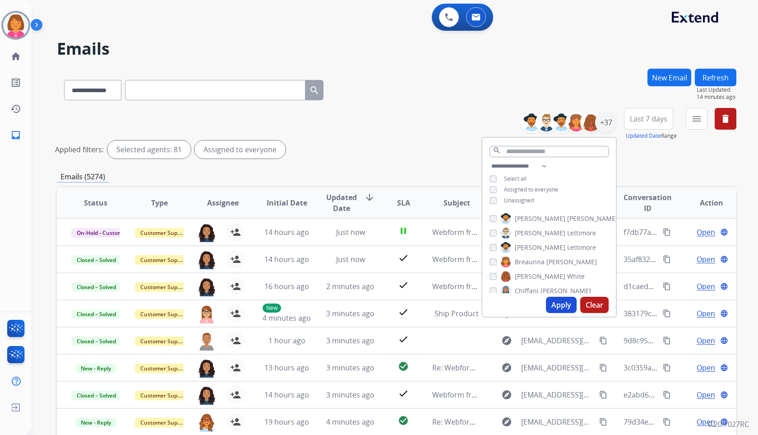
click at [557, 303] on button "Apply" at bounding box center [561, 305] width 31 height 16
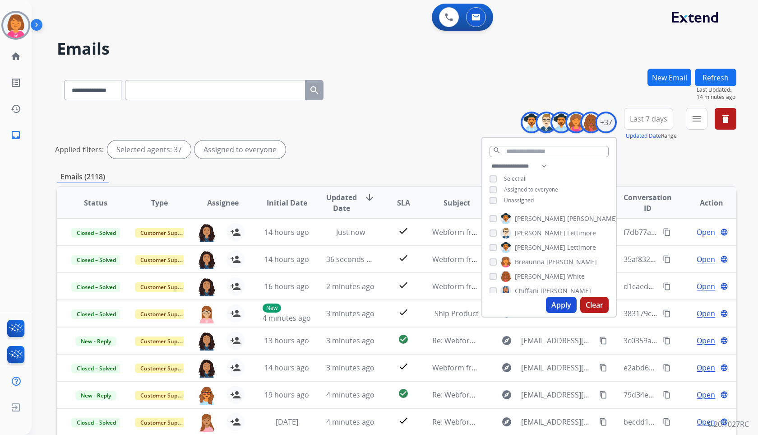
click at [613, 31] on div "0 Voice Interactions 0 Email Interactions" at bounding box center [389, 18] width 694 height 29
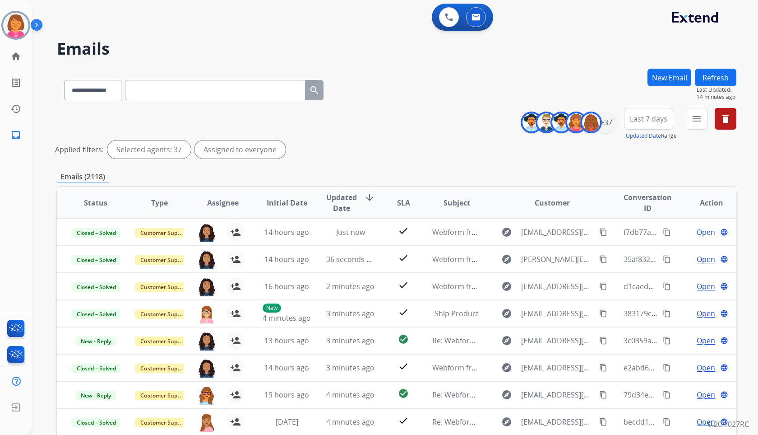
click at [641, 117] on span "Last 7 days" at bounding box center [648, 119] width 37 height 4
click at [637, 228] on div "Last 90 days" at bounding box center [646, 229] width 50 height 14
click at [594, 58] on div "**********" at bounding box center [384, 249] width 705 height 435
click at [698, 120] on mat-icon "menu" at bounding box center [696, 118] width 11 height 11
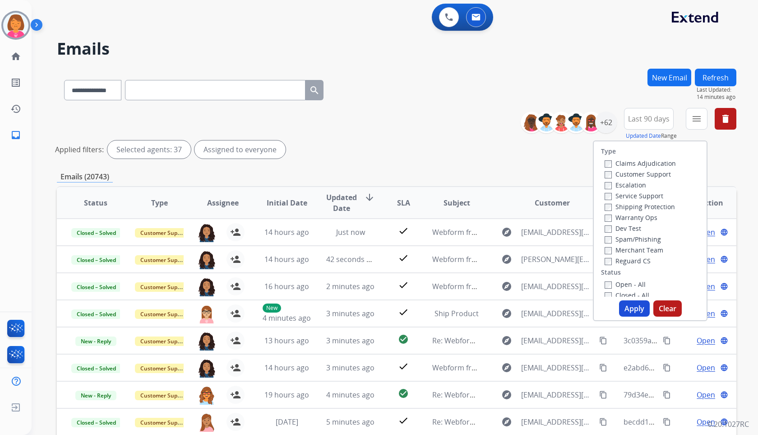
click at [652, 172] on label "Customer Support" at bounding box center [638, 174] width 66 height 9
click at [654, 203] on label "Shipping Protection" at bounding box center [640, 206] width 70 height 9
click at [631, 256] on label "Reguard CS" at bounding box center [628, 260] width 46 height 9
click at [635, 272] on label "New - Reply" at bounding box center [628, 271] width 47 height 9
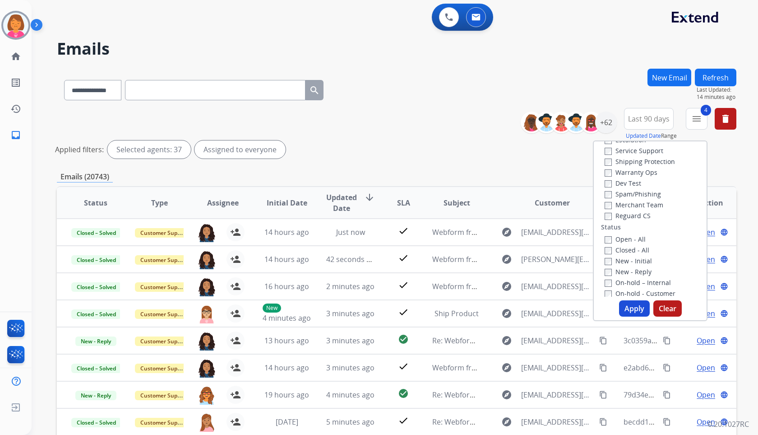
click at [630, 308] on button "Apply" at bounding box center [634, 308] width 31 height 16
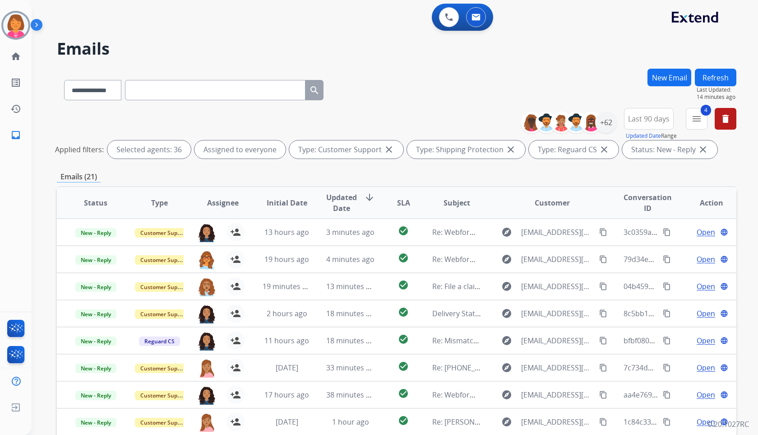
click at [529, 88] on div "**********" at bounding box center [397, 88] width 680 height 39
click at [224, 203] on span "Assignee" at bounding box center [223, 202] width 32 height 11
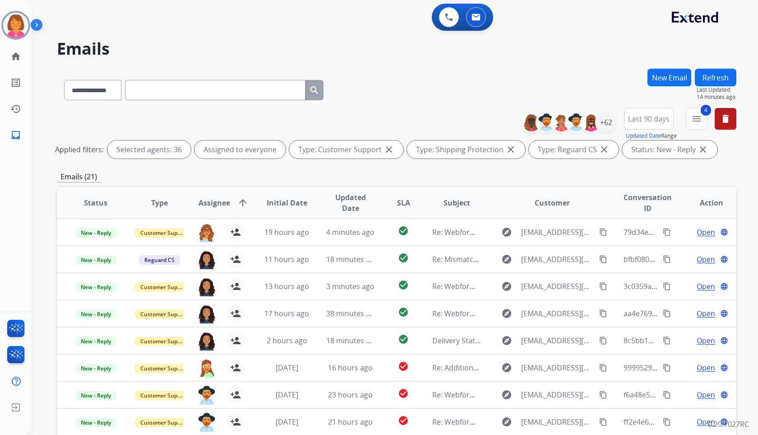
click at [427, 98] on div "**********" at bounding box center [397, 88] width 680 height 39
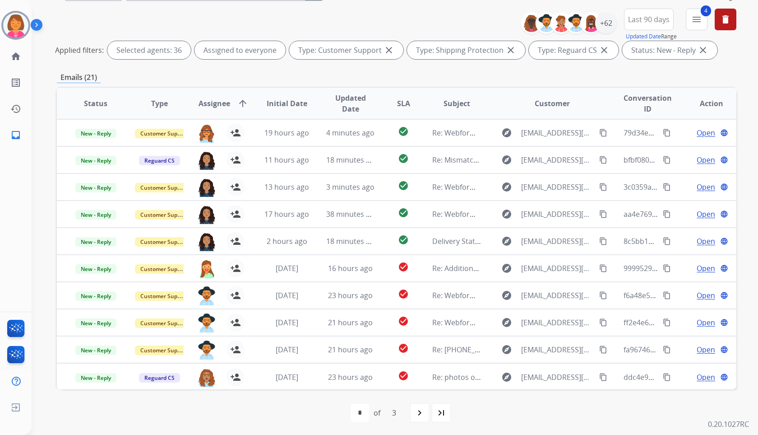
scroll to position [101, 0]
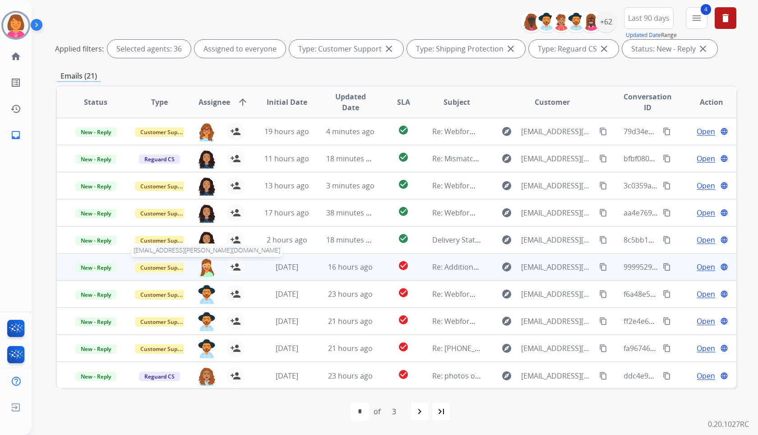
click at [206, 263] on img at bounding box center [207, 267] width 18 height 19
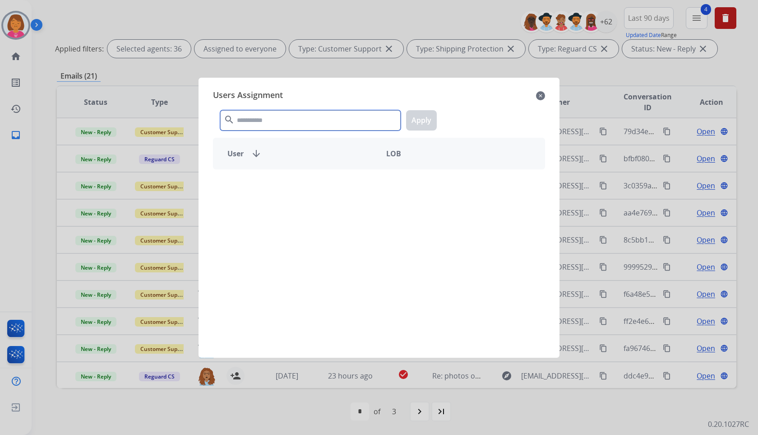
click at [332, 126] on input "text" at bounding box center [310, 120] width 181 height 20
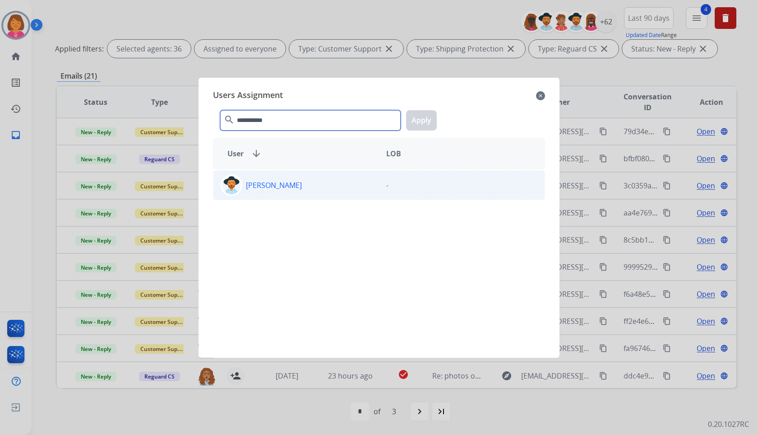
type input "**********"
click at [347, 178] on div "Brandon Lettimore" at bounding box center [296, 185] width 166 height 22
click at [424, 118] on button "Apply" at bounding box center [421, 120] width 31 height 20
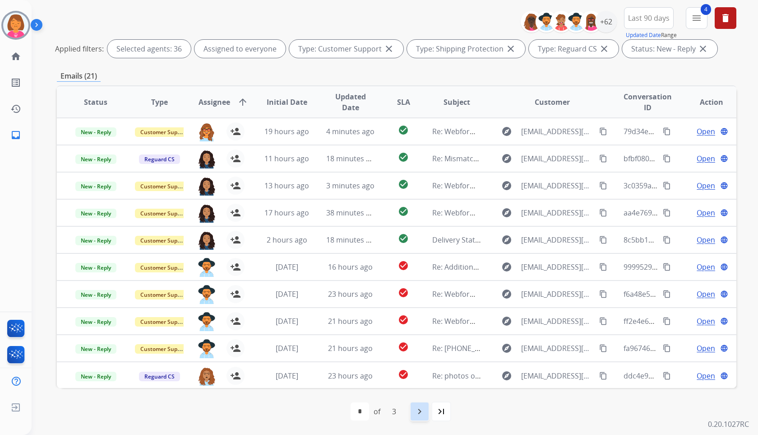
click at [418, 409] on mat-icon "navigate_next" at bounding box center [419, 411] width 11 height 11
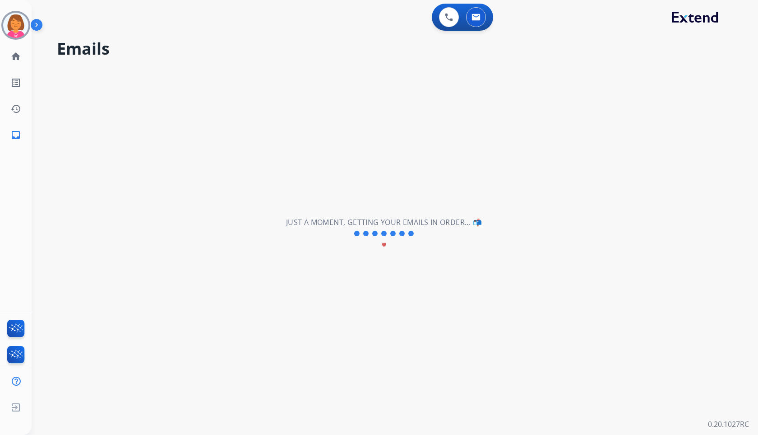
scroll to position [0, 0]
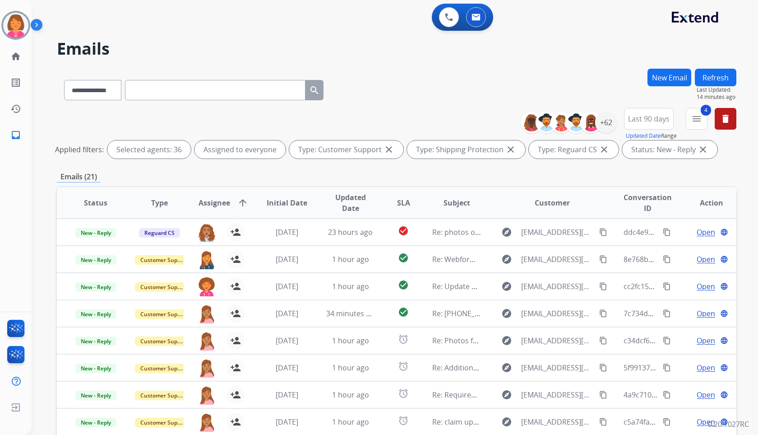
click at [423, 51] on h2 "Emails" at bounding box center [397, 49] width 680 height 18
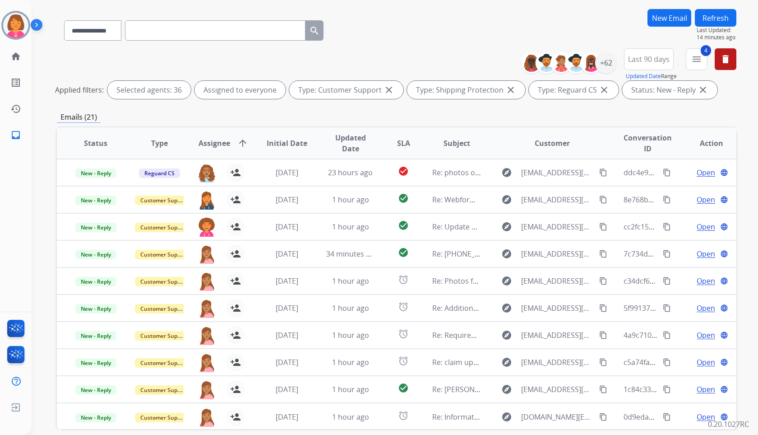
scroll to position [101, 0]
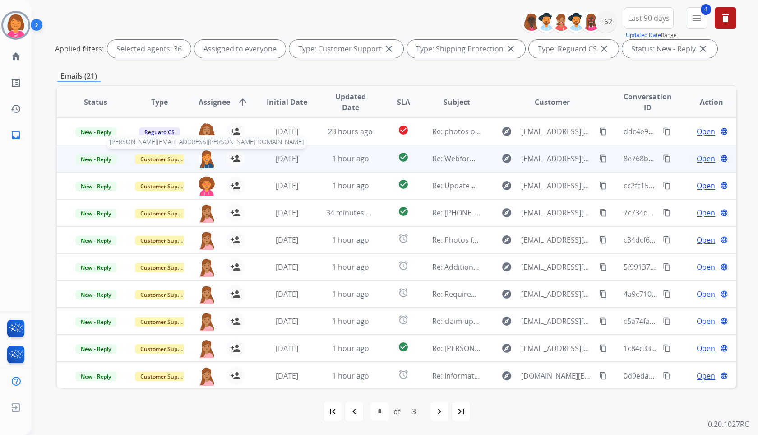
click at [207, 160] on img at bounding box center [207, 158] width 18 height 19
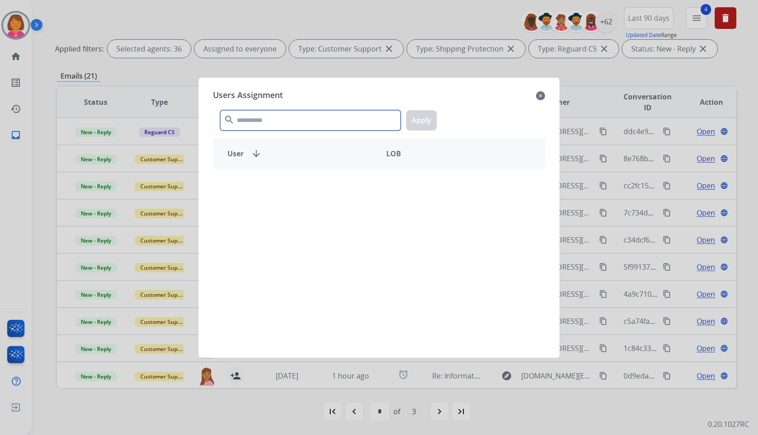
click at [300, 122] on input "text" at bounding box center [310, 120] width 181 height 20
paste input "**********"
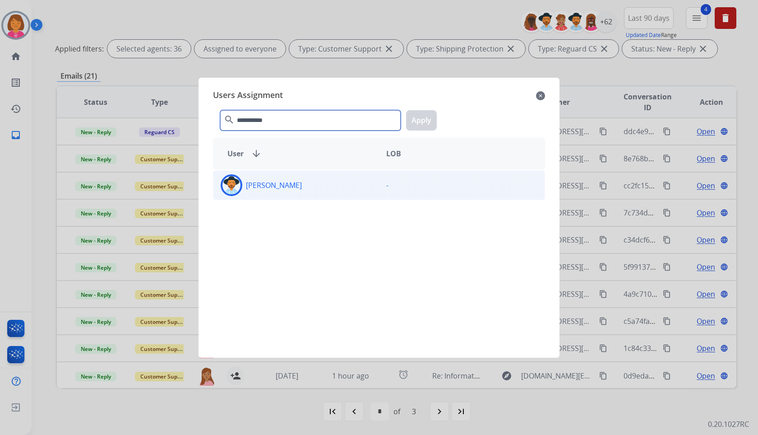
type input "**********"
click at [319, 180] on div "Brandon Lettimore" at bounding box center [296, 185] width 166 height 22
click at [414, 123] on button "Apply" at bounding box center [421, 120] width 31 height 20
click at [421, 122] on td "Re: photos of damaged yable" at bounding box center [450, 131] width 64 height 27
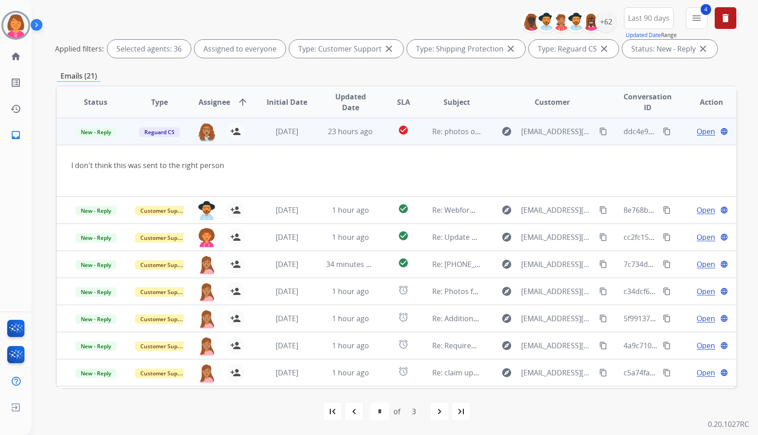
click at [423, 128] on td "Re: photos of damaged yable" at bounding box center [450, 131] width 64 height 27
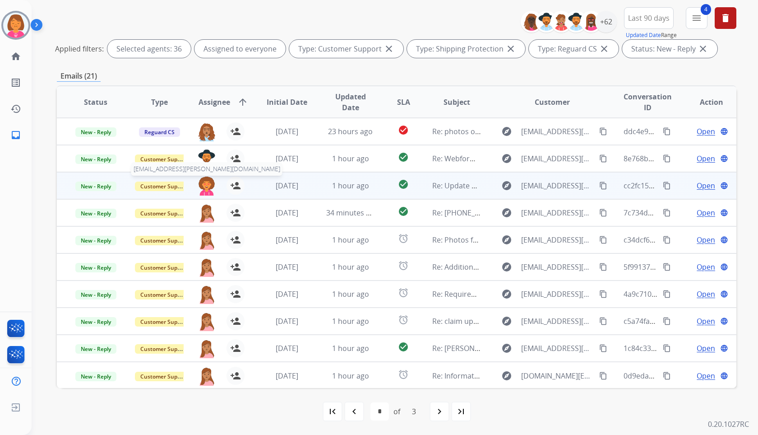
click at [202, 185] on img at bounding box center [207, 185] width 18 height 19
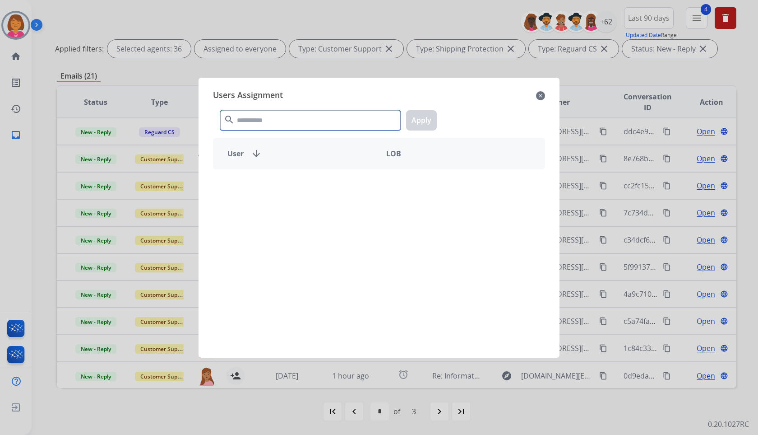
click at [345, 125] on input "text" at bounding box center [310, 120] width 181 height 20
paste input "**********"
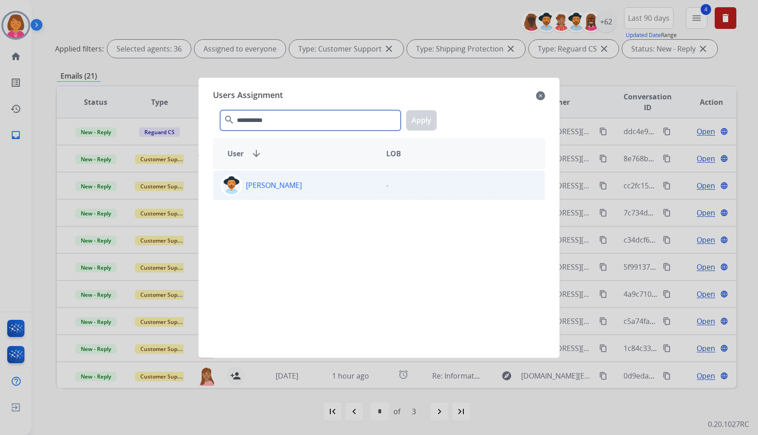
type input "**********"
click at [353, 183] on div "Brandon Lettimore" at bounding box center [296, 185] width 166 height 22
click at [424, 122] on button "Apply" at bounding box center [421, 120] width 31 height 20
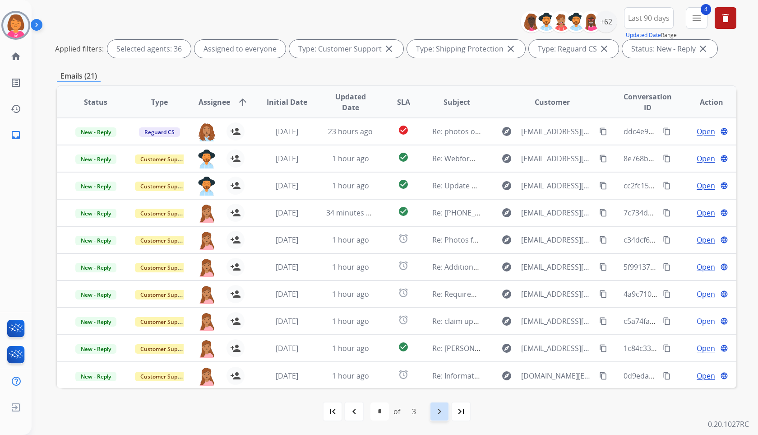
click at [434, 412] on div "navigate_next" at bounding box center [440, 411] width 20 height 20
select select "*"
